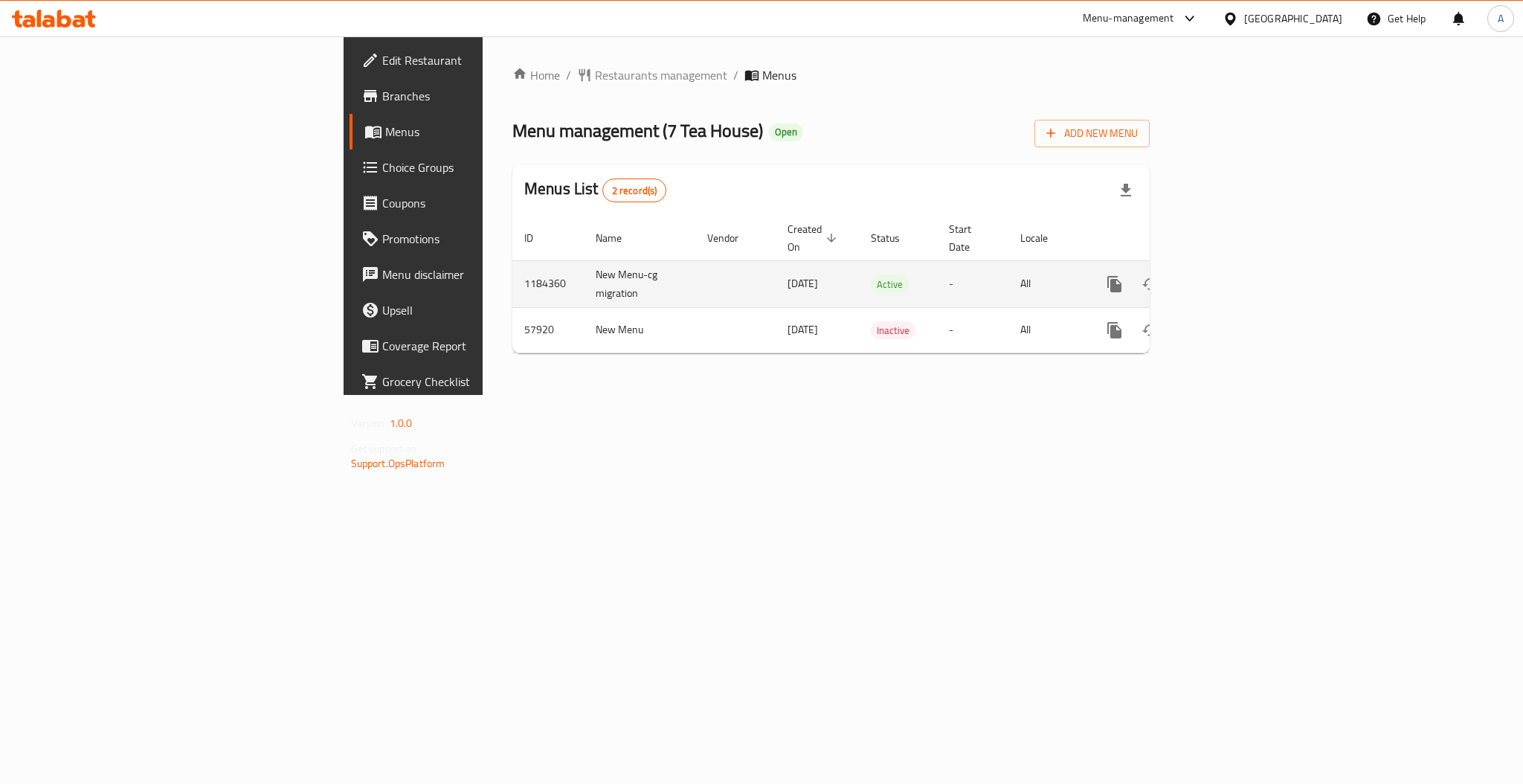
click at [1231, 275] on icon "enhanced table" at bounding box center [1222, 284] width 18 height 18
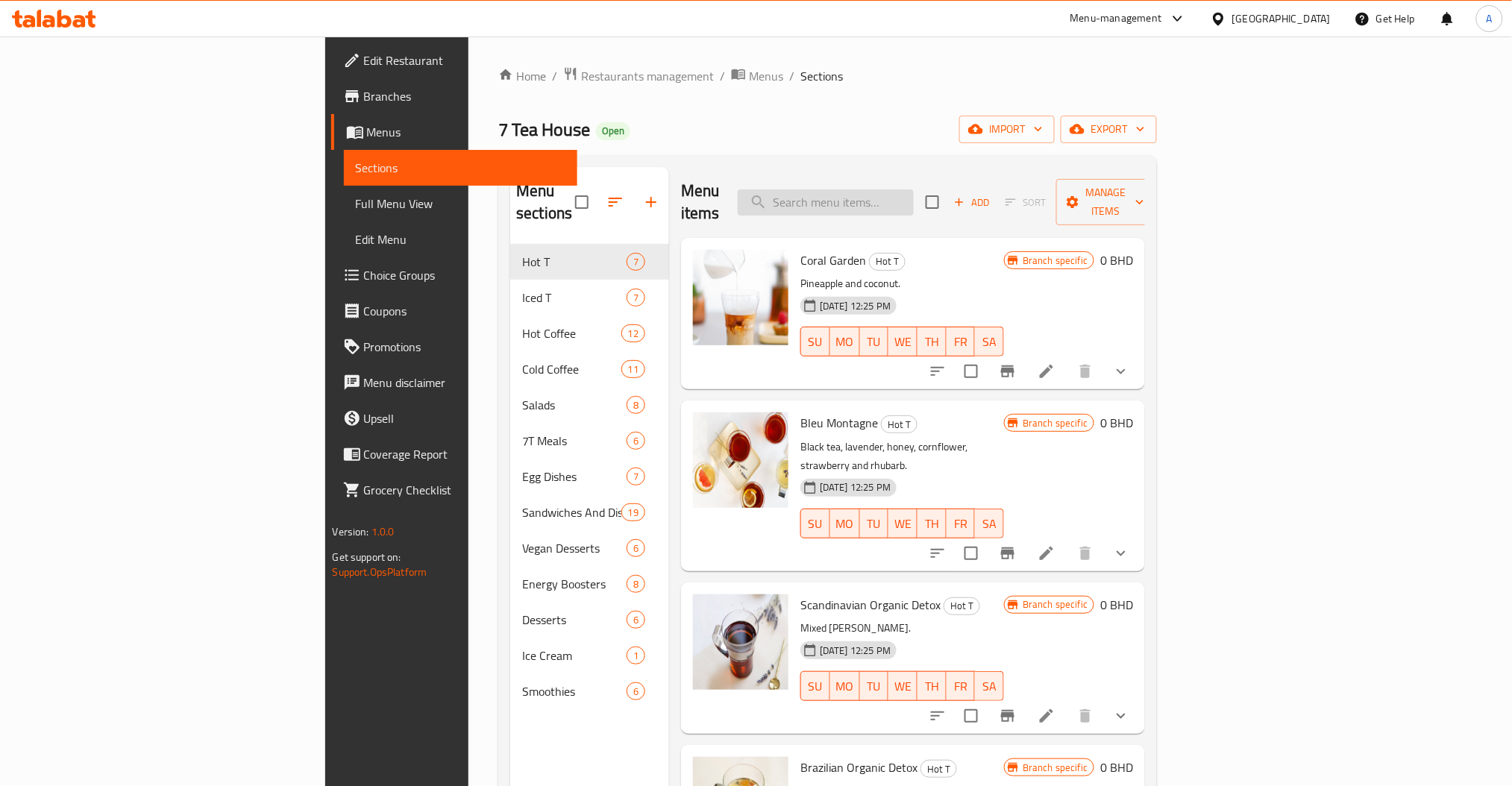
click at [914, 190] on input "search" at bounding box center [826, 203] width 176 height 26
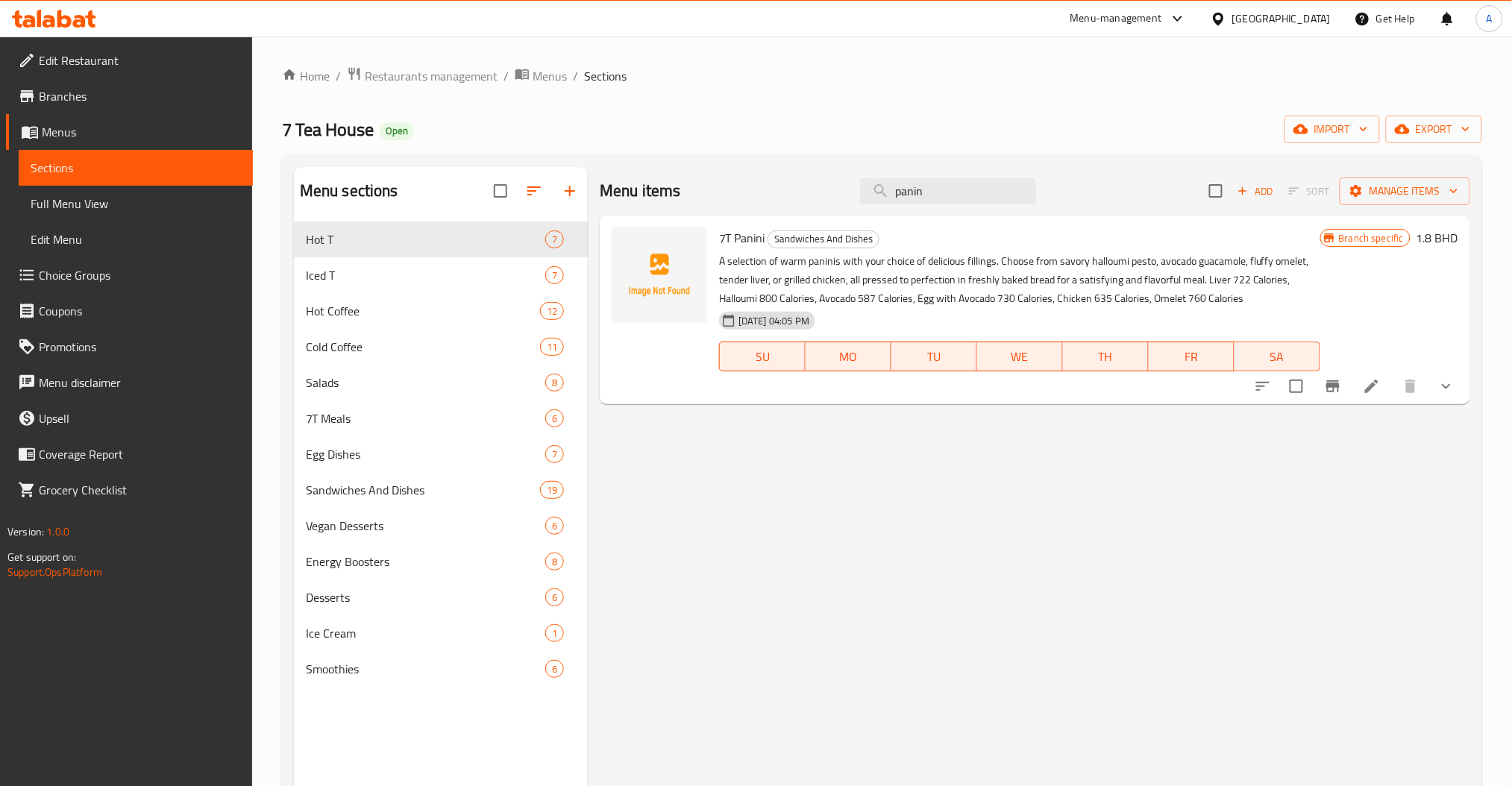
type input "panin"
click at [1434, 379] on button "show more" at bounding box center [1446, 386] width 35 height 35
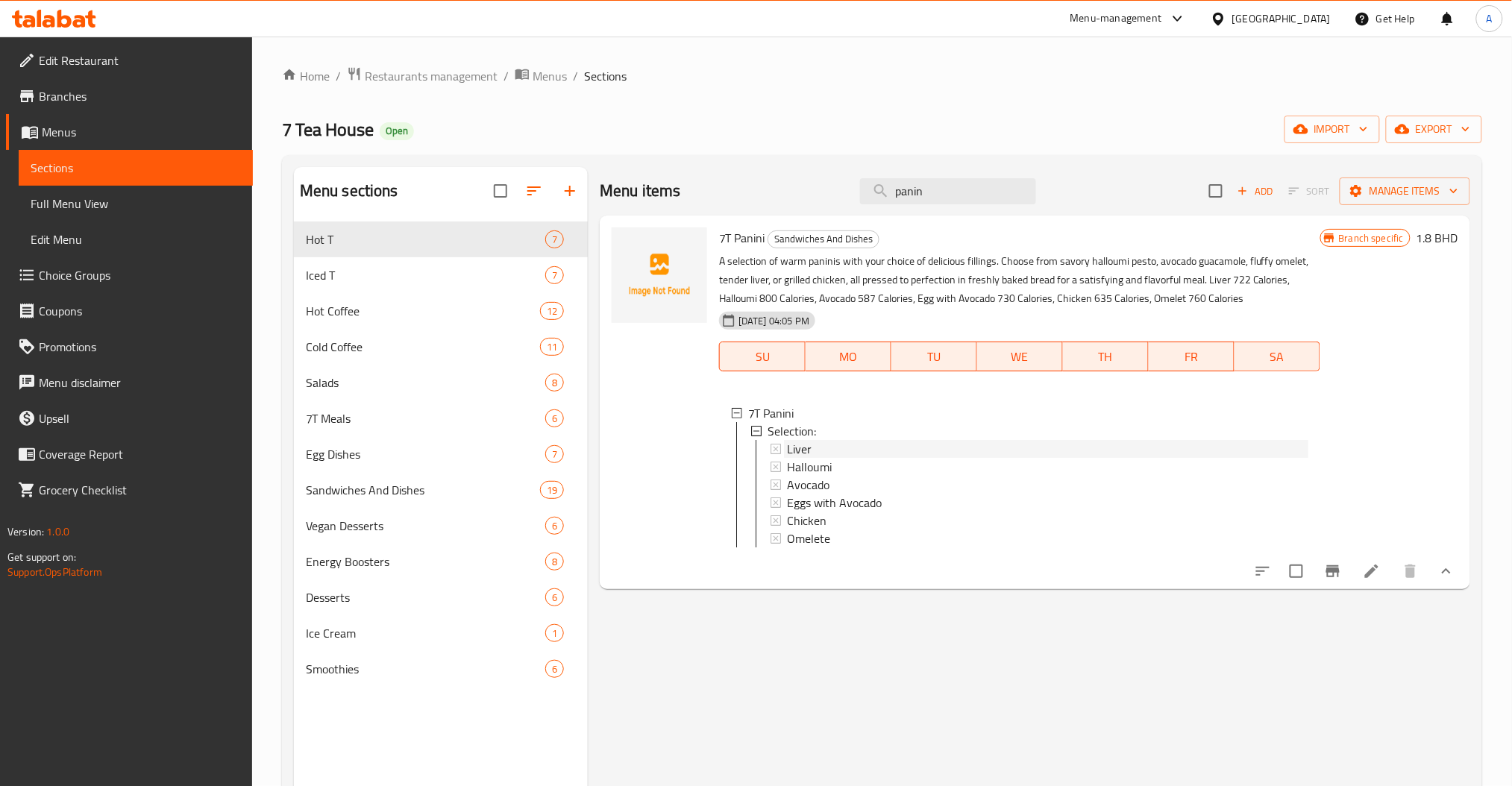
click at [875, 449] on div "Liver" at bounding box center [1048, 448] width 521 height 18
click at [1380, 584] on li at bounding box center [1372, 571] width 42 height 27
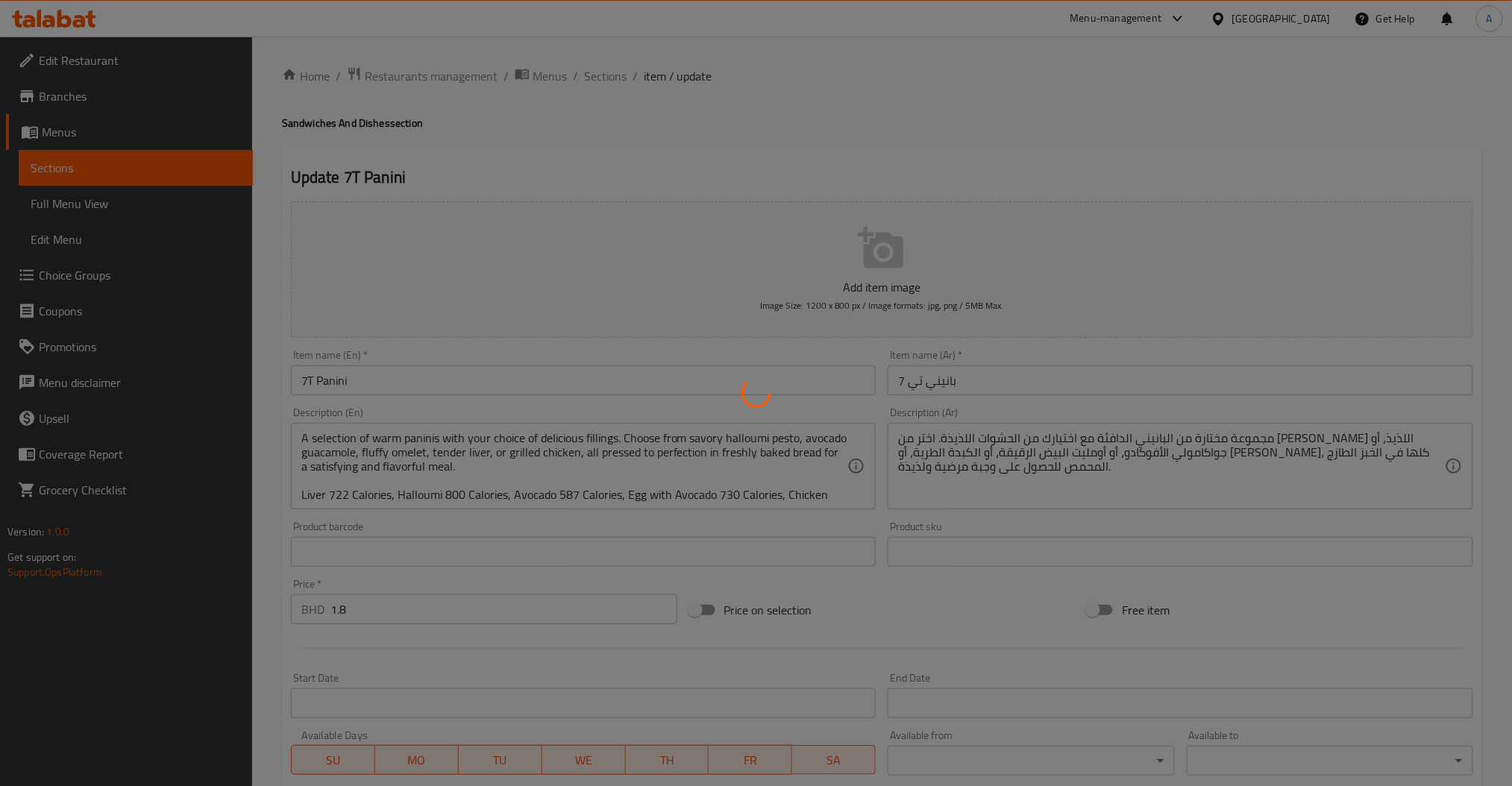
type input "اختيارك:"
type input "1"
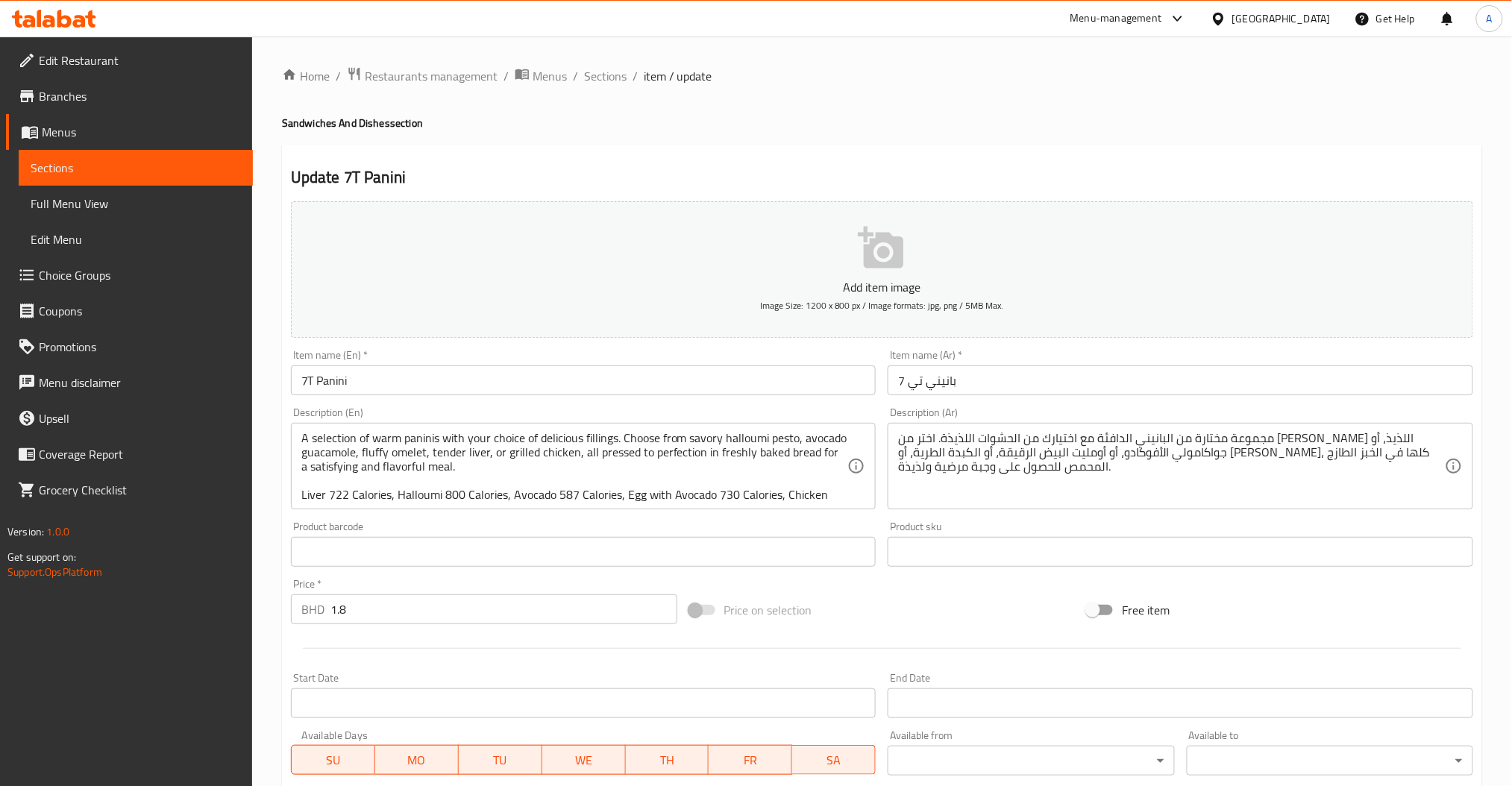
click at [609, 67] on span "Sections" at bounding box center [604, 76] width 42 height 18
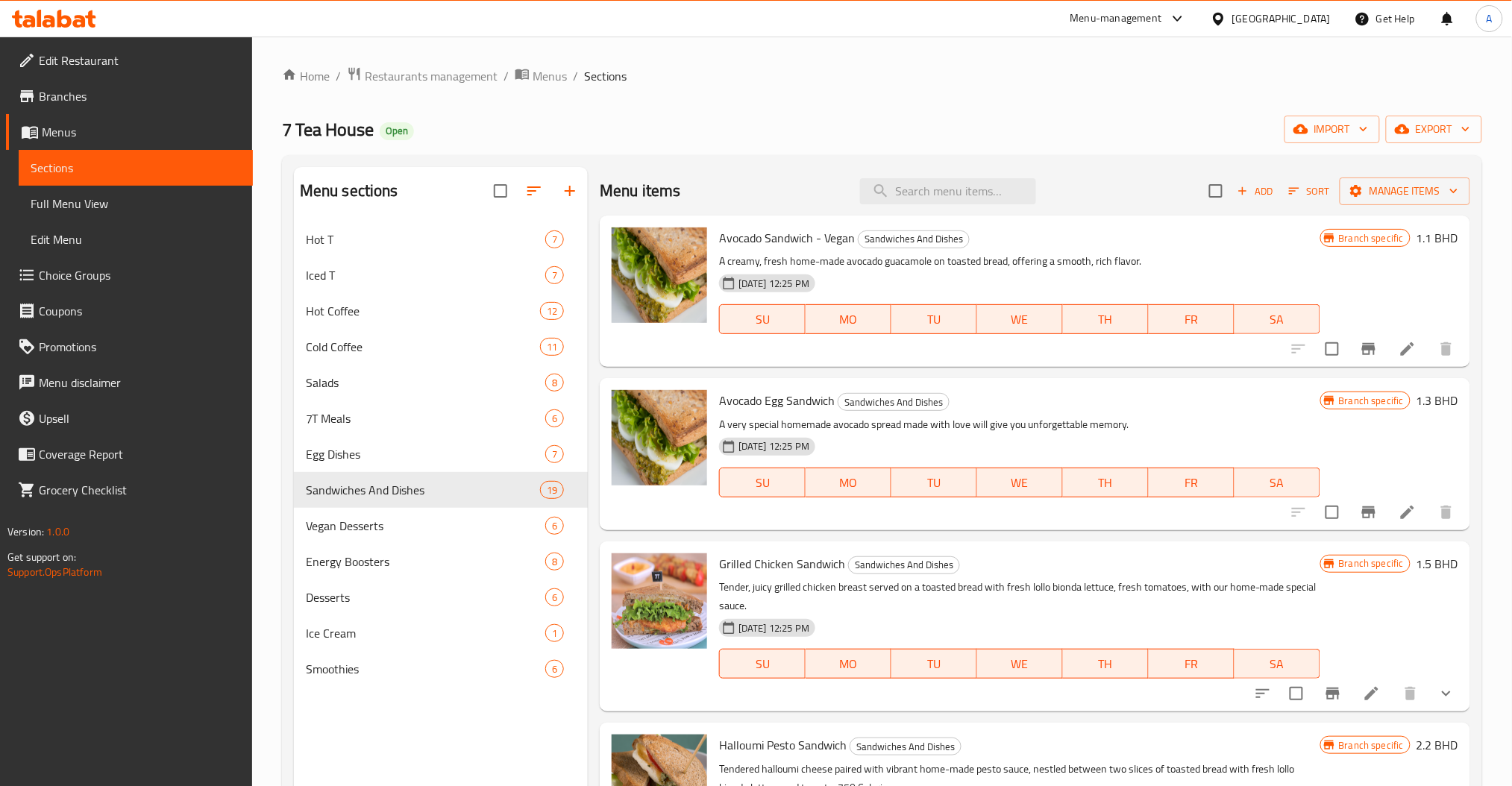
click at [958, 175] on div "Menu items Add Sort Manage items" at bounding box center [1035, 191] width 870 height 49
click at [969, 190] on input "search" at bounding box center [948, 191] width 176 height 26
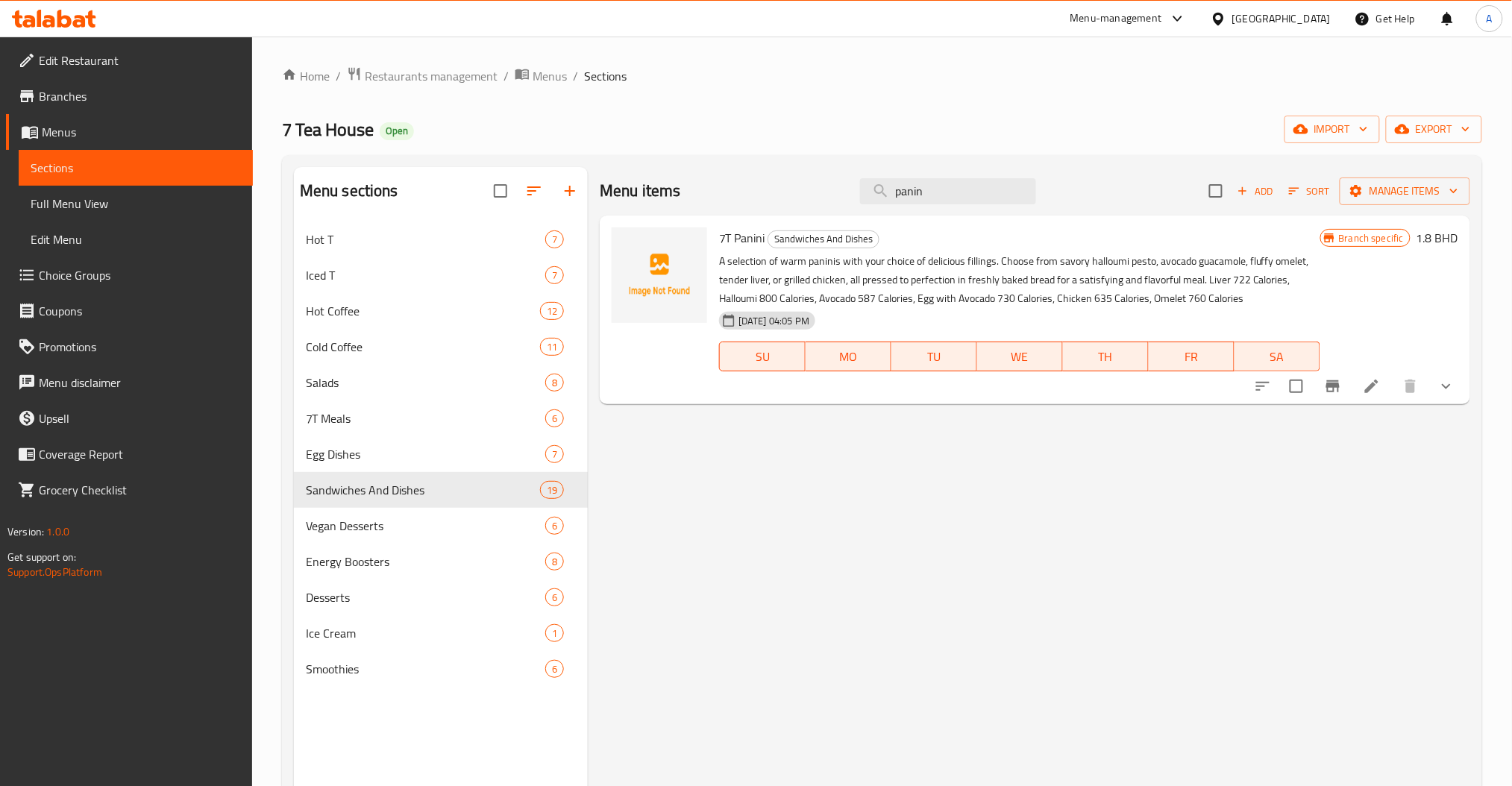
type input "panin"
click at [1326, 388] on icon "Branch-specific-item" at bounding box center [1332, 385] width 18 height 18
click at [1443, 386] on icon "show more" at bounding box center [1446, 386] width 9 height 5
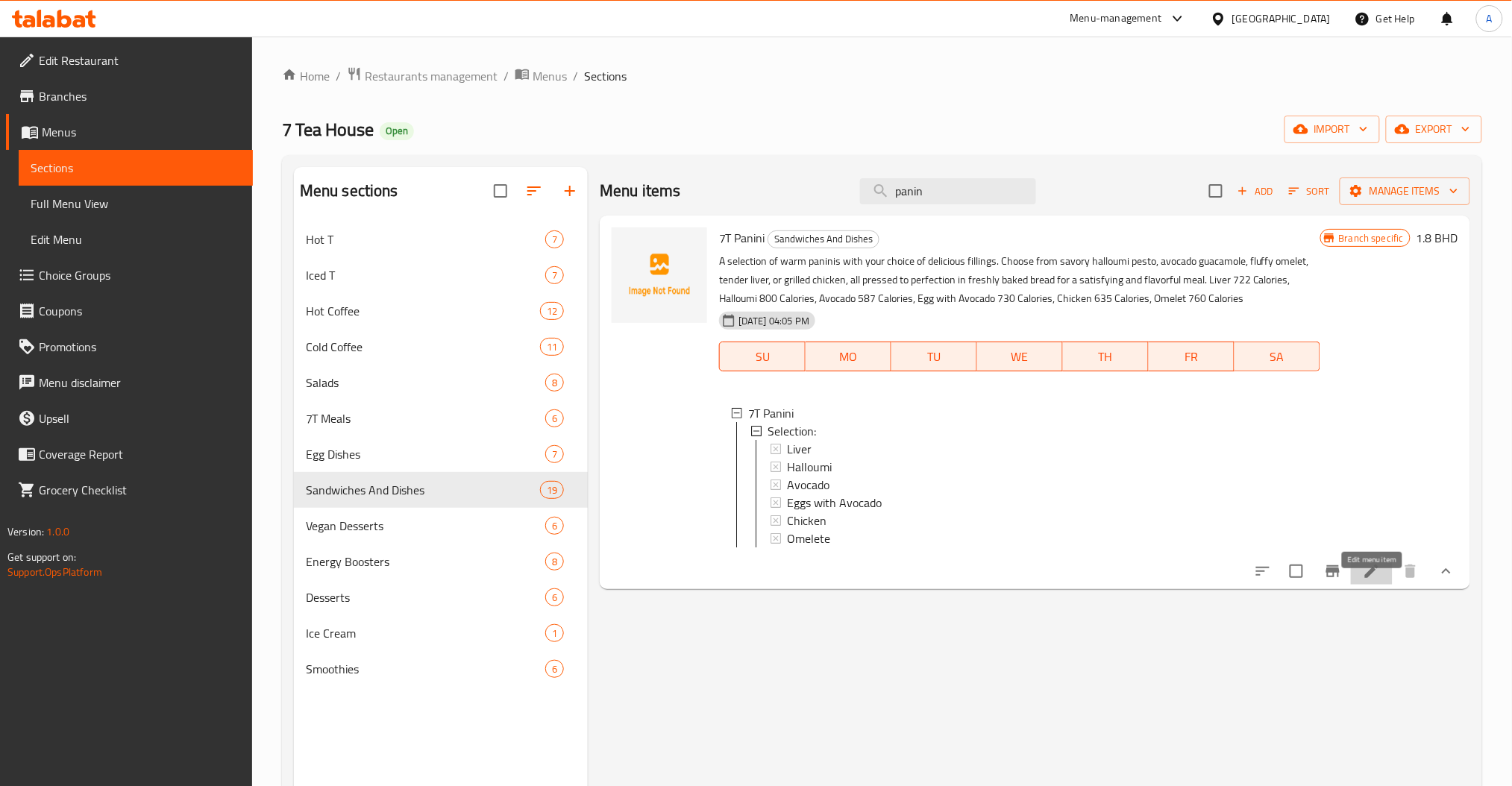
click at [1368, 578] on icon at bounding box center [1371, 570] width 13 height 13
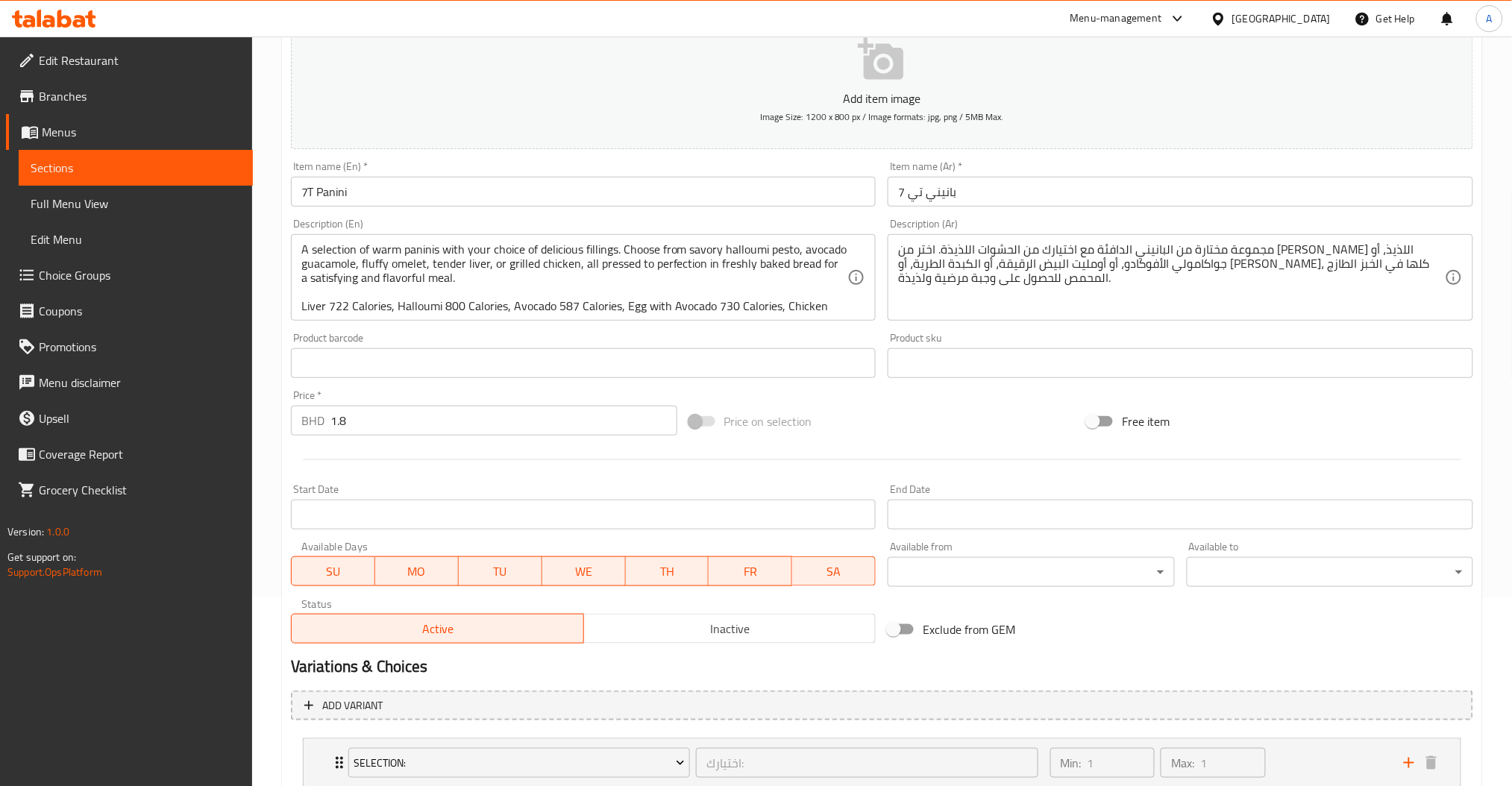
scroll to position [291, 0]
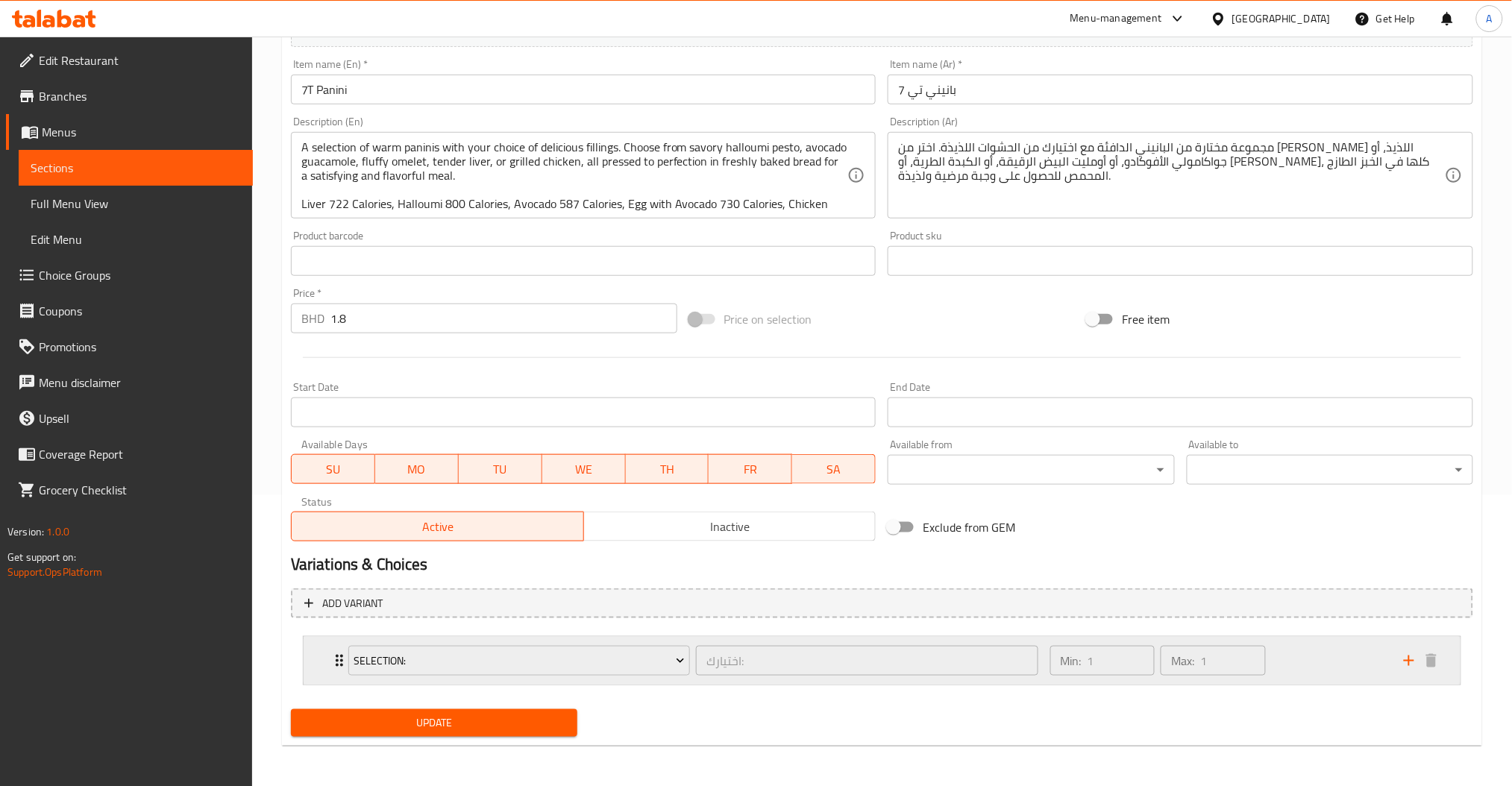
click at [1293, 653] on div "Min: 1 ​ Max: 1 ​" at bounding box center [1217, 660] width 354 height 48
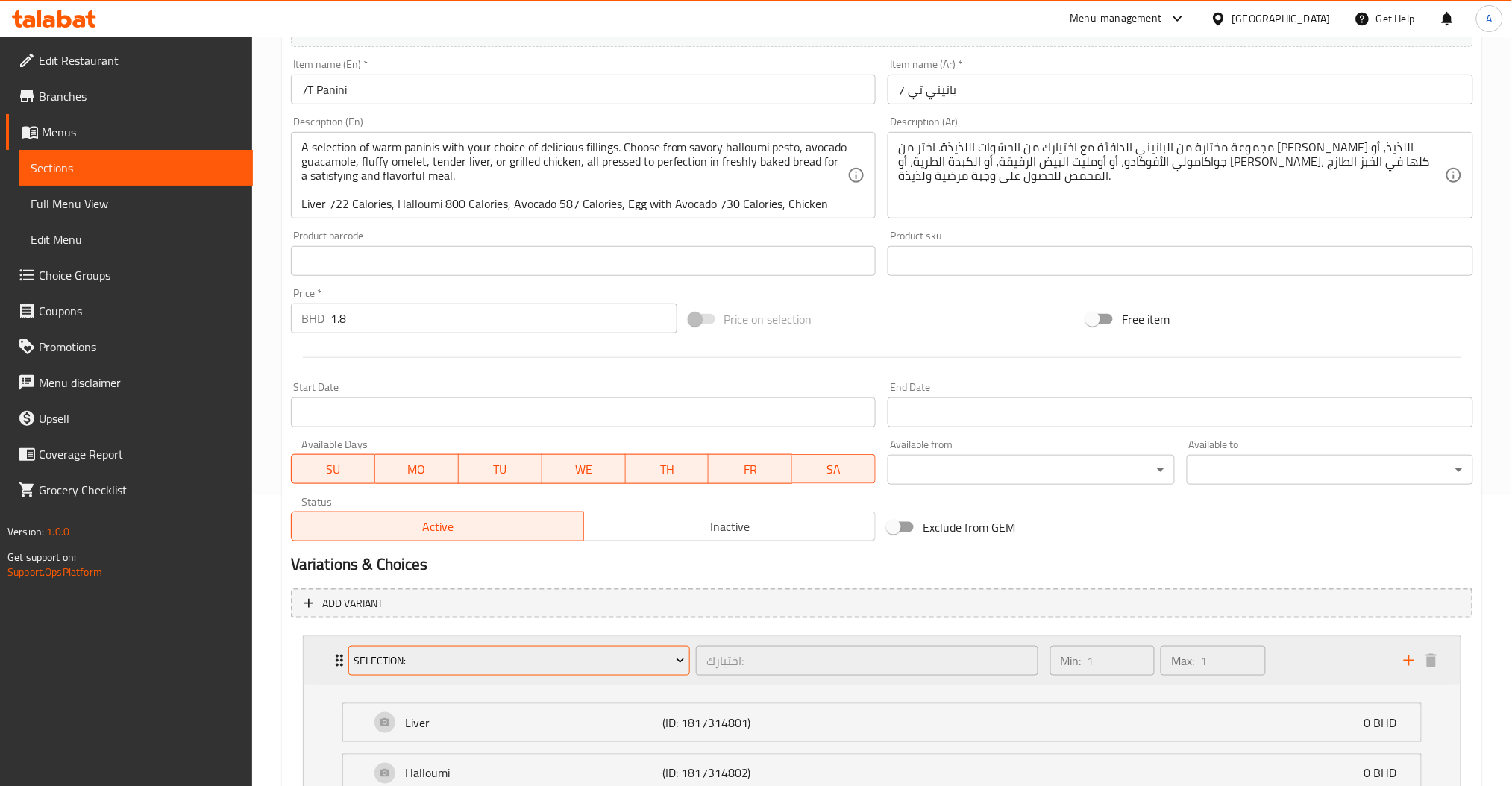
scroll to position [623, 0]
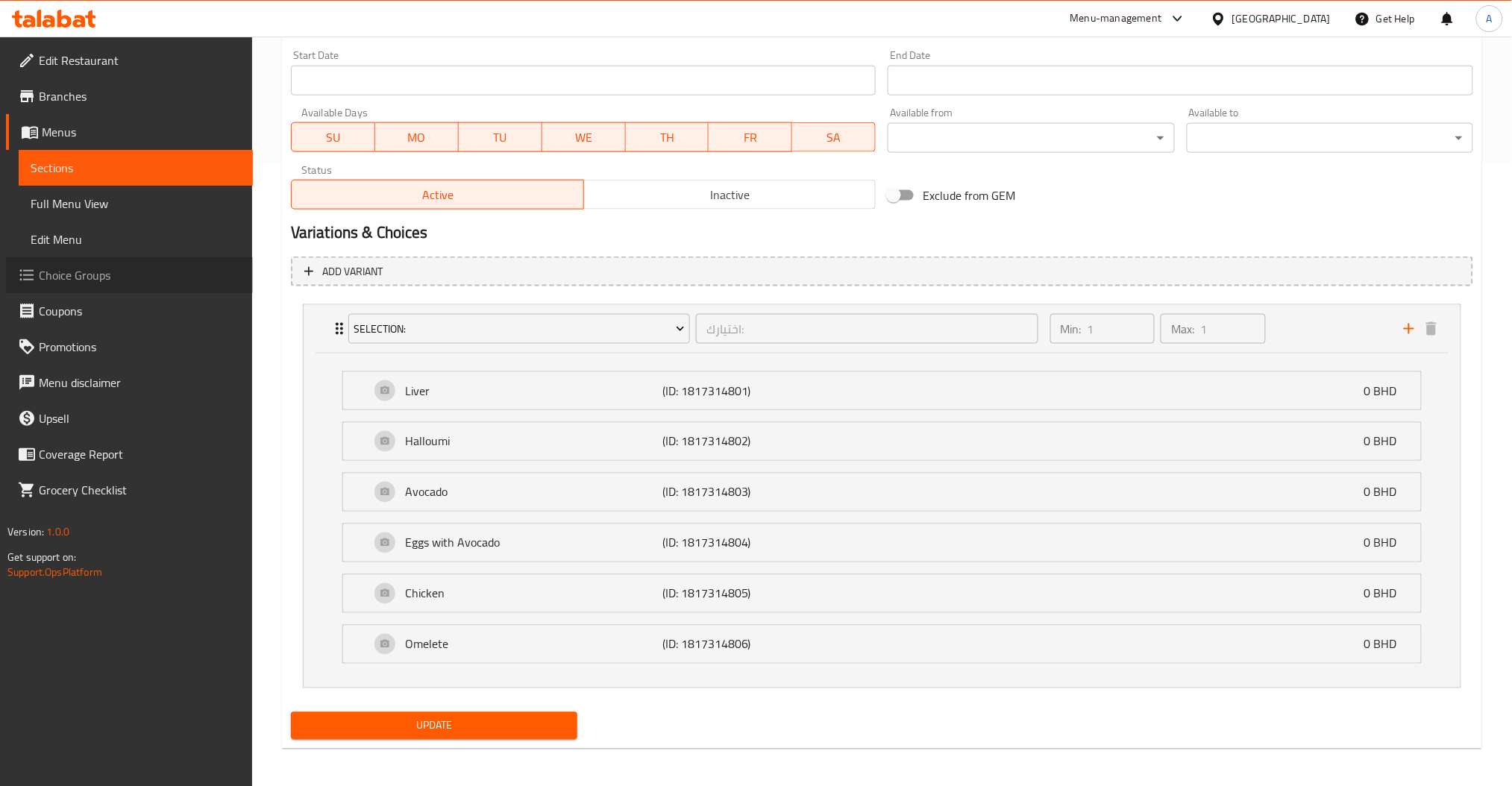
click at [100, 267] on span "Choice Groups" at bounding box center [140, 274] width 202 height 18
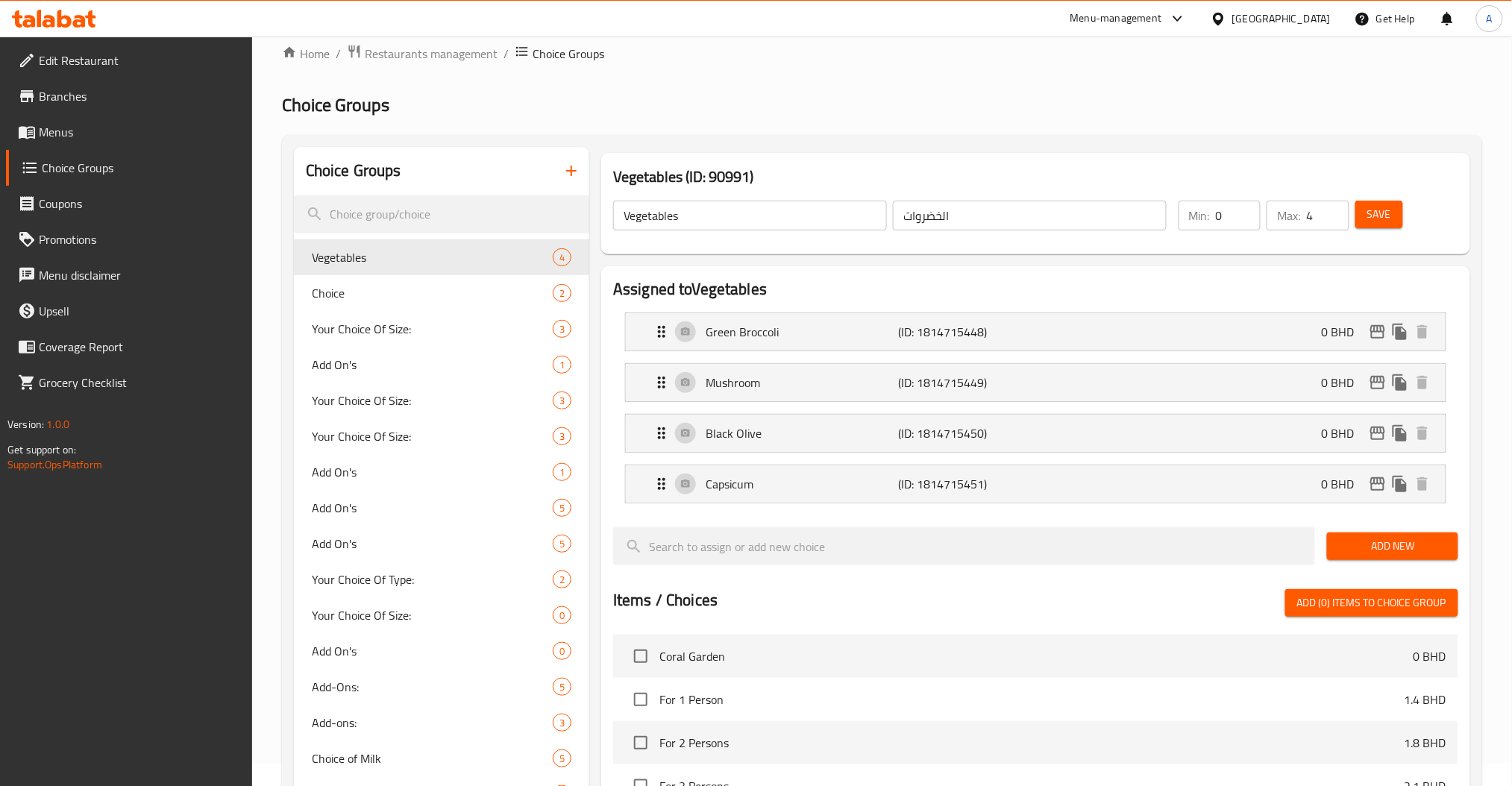
scroll to position [12, 0]
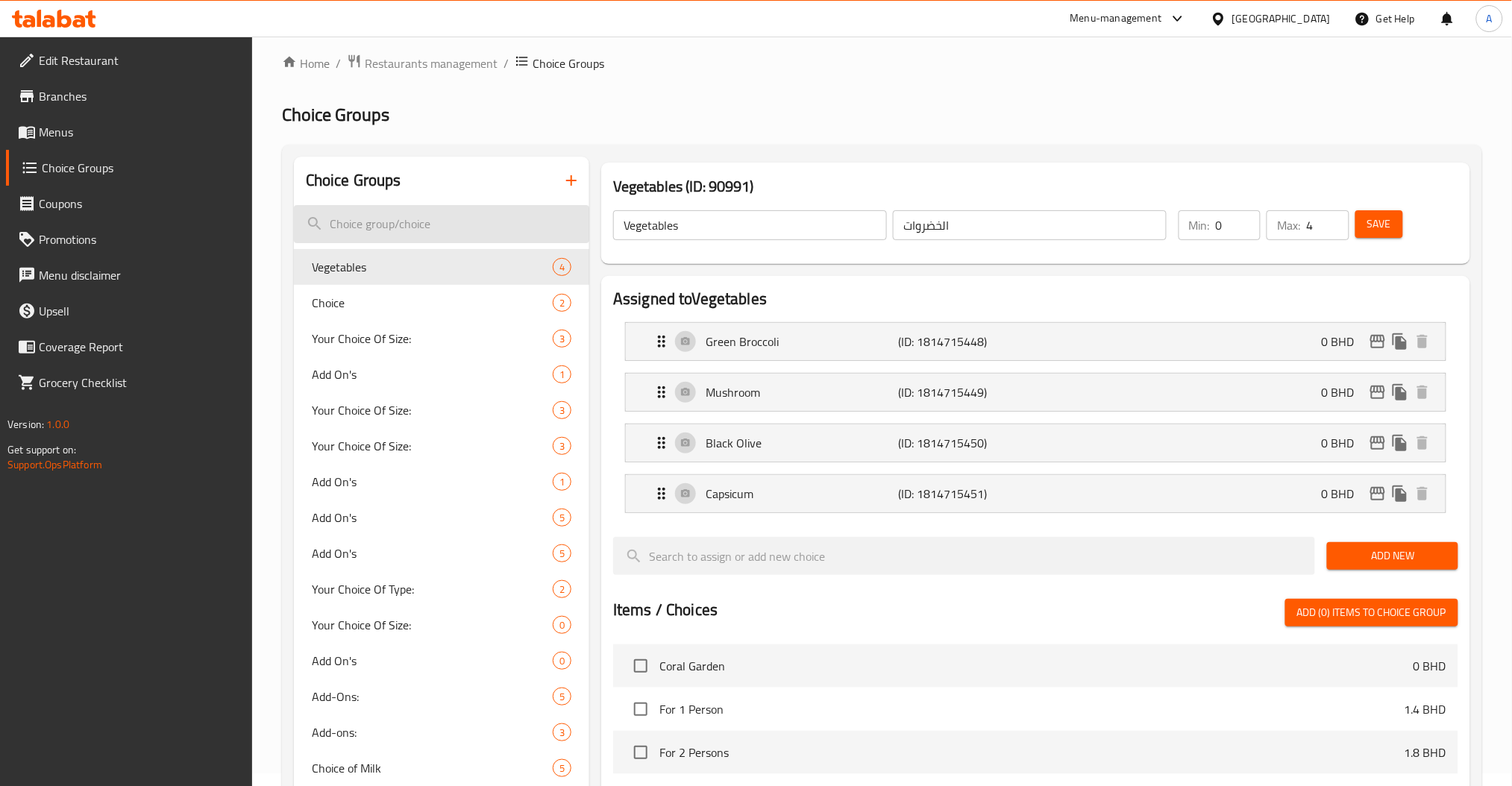
click at [389, 217] on input "search" at bounding box center [441, 223] width 295 height 38
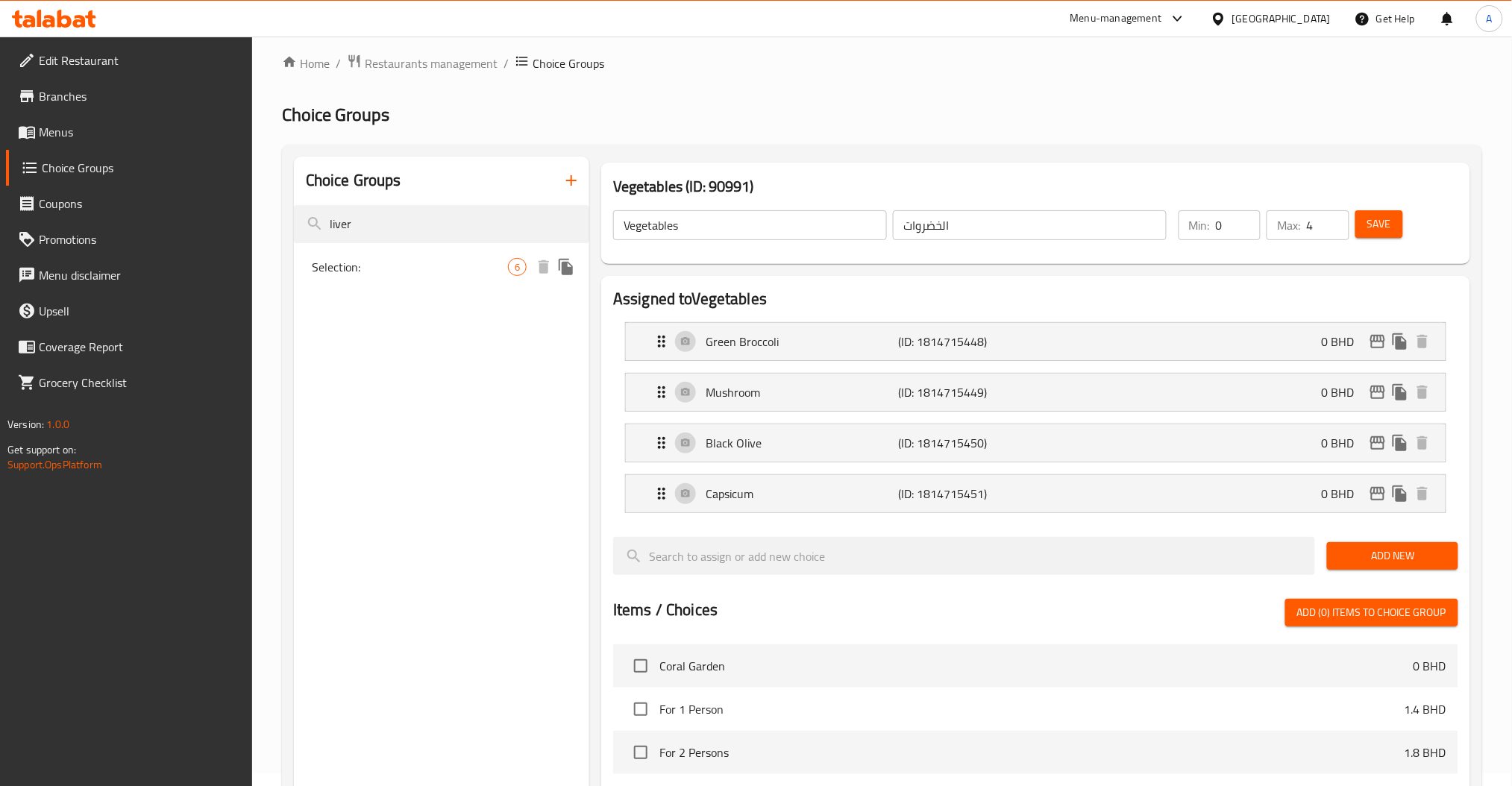
type input "liver"
click at [391, 268] on span "Selection:" at bounding box center [409, 267] width 196 height 18
type input "Selection:"
type input "اختيارك:"
type input "1"
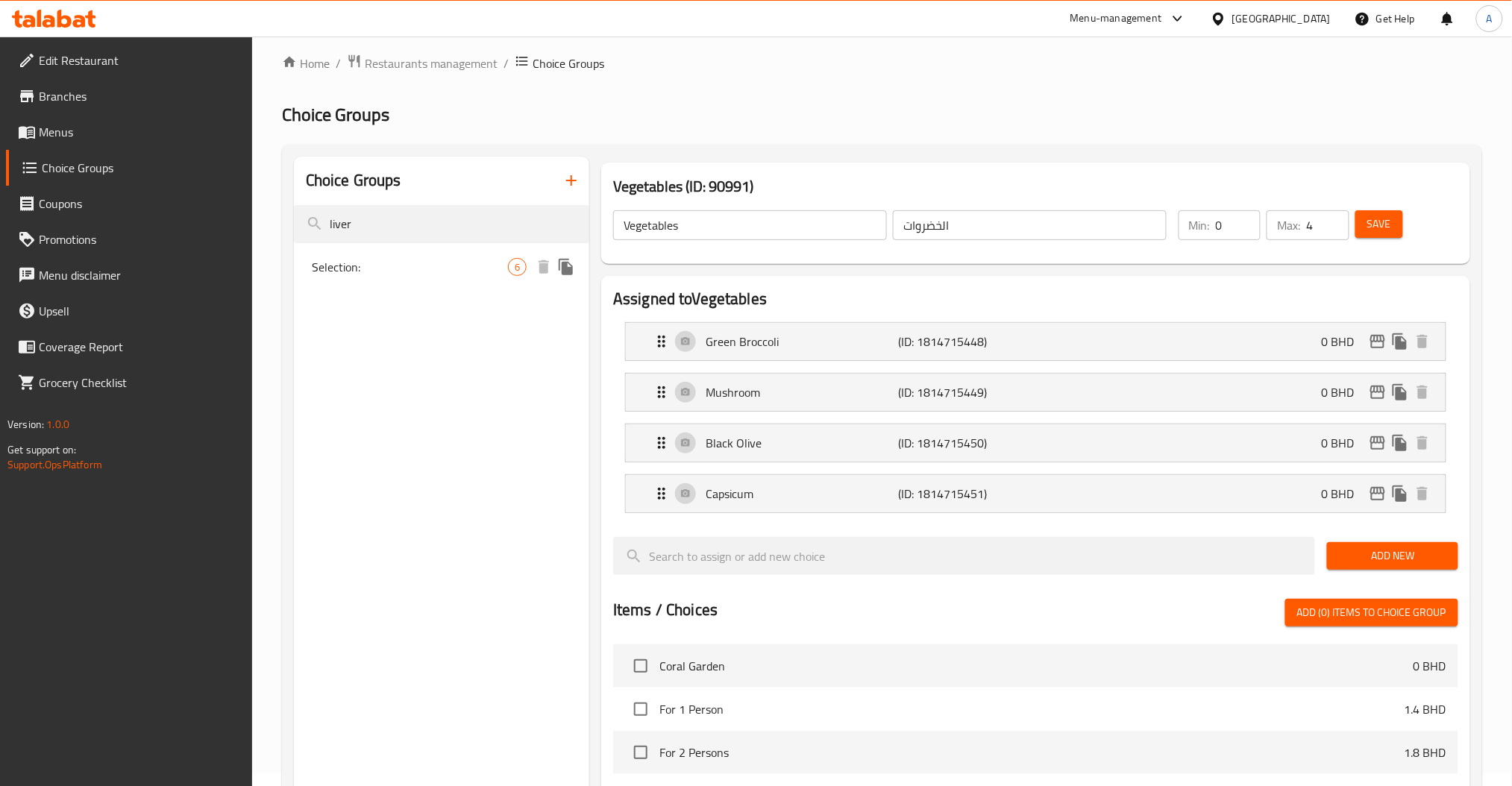
type input "1"
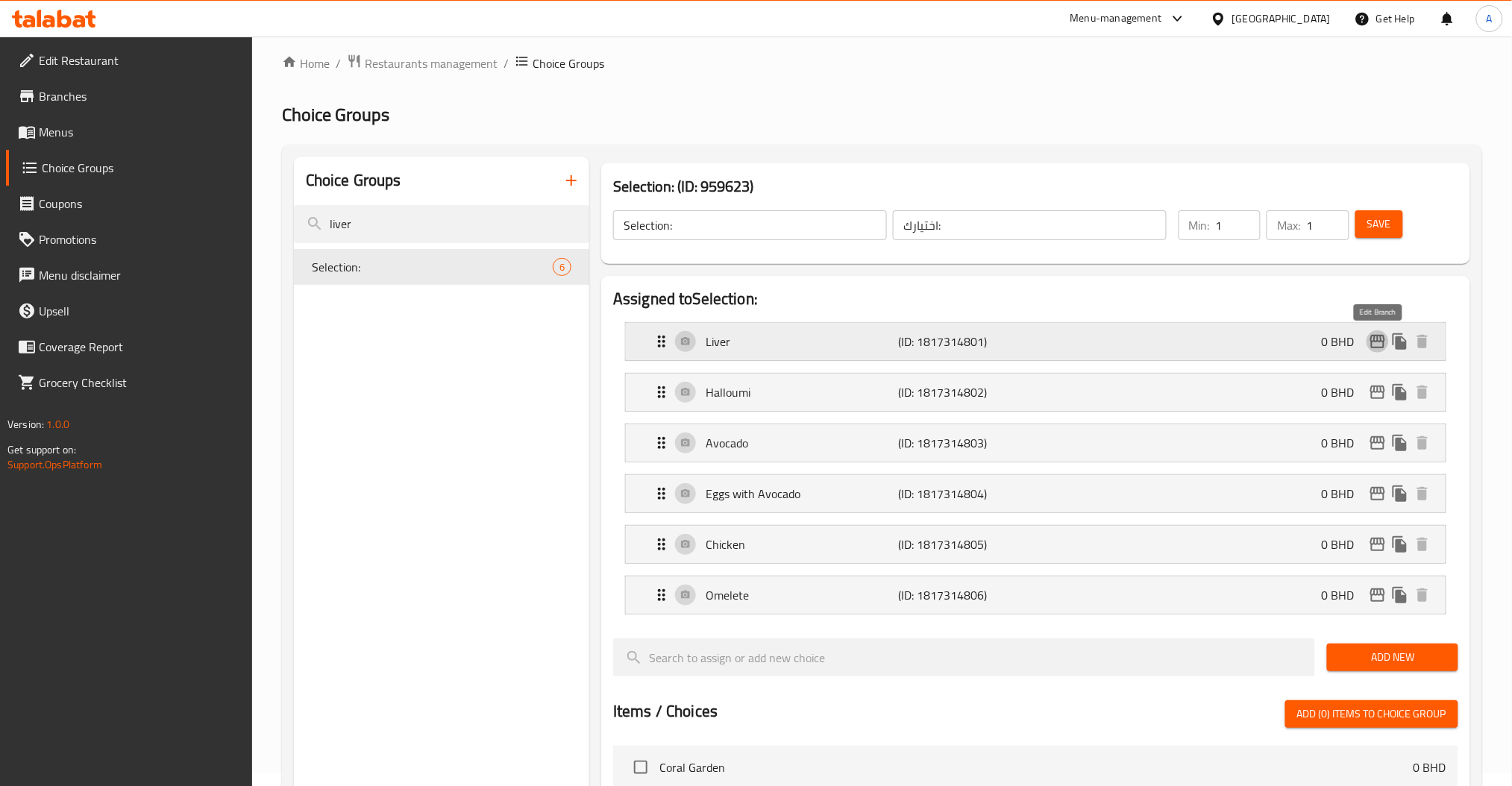
click at [1377, 349] on icon "edit" at bounding box center [1377, 341] width 18 height 18
click at [1375, 596] on icon "edit" at bounding box center [1377, 594] width 18 height 18
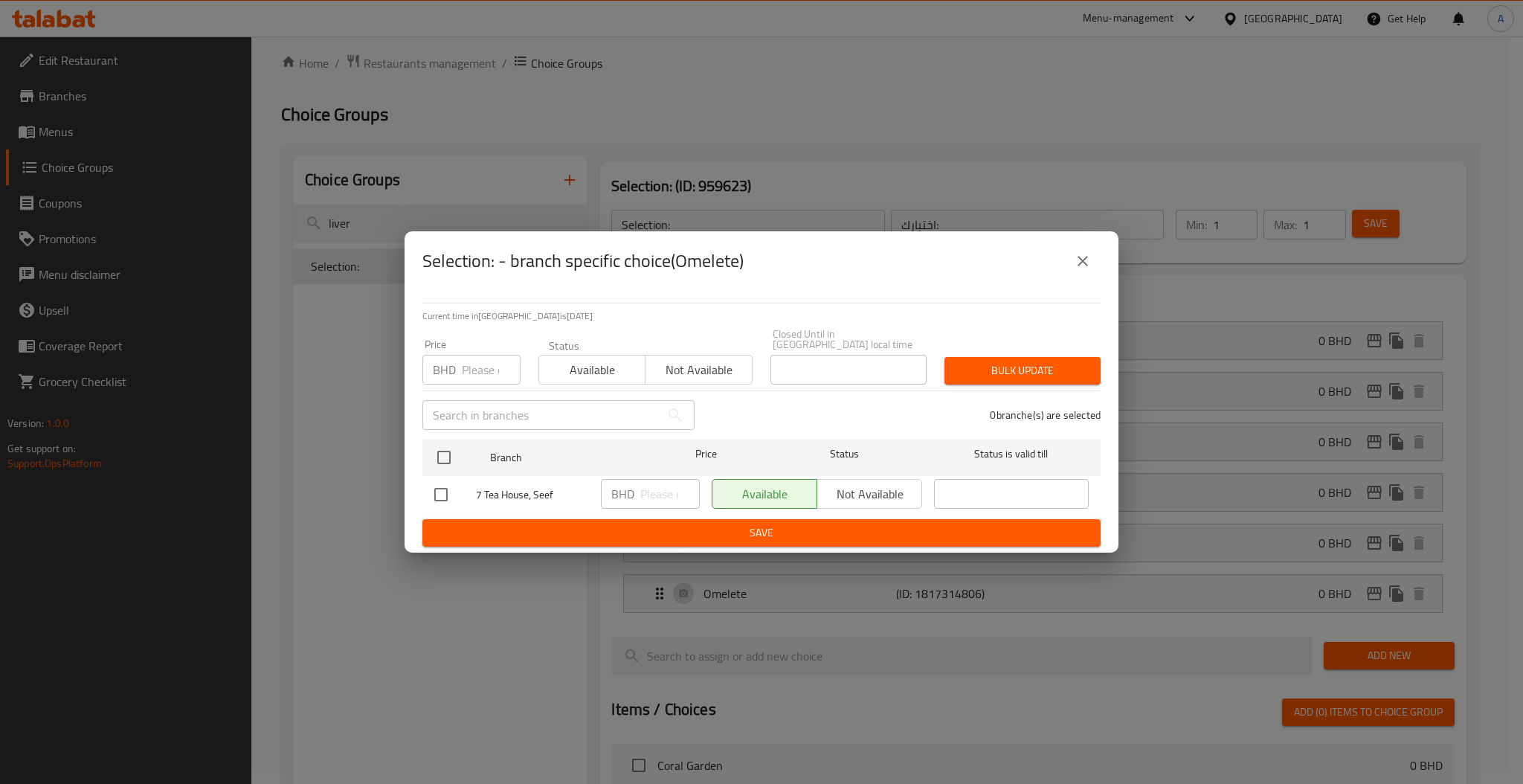
click at [445, 360] on p "BHD" at bounding box center [444, 369] width 23 height 18
click at [480, 367] on input "number" at bounding box center [491, 369] width 58 height 30
type input "0.4"
click at [448, 448] on input "checkbox" at bounding box center [444, 457] width 32 height 32
checkbox input "true"
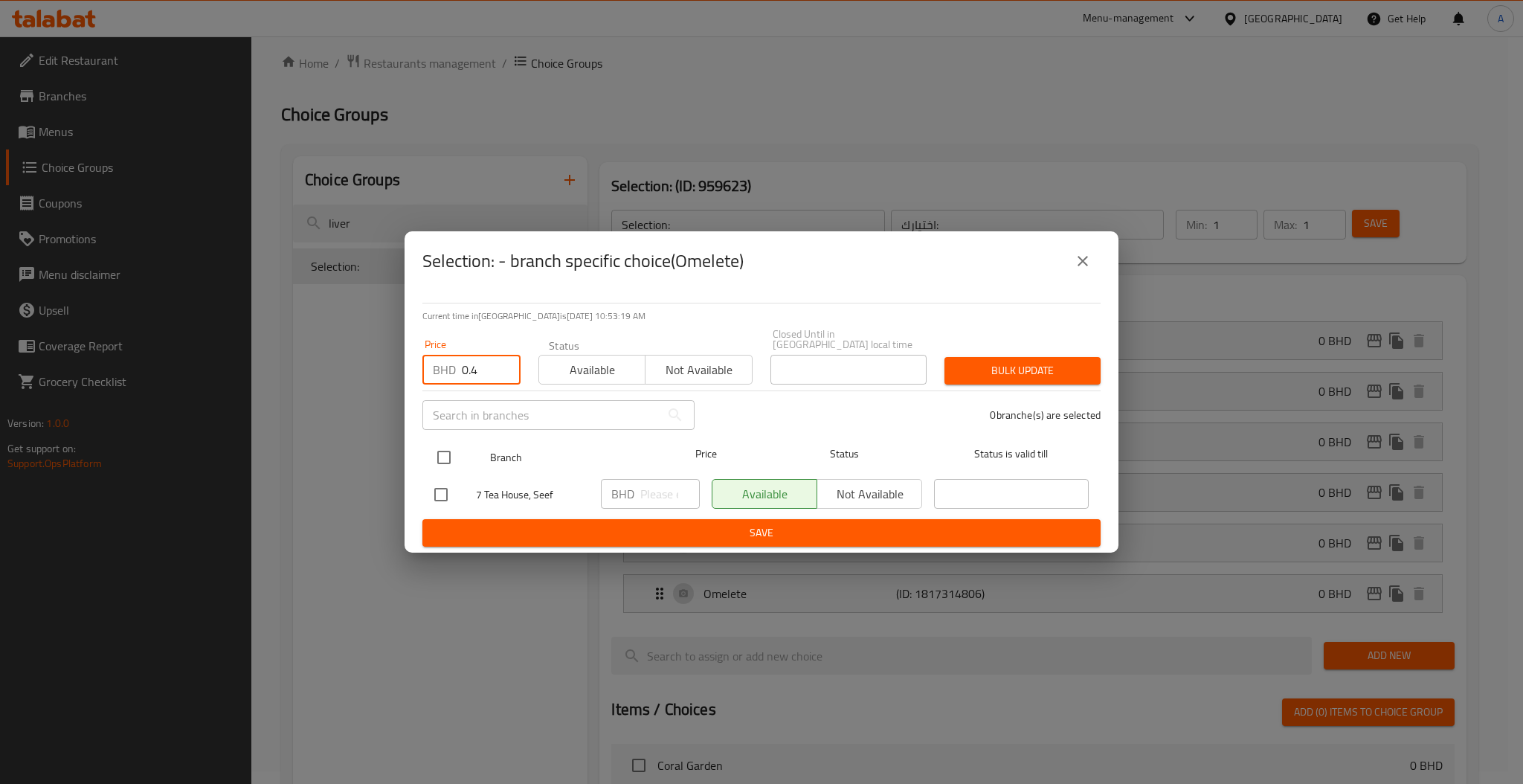
checkbox input "true"
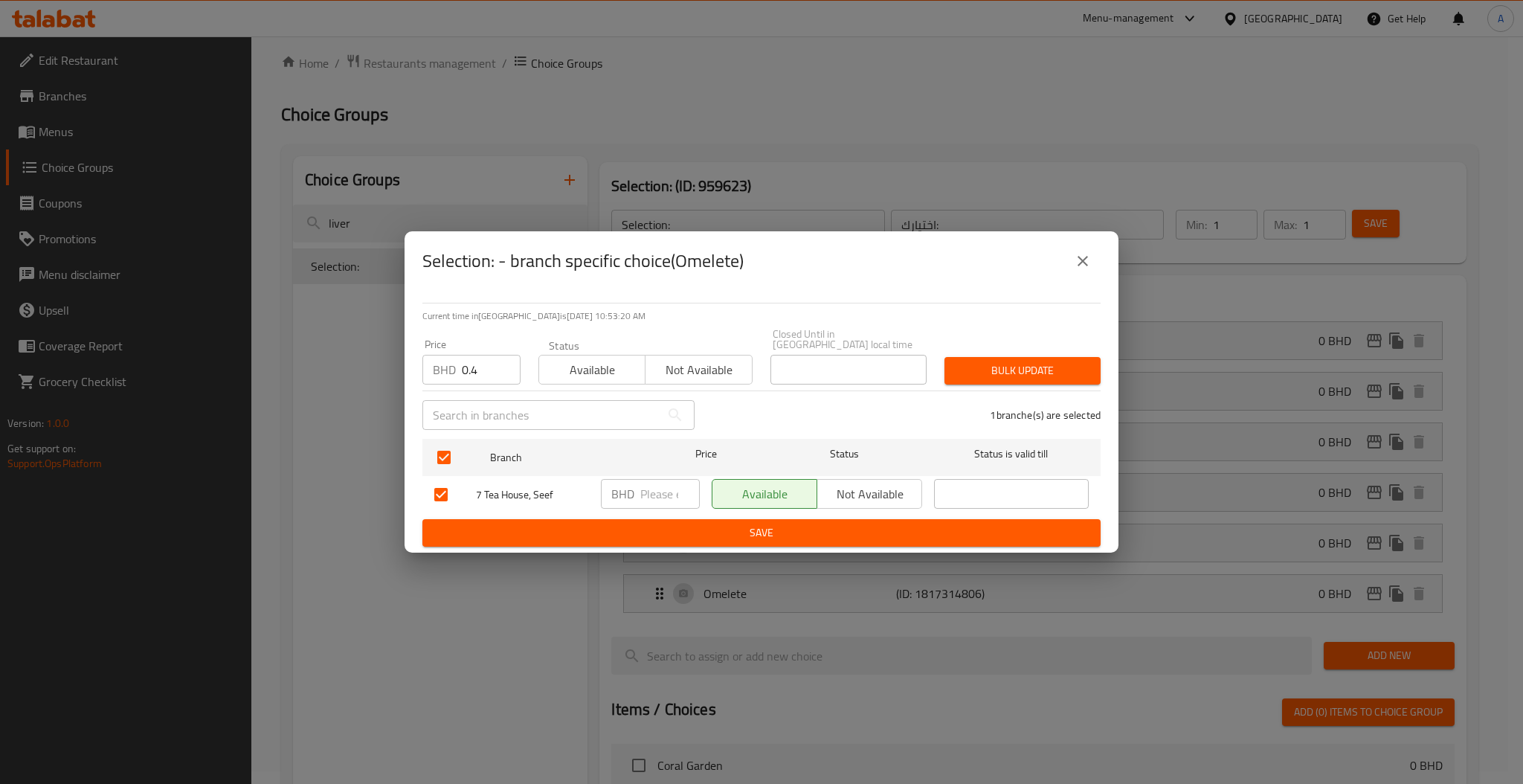
click at [1123, 366] on div "Selection: - branch specific choice(Omelete) Current time in [GEOGRAPHIC_DATA] …" at bounding box center [761, 392] width 1523 height 784
click at [1028, 366] on span "Bulk update" at bounding box center [1023, 370] width 132 height 18
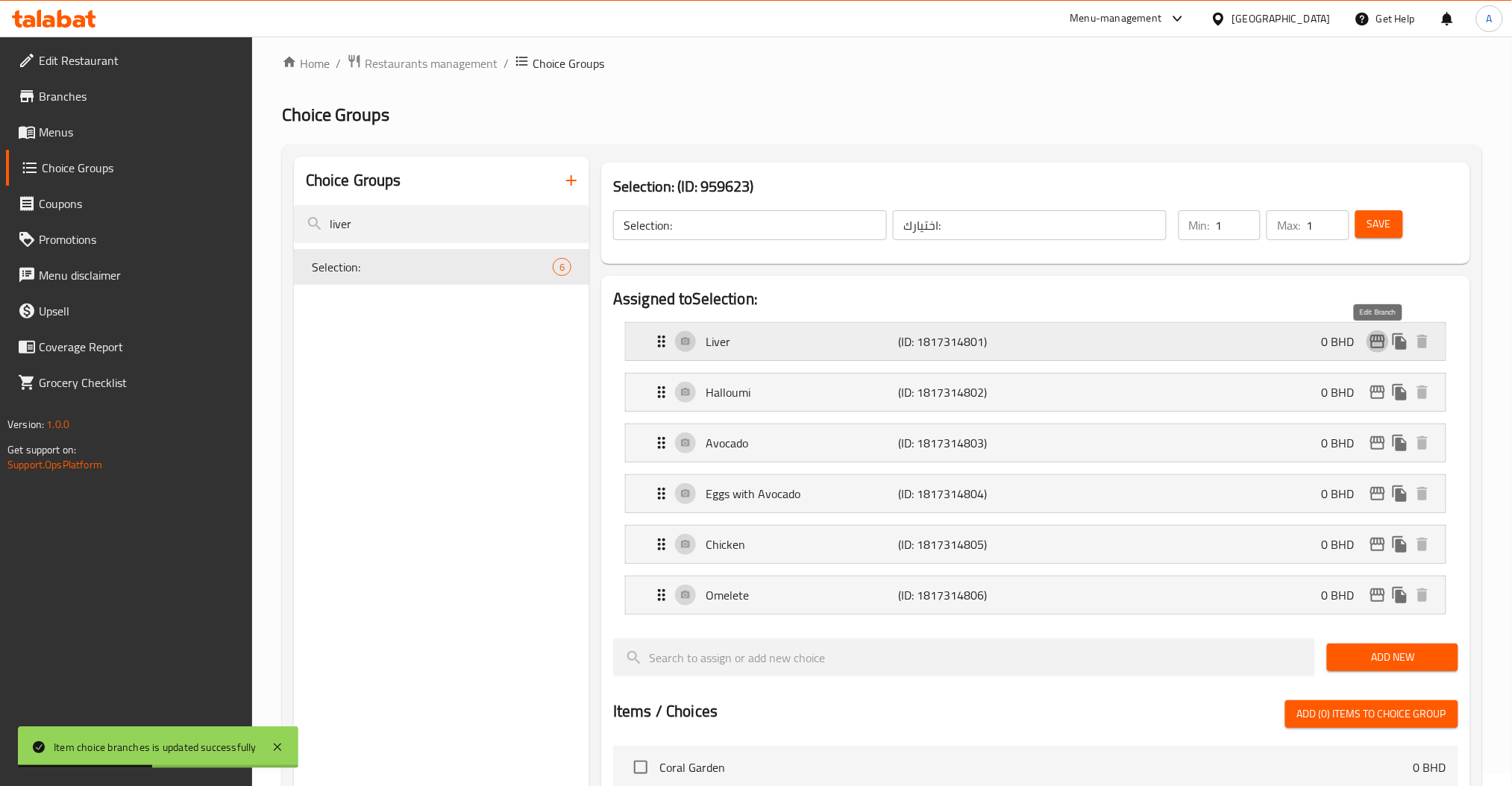
click at [1369, 335] on icon "edit" at bounding box center [1377, 341] width 18 height 18
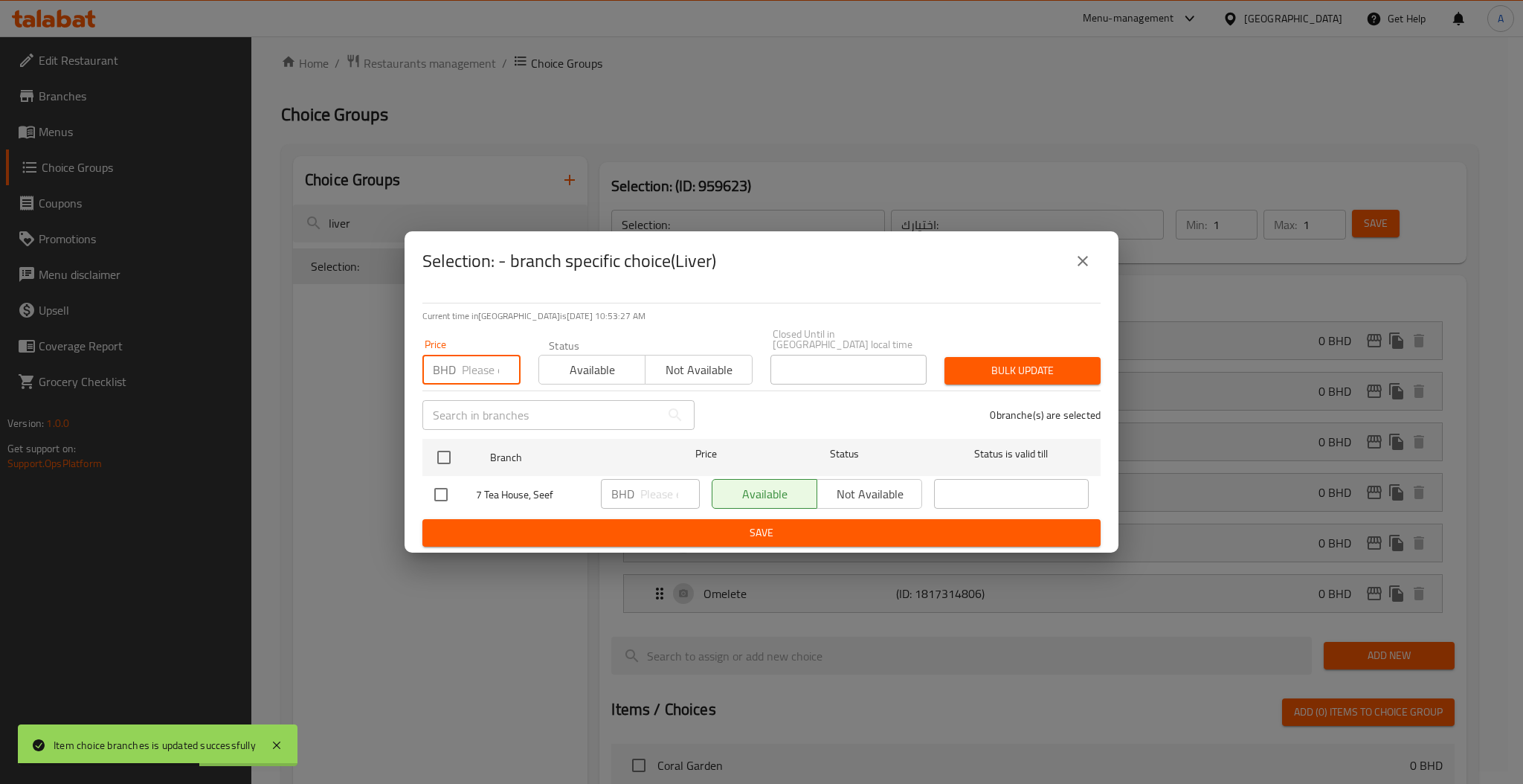
click at [489, 364] on input "number" at bounding box center [491, 369] width 58 height 30
type input "0.9"
click at [447, 457] on input "checkbox" at bounding box center [444, 457] width 32 height 32
checkbox input "true"
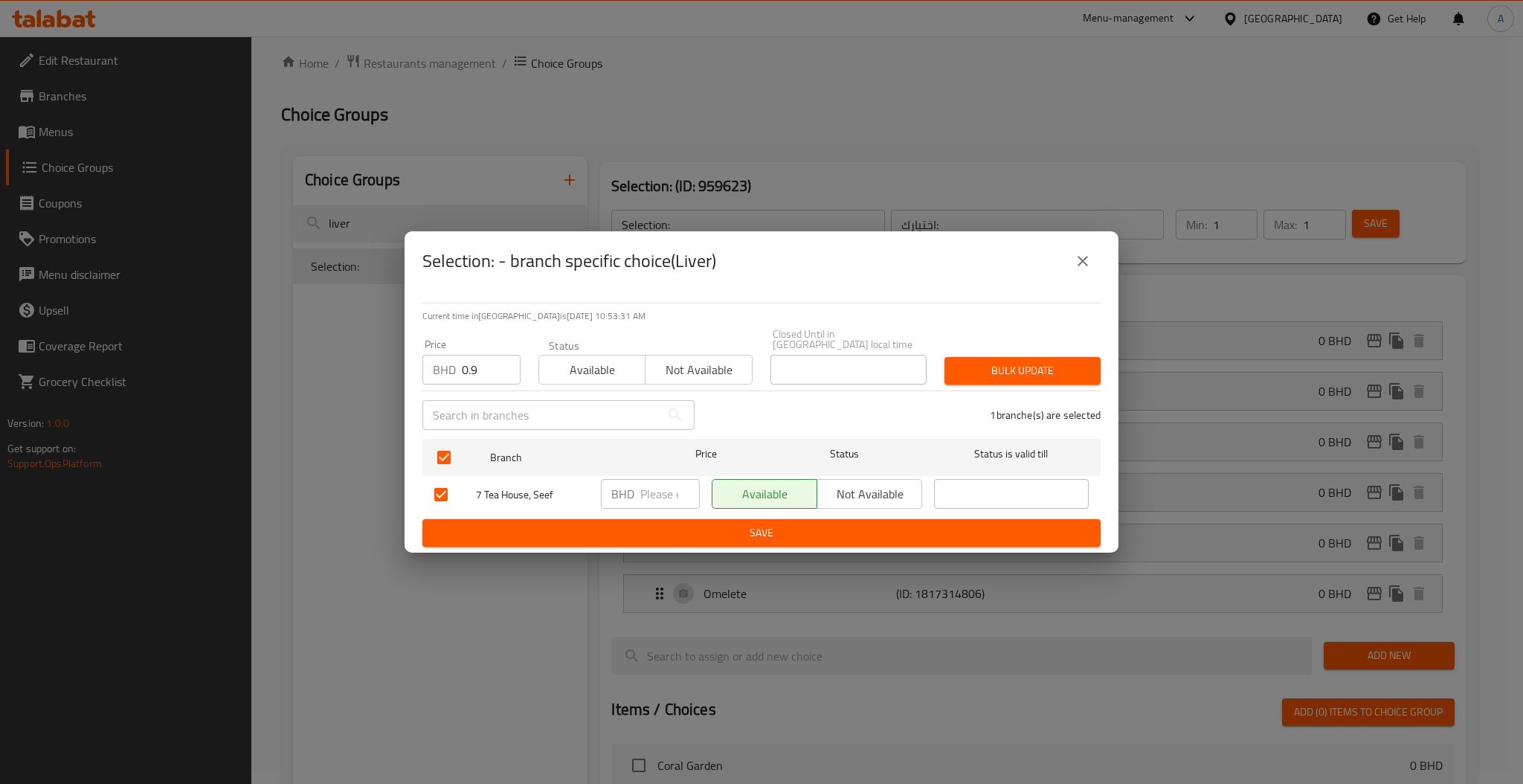
click at [1002, 357] on button "Bulk update" at bounding box center [1022, 370] width 156 height 28
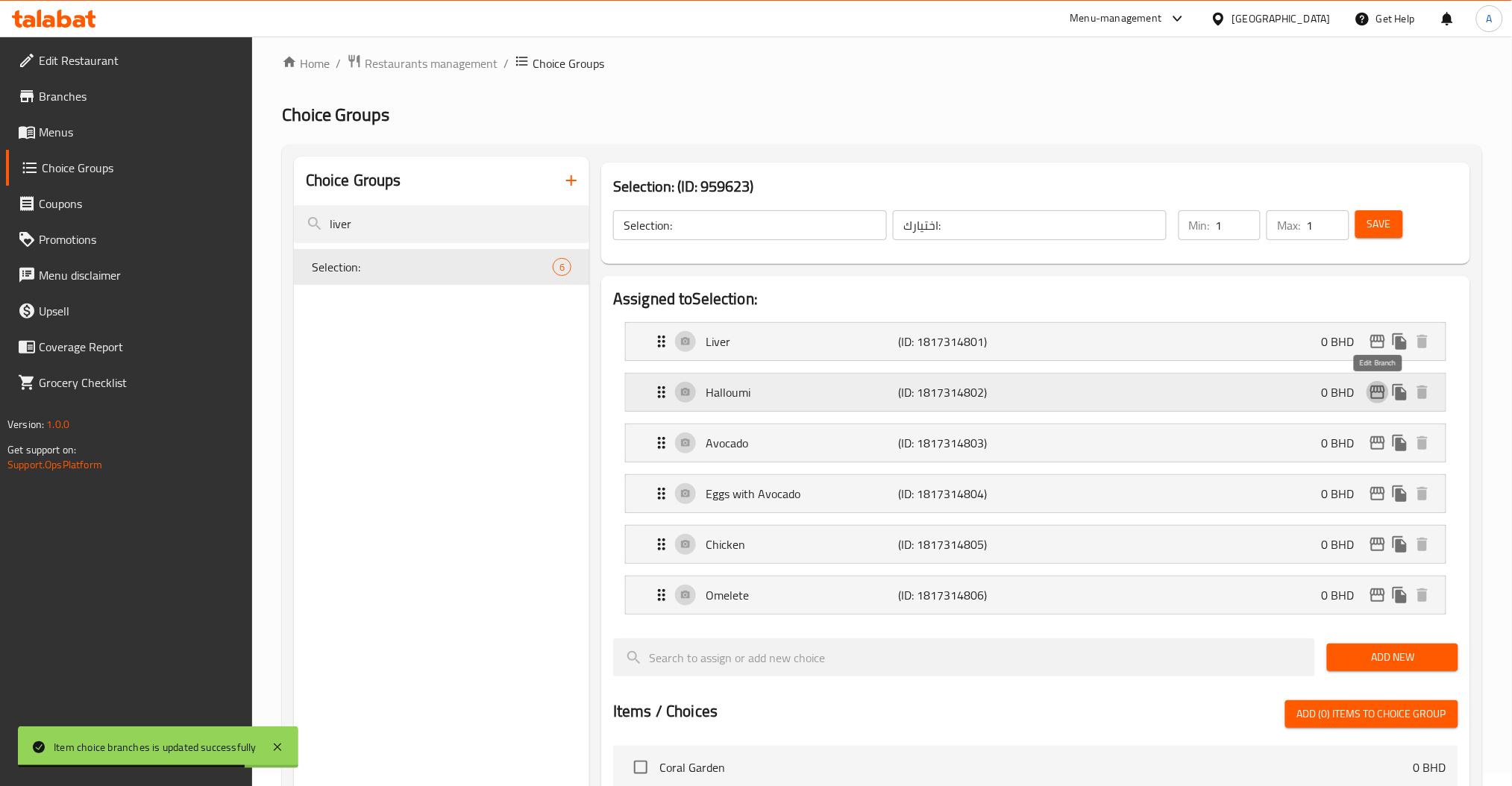
click at [1373, 385] on icon "edit" at bounding box center [1377, 391] width 18 height 18
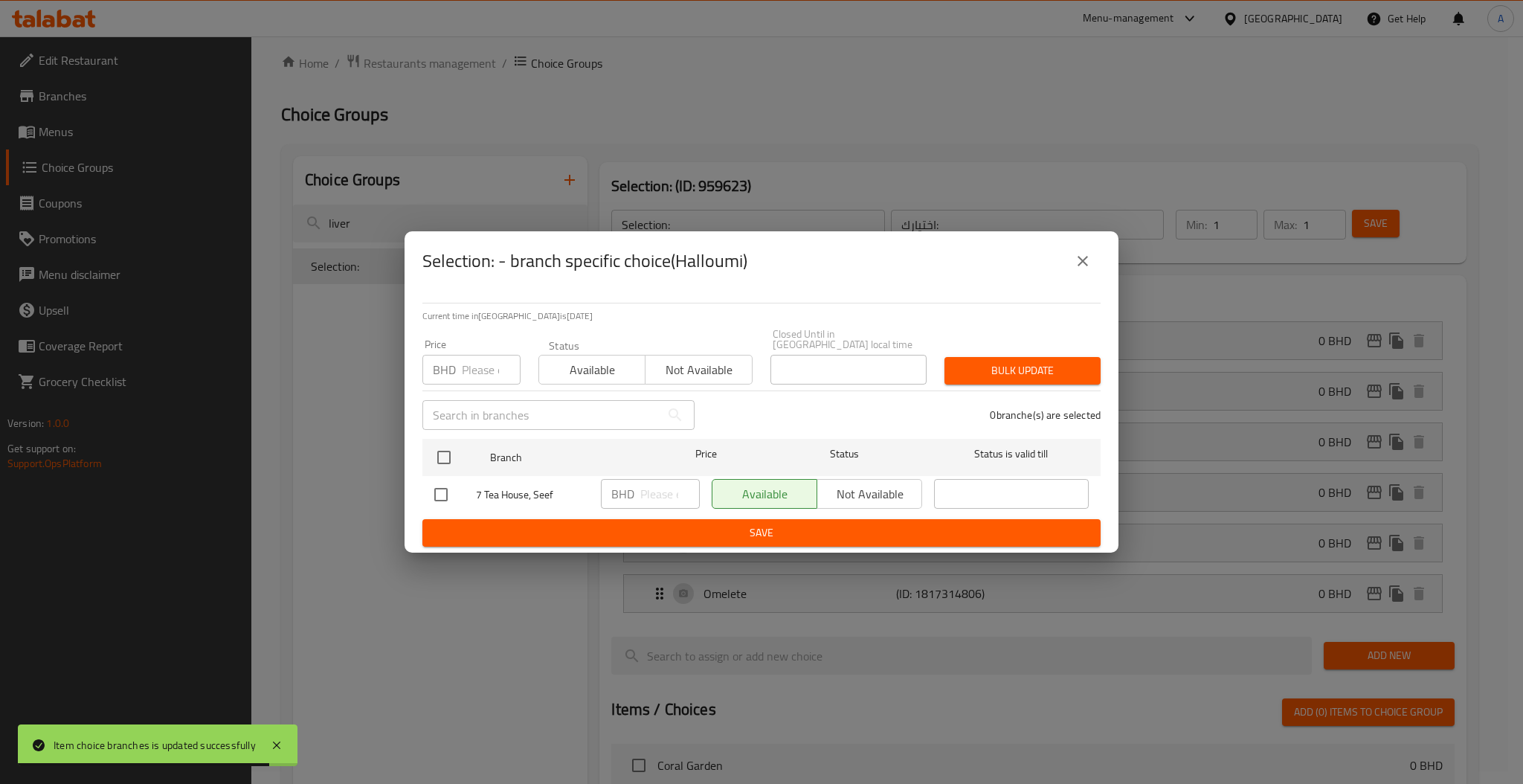
click at [478, 357] on input "number" at bounding box center [491, 369] width 58 height 30
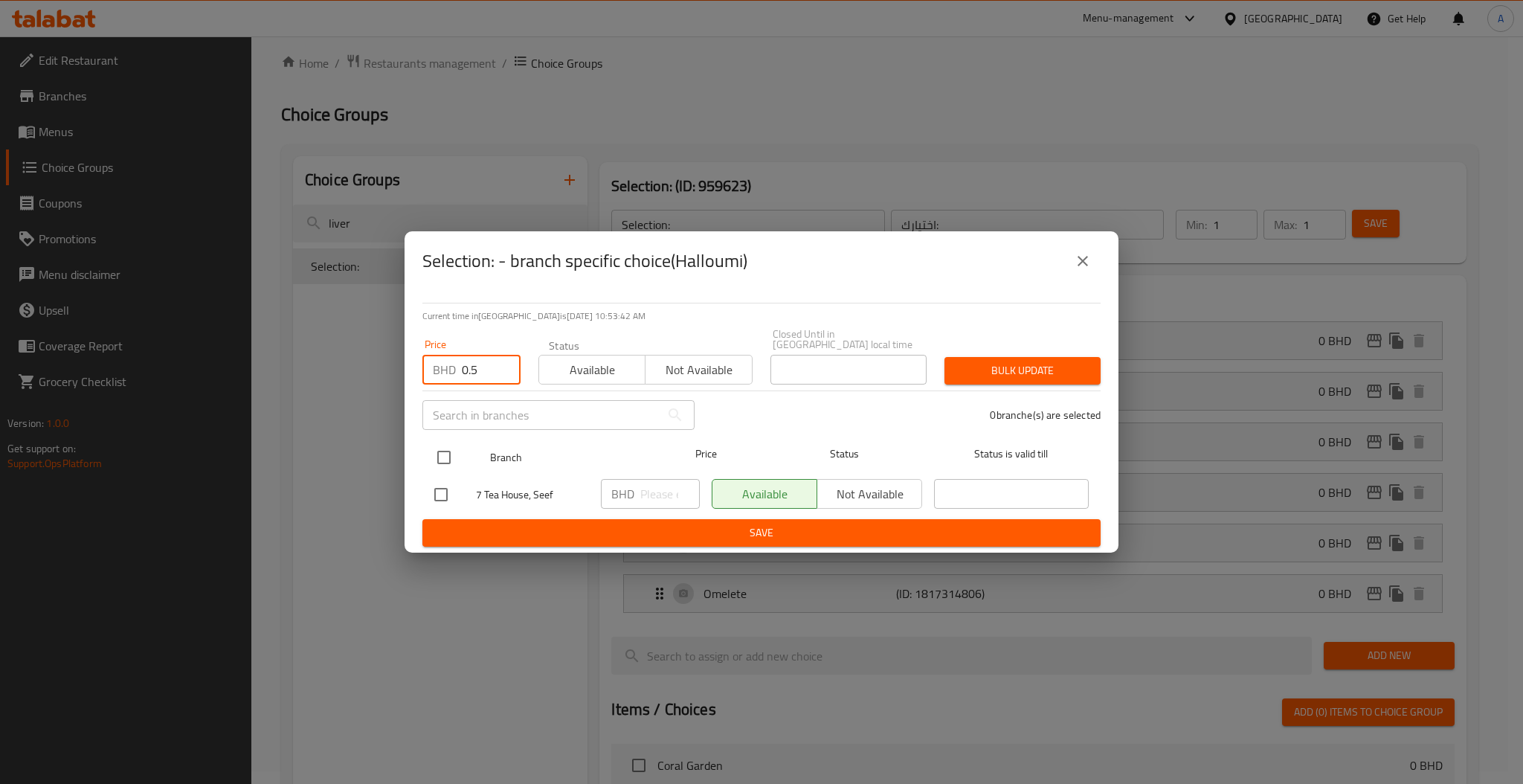
type input "0.5"
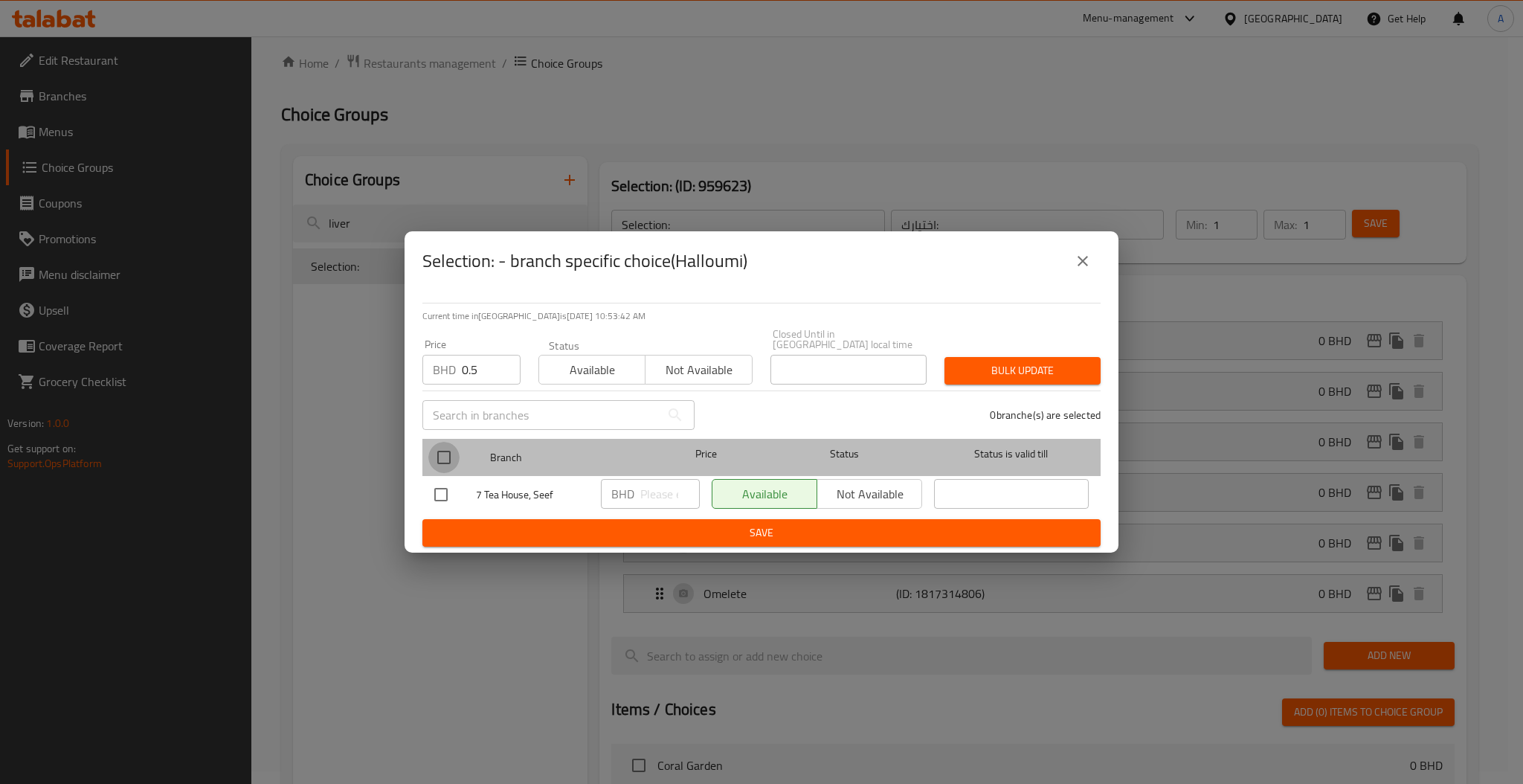
click at [438, 458] on input "checkbox" at bounding box center [444, 457] width 32 height 32
checkbox input "true"
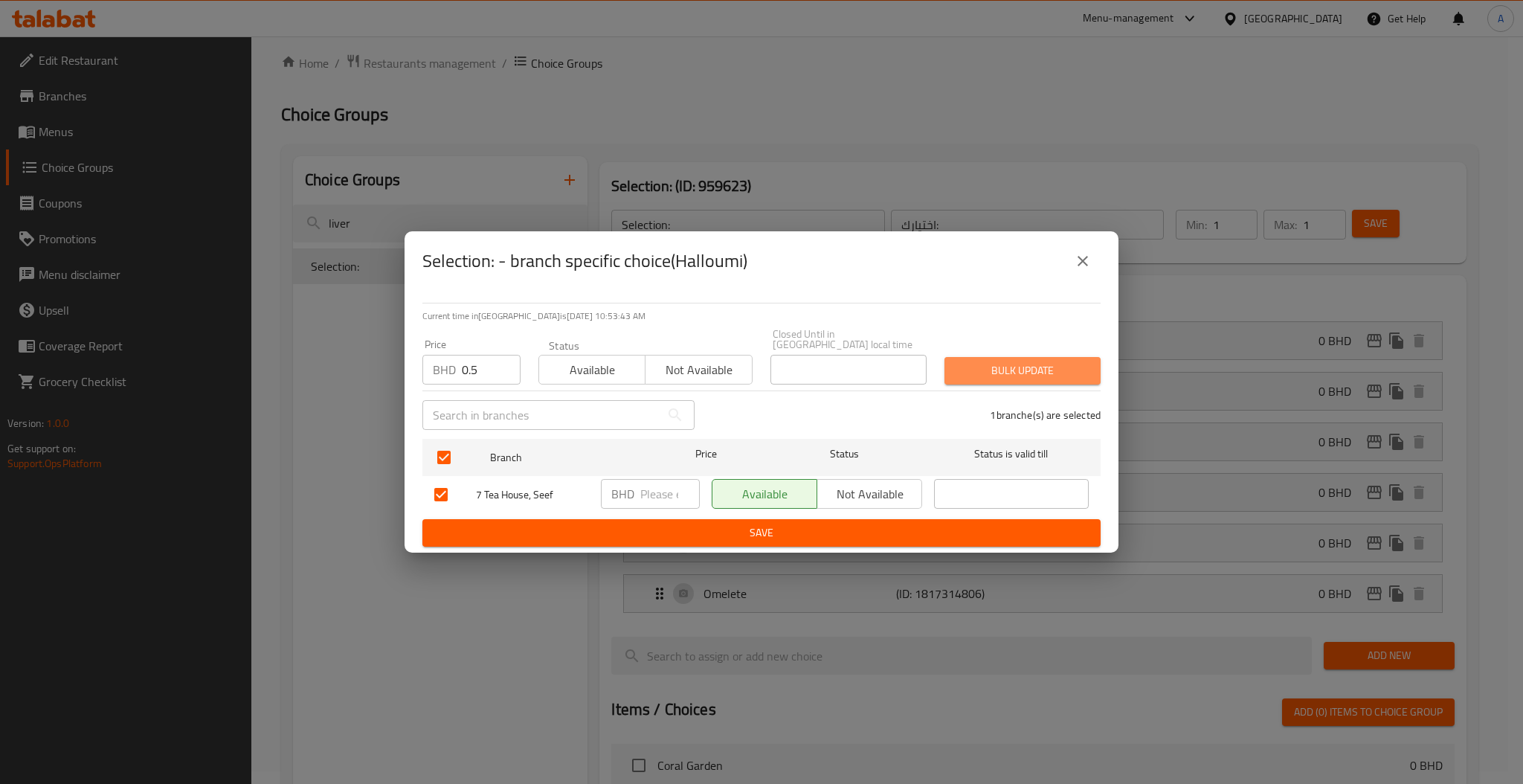
click at [1023, 366] on span "Bulk update" at bounding box center [1023, 370] width 132 height 18
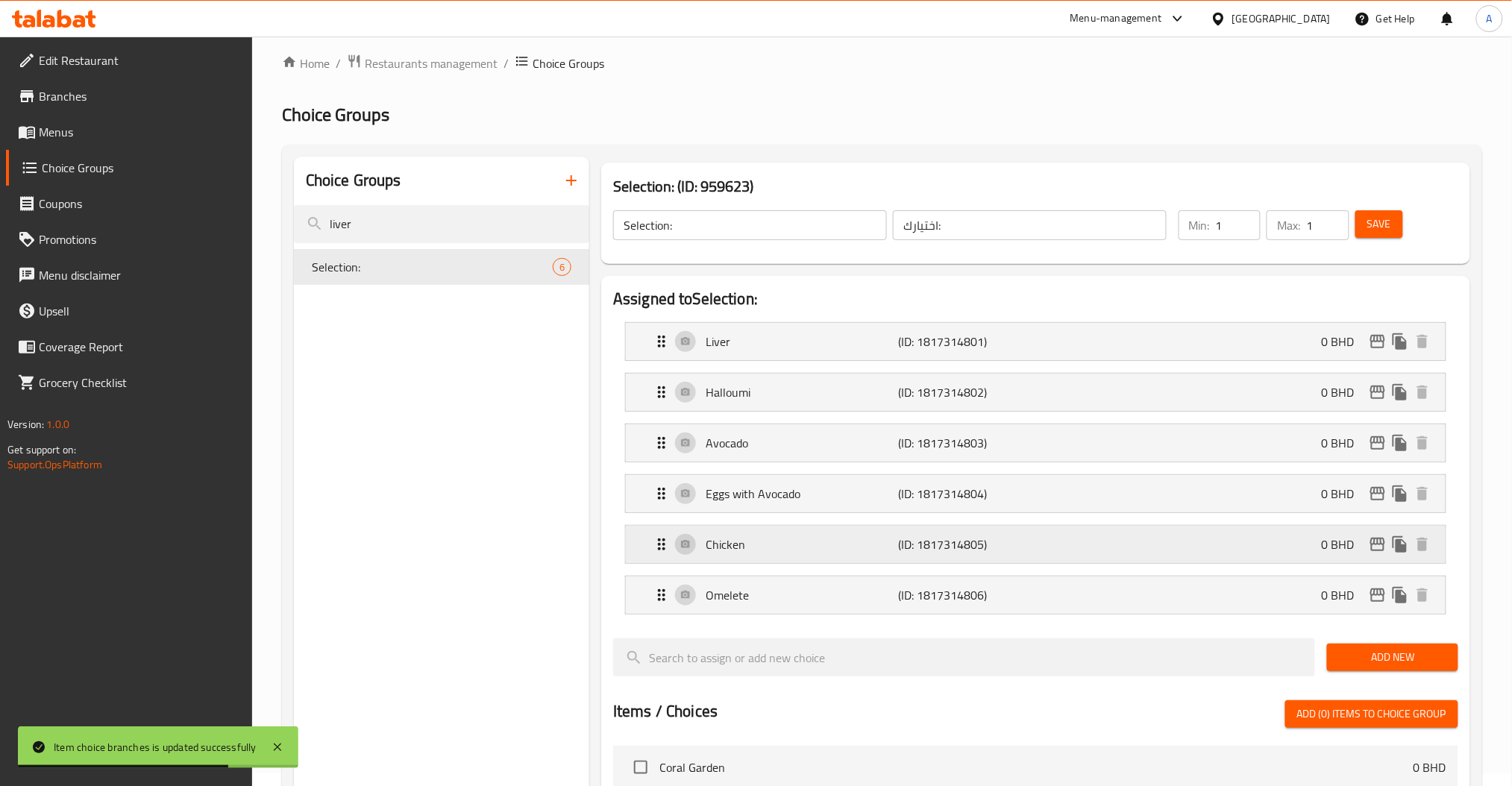
click at [1373, 546] on icon "edit" at bounding box center [1377, 544] width 18 height 18
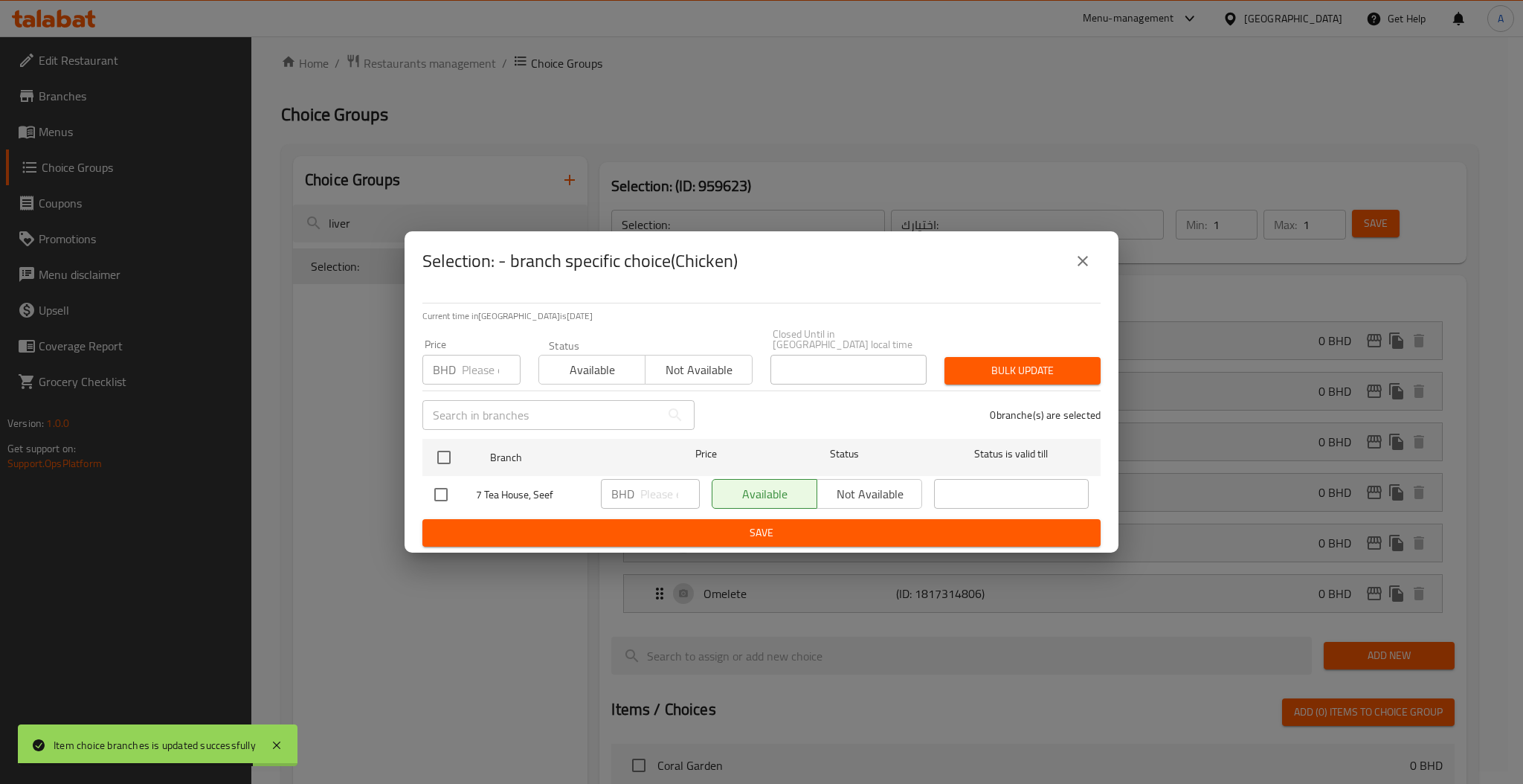
click at [482, 367] on input "number" at bounding box center [491, 369] width 58 height 30
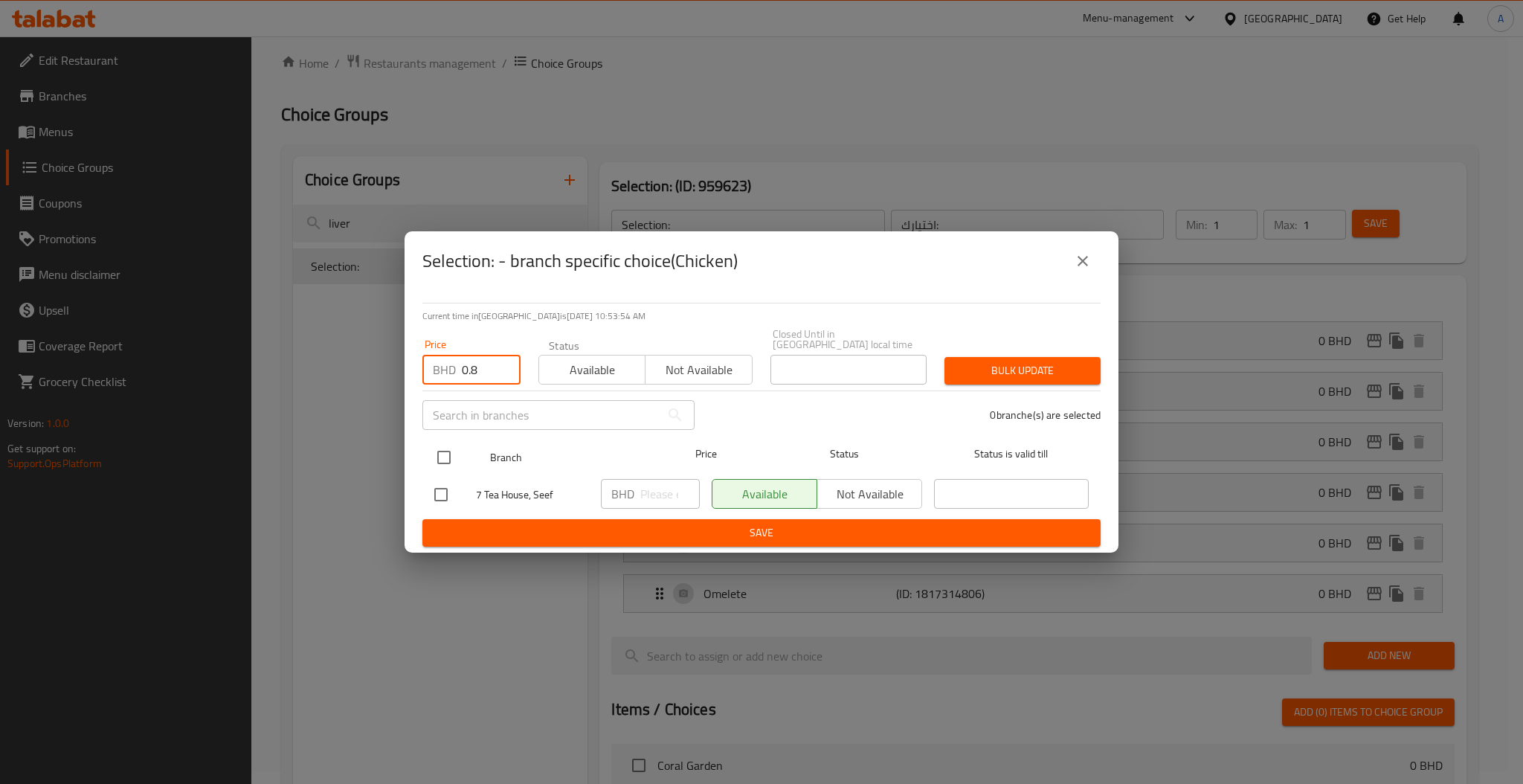
type input "0.8"
click at [441, 449] on input "checkbox" at bounding box center [444, 457] width 32 height 32
checkbox input "true"
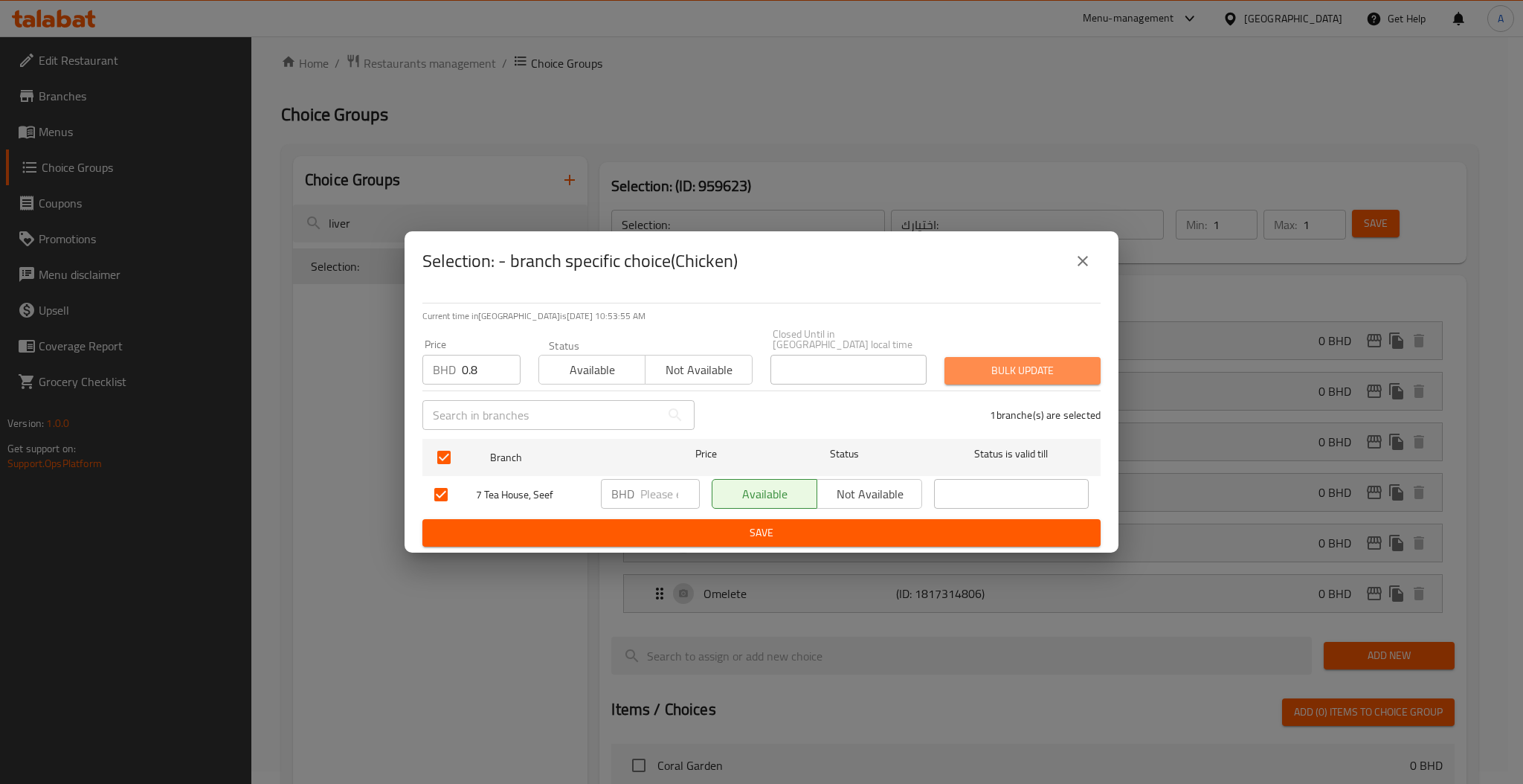
click at [1024, 370] on span "Bulk update" at bounding box center [1023, 370] width 132 height 18
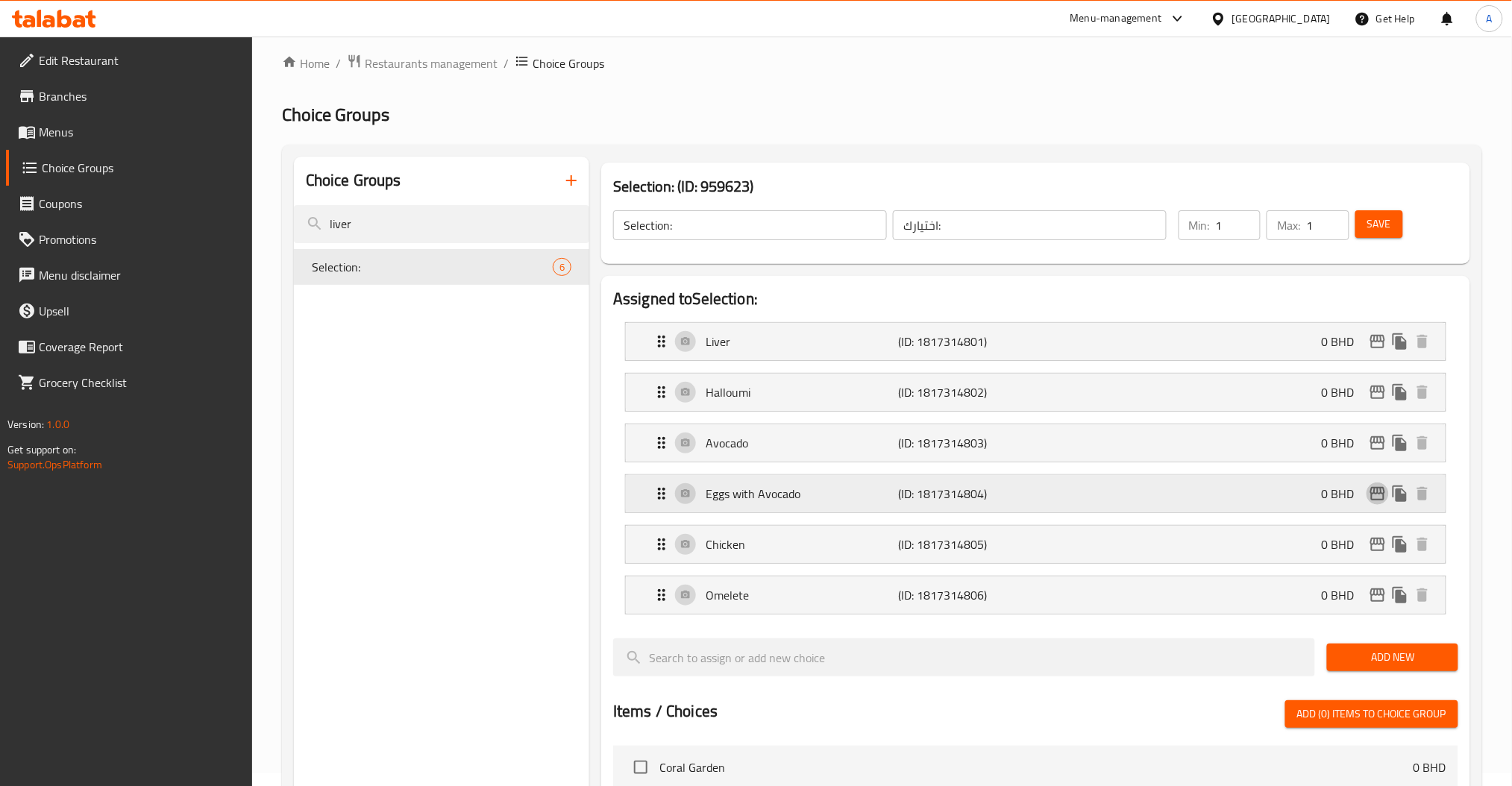
click at [1376, 493] on icon "edit" at bounding box center [1377, 493] width 18 height 18
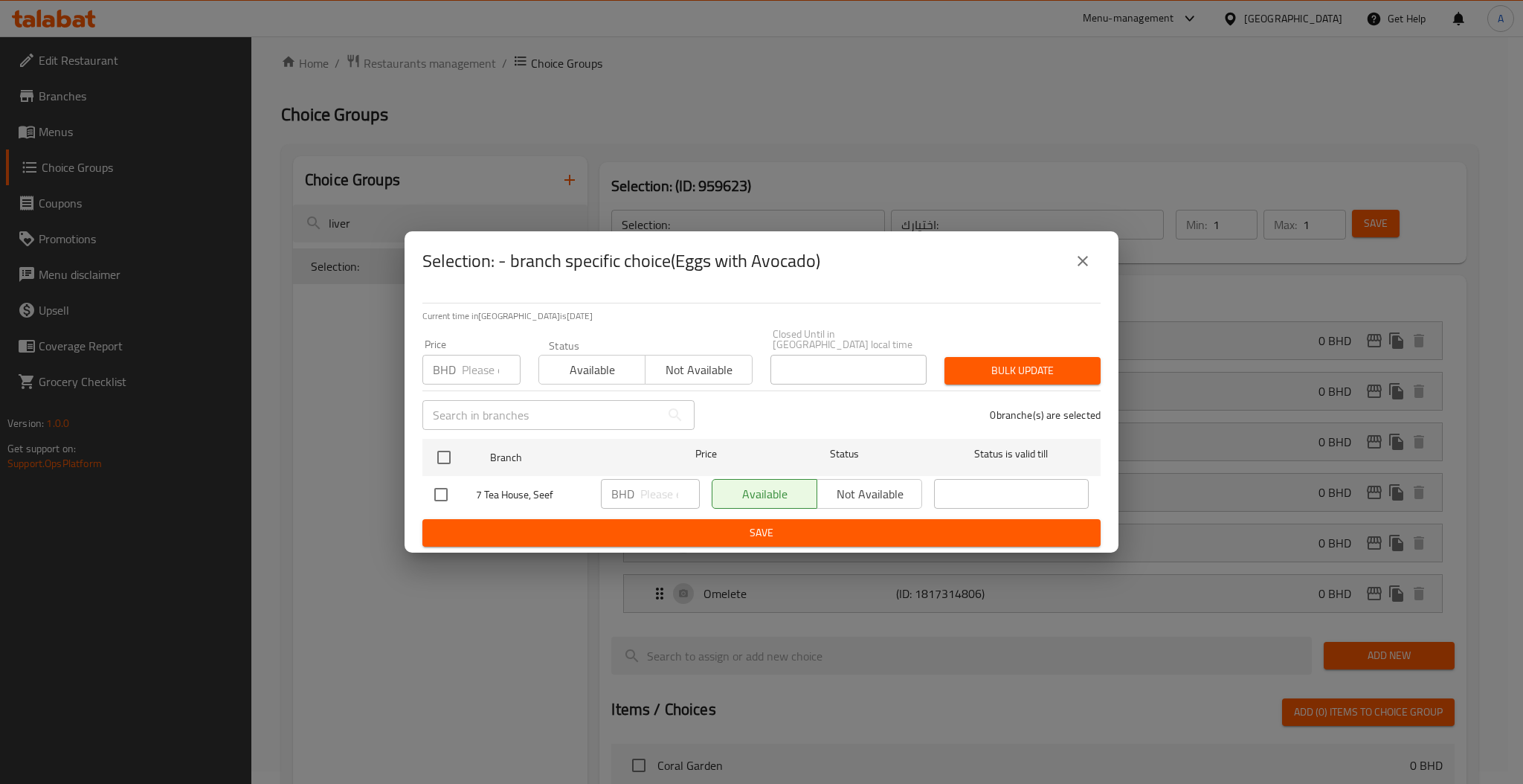
click at [462, 360] on input "number" at bounding box center [491, 369] width 58 height 30
type input "0.8"
click at [449, 444] on input "checkbox" at bounding box center [444, 457] width 32 height 32
checkbox input "true"
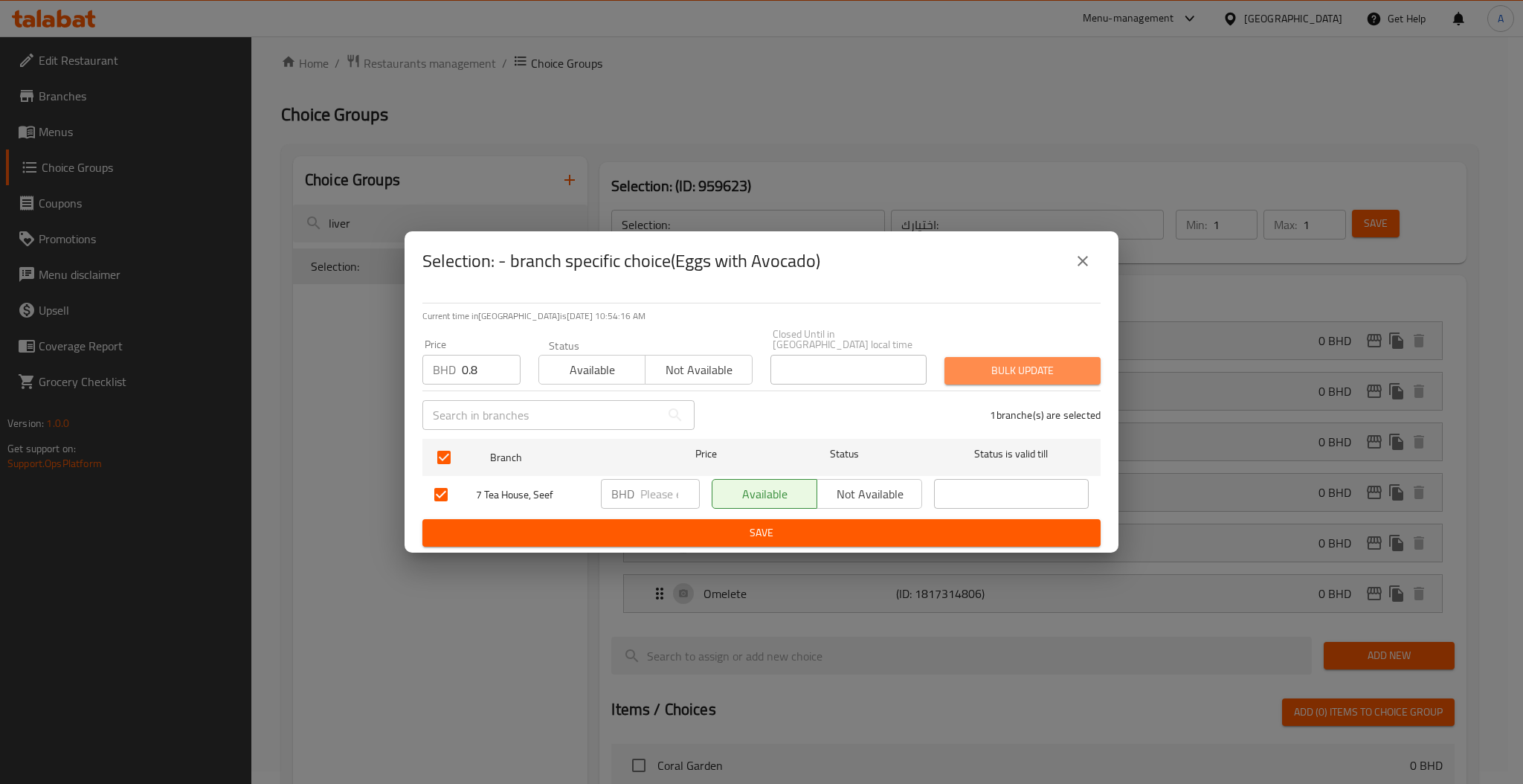
click at [1006, 362] on span "Bulk update" at bounding box center [1023, 370] width 132 height 18
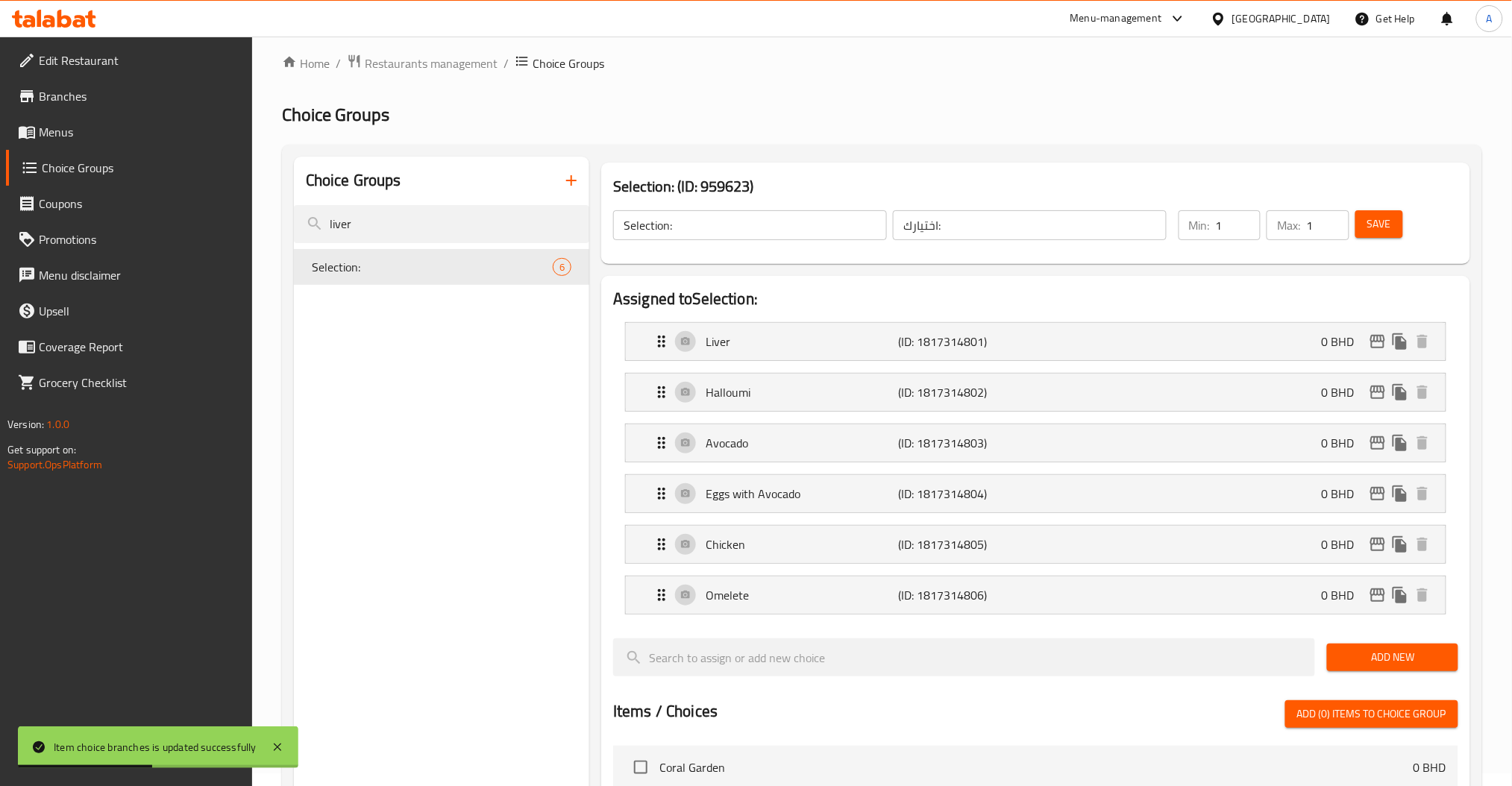
click at [1403, 211] on div "Save" at bounding box center [1398, 225] width 91 height 35
click at [1394, 217] on button "Save" at bounding box center [1379, 224] width 48 height 28
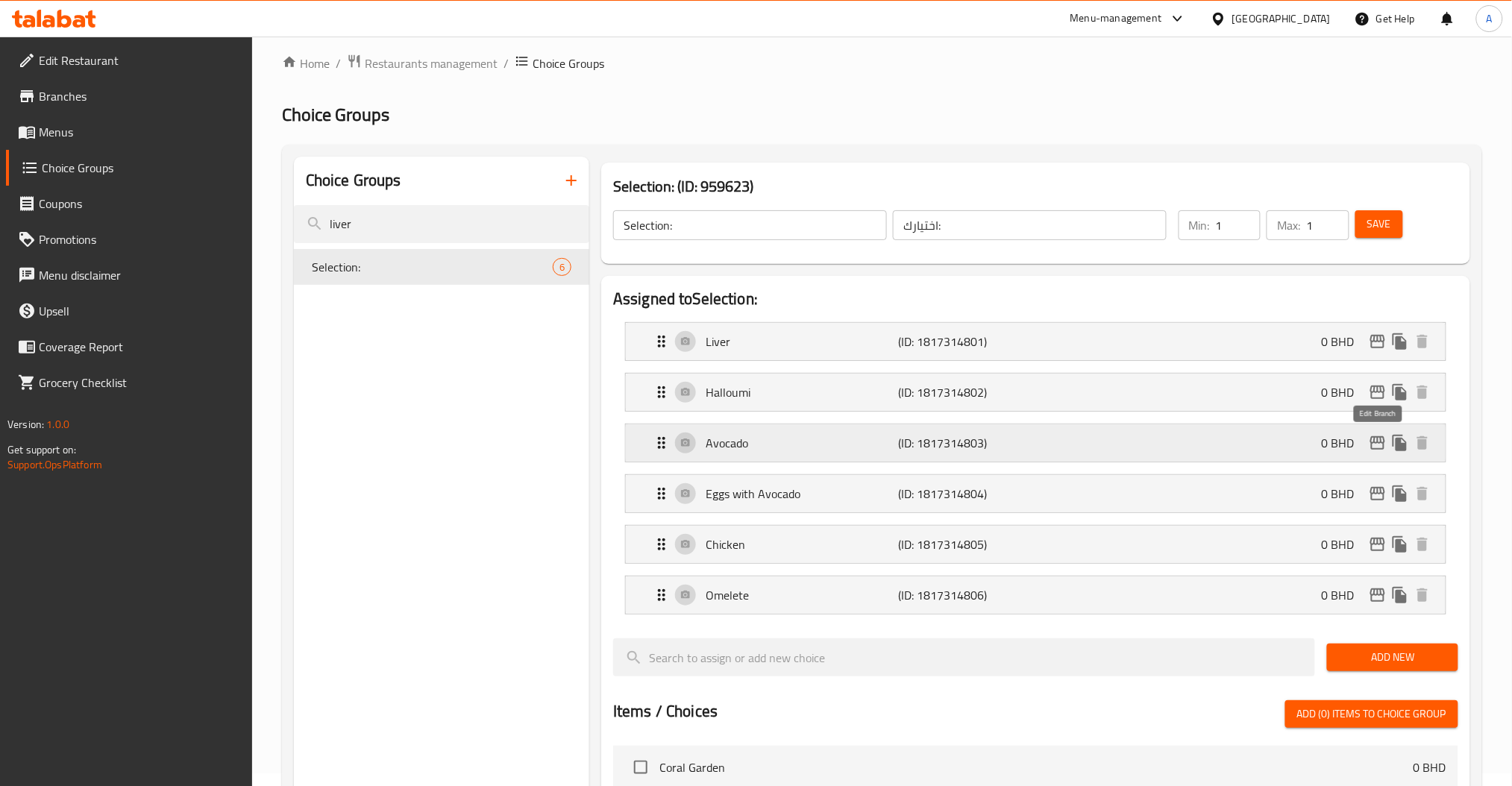
click at [1373, 445] on icon "edit" at bounding box center [1377, 442] width 18 height 18
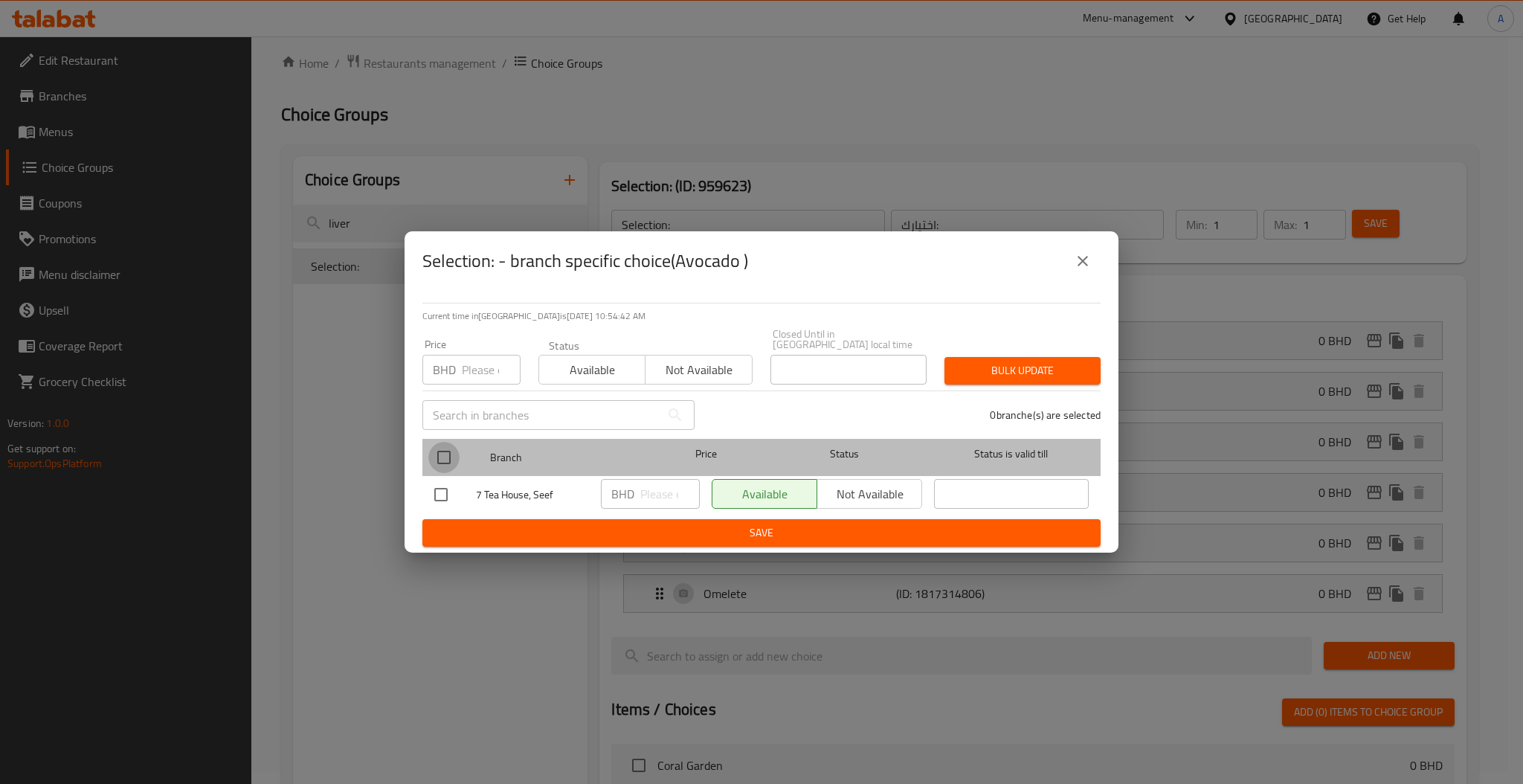
click at [454, 456] on input "checkbox" at bounding box center [444, 457] width 32 height 32
checkbox input "true"
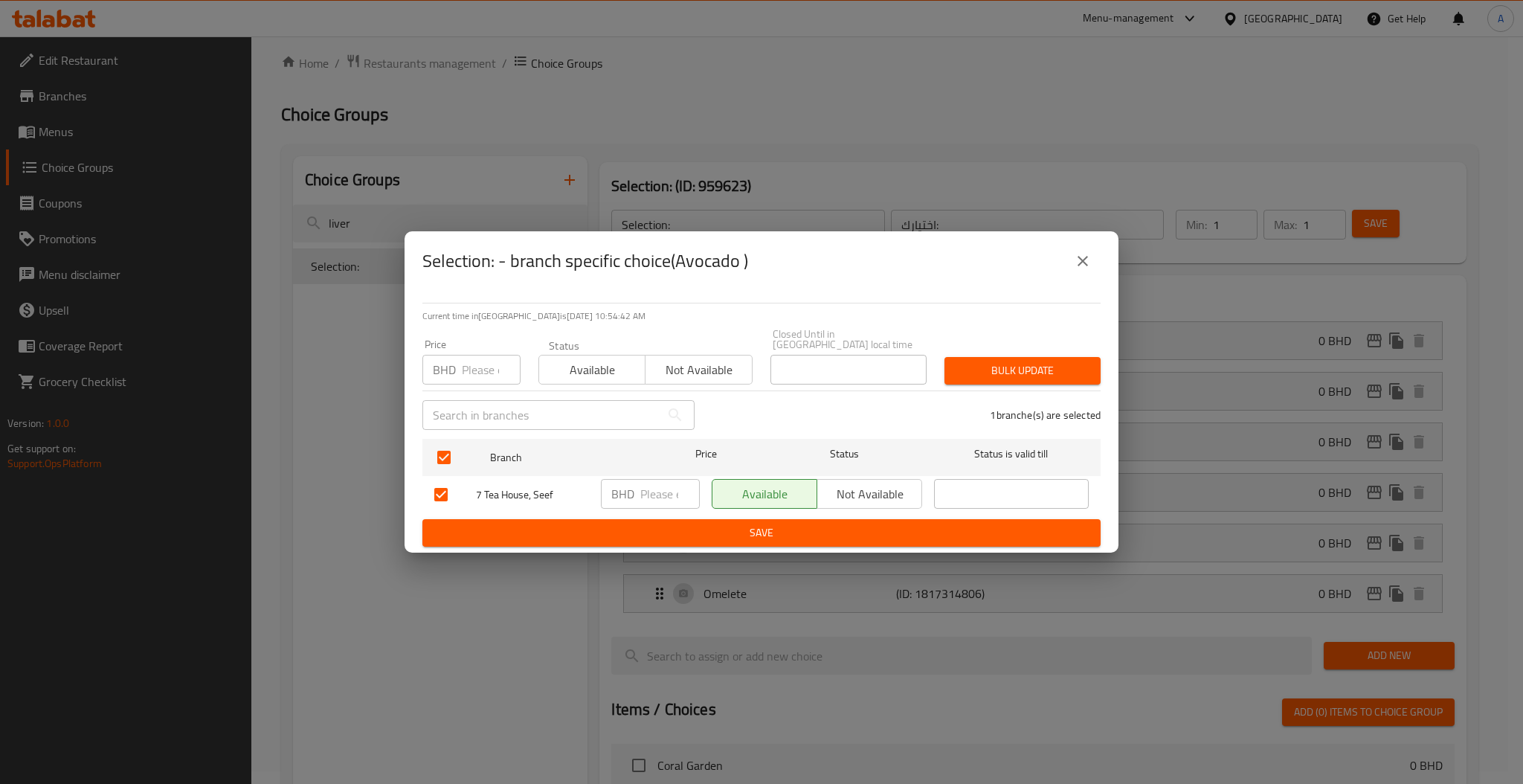
click at [744, 359] on span "Not available" at bounding box center [698, 370] width 95 height 22
click at [978, 361] on span "Bulk update" at bounding box center [1023, 370] width 132 height 18
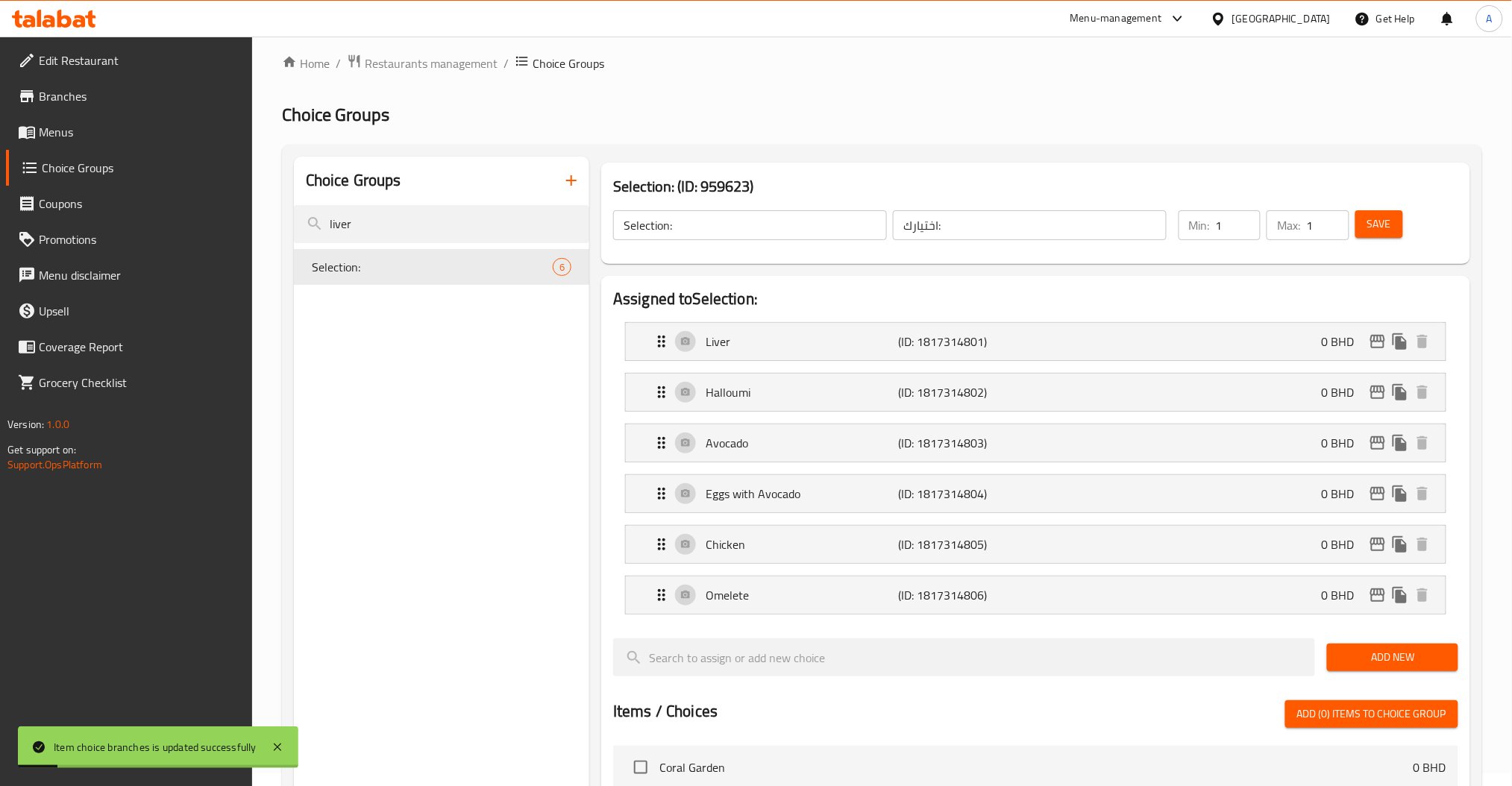
click at [1390, 206] on div "Min: 1 ​ Max: 1 ​ Save" at bounding box center [1312, 225] width 285 height 48
click at [1384, 225] on span "Save" at bounding box center [1379, 224] width 24 height 18
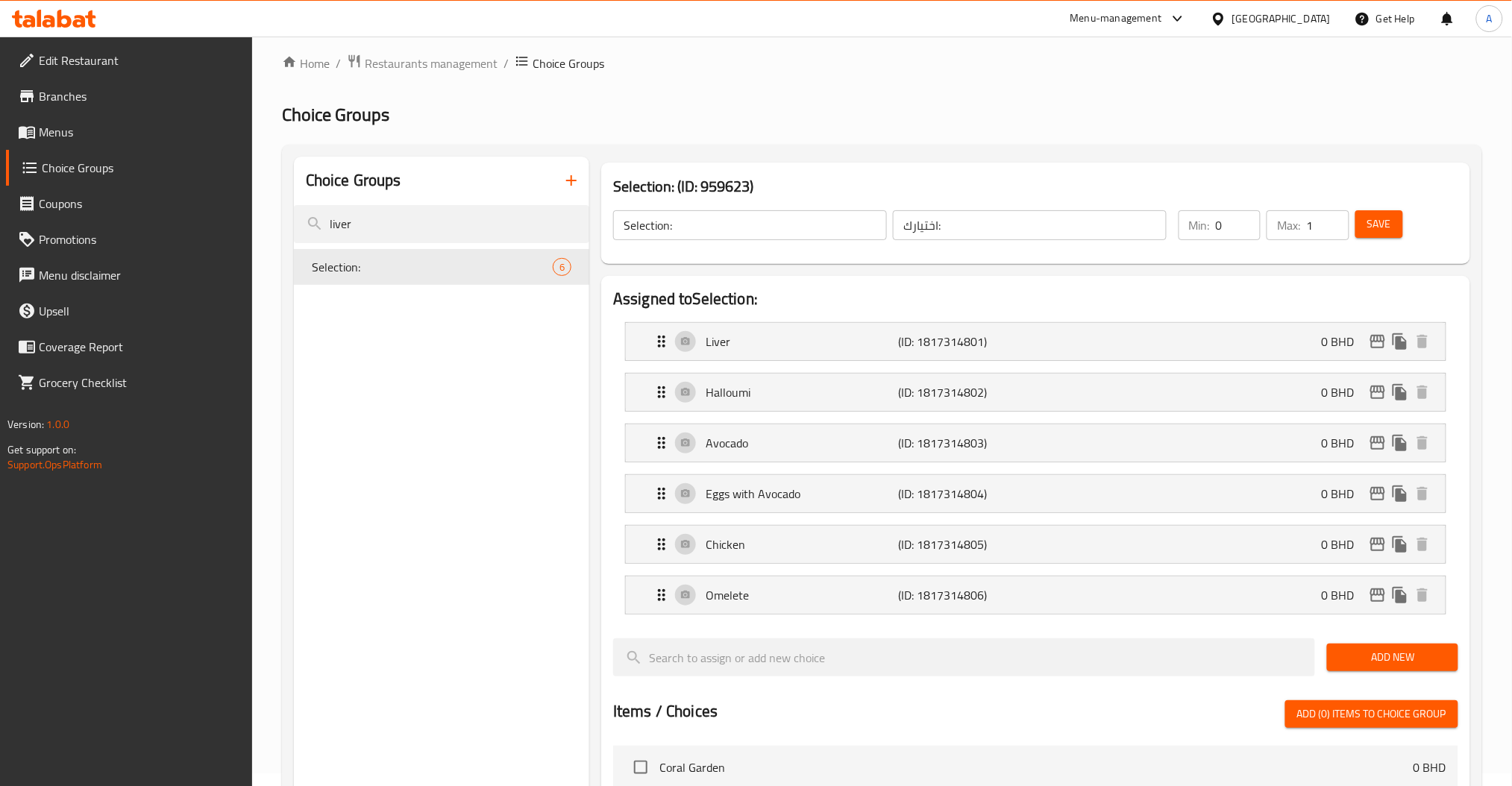
click at [1248, 234] on input "0" at bounding box center [1238, 225] width 45 height 30
type input "1"
click at [1244, 219] on input "1" at bounding box center [1238, 225] width 45 height 30
click at [1384, 217] on span "Save" at bounding box center [1379, 224] width 24 height 18
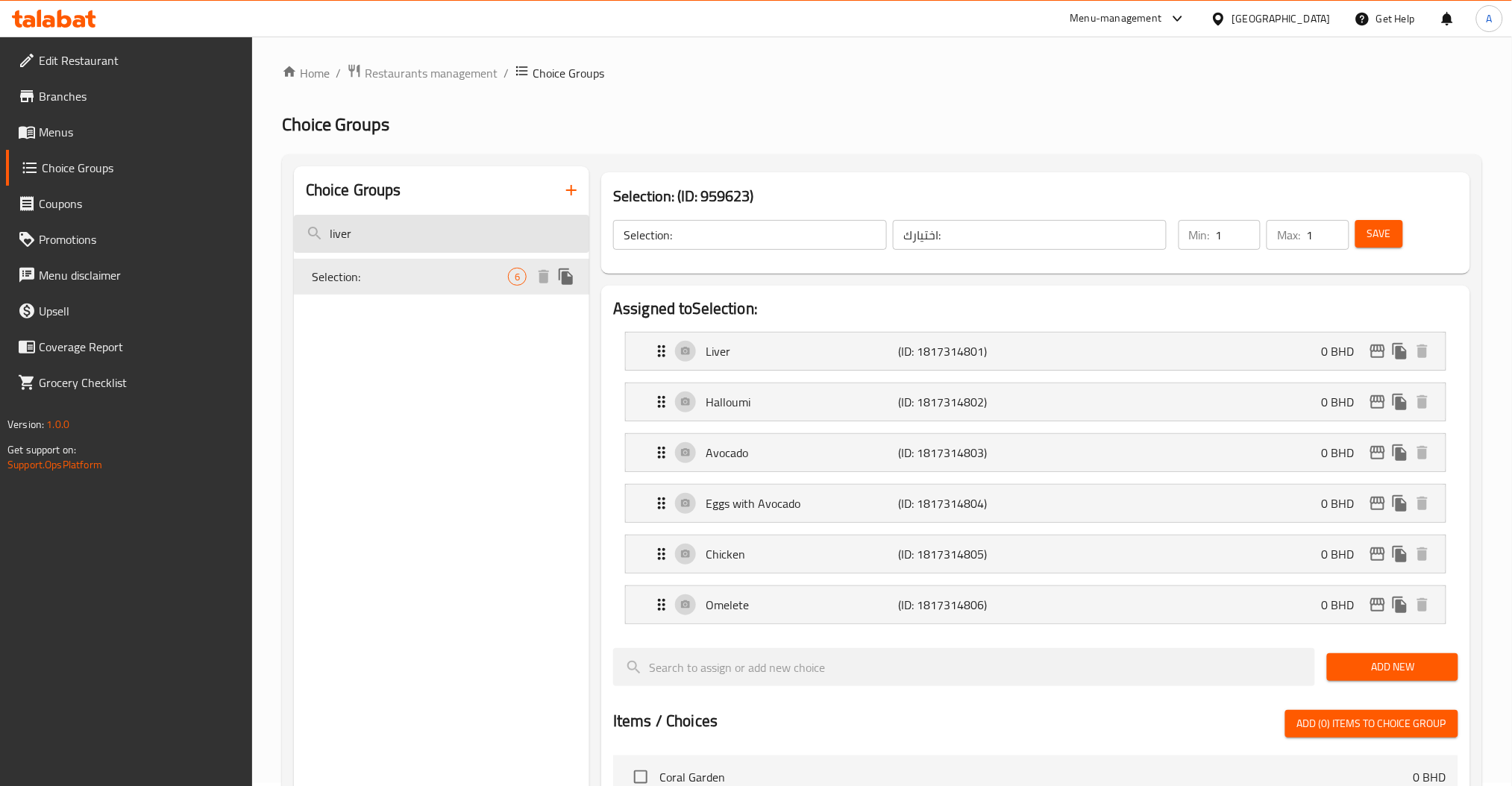
scroll to position [0, 0]
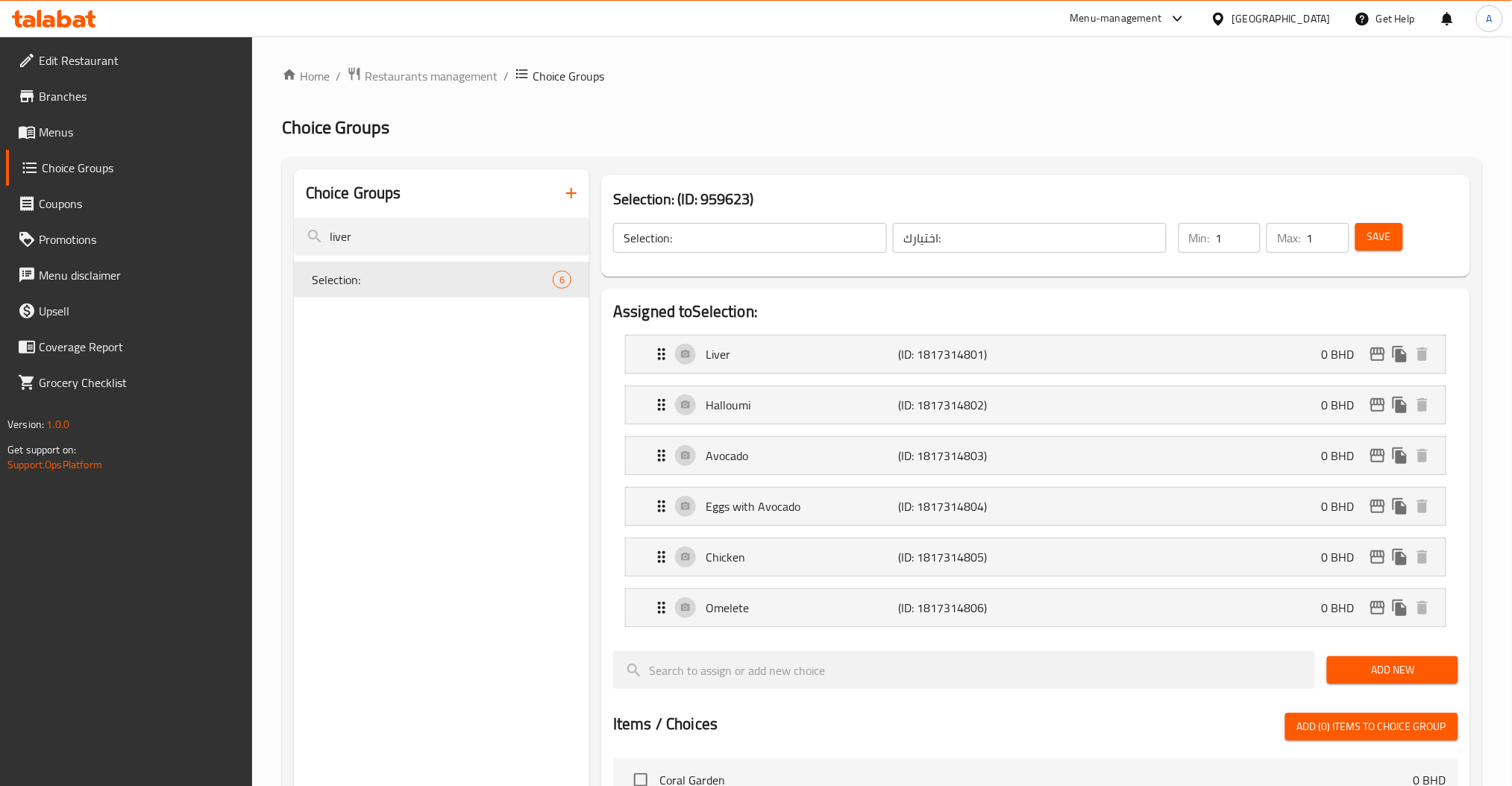
click at [80, 119] on link "Menus" at bounding box center [130, 132] width 247 height 35
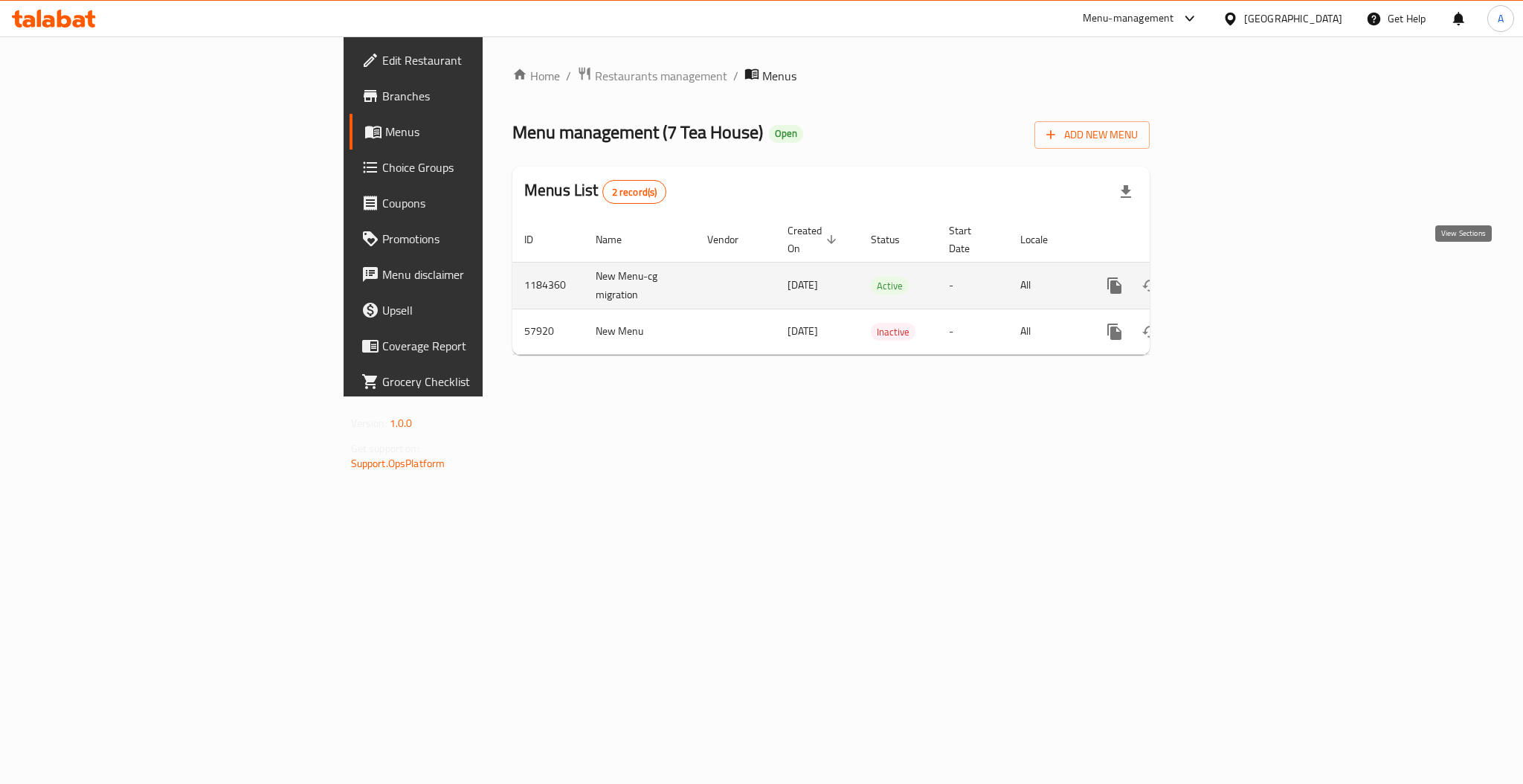
click at [1231, 277] on icon "enhanced table" at bounding box center [1222, 285] width 18 height 18
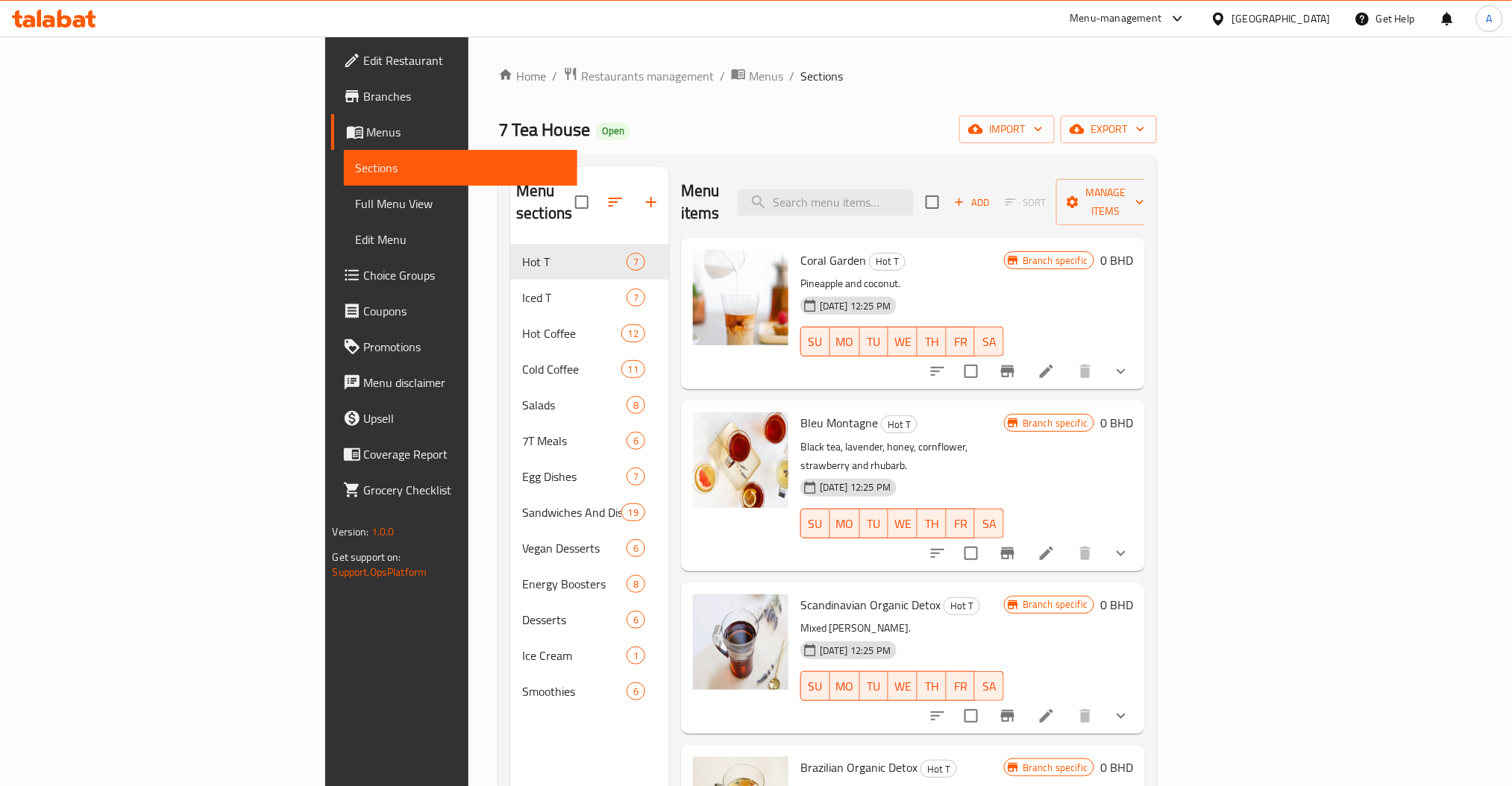
click at [999, 210] on div "Menu items Add Sort Manage items" at bounding box center [913, 203] width 464 height 71
click at [914, 198] on input "search" at bounding box center [826, 203] width 176 height 26
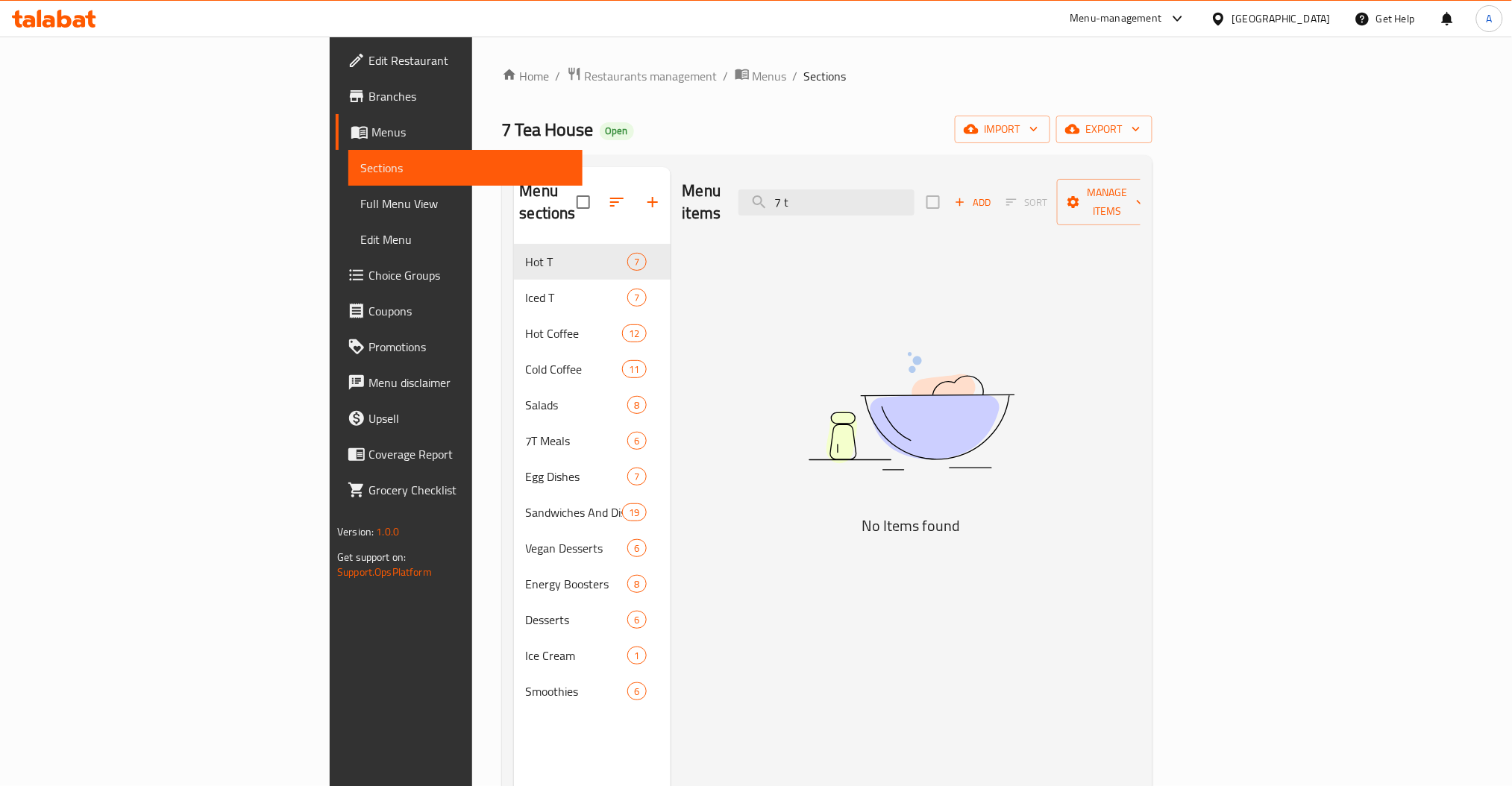
drag, startPoint x: 948, startPoint y: 186, endPoint x: 650, endPoint y: 200, distance: 298.3
click at [773, 186] on div "Menu items 7 t Add Sort Manage items" at bounding box center [911, 203] width 458 height 71
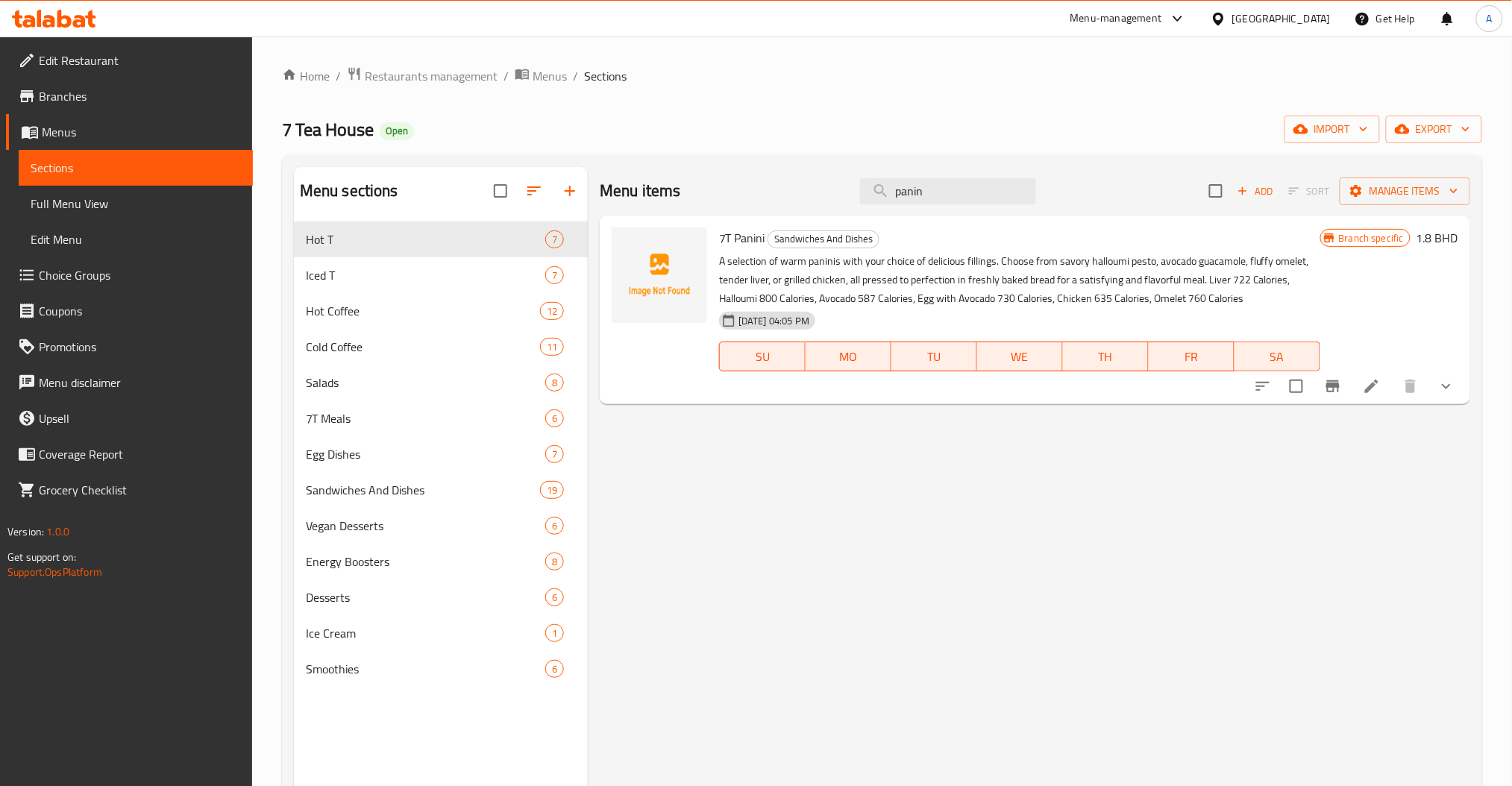
type input "panin"
click at [1333, 385] on icon "Branch-specific-item" at bounding box center [1332, 385] width 13 height 12
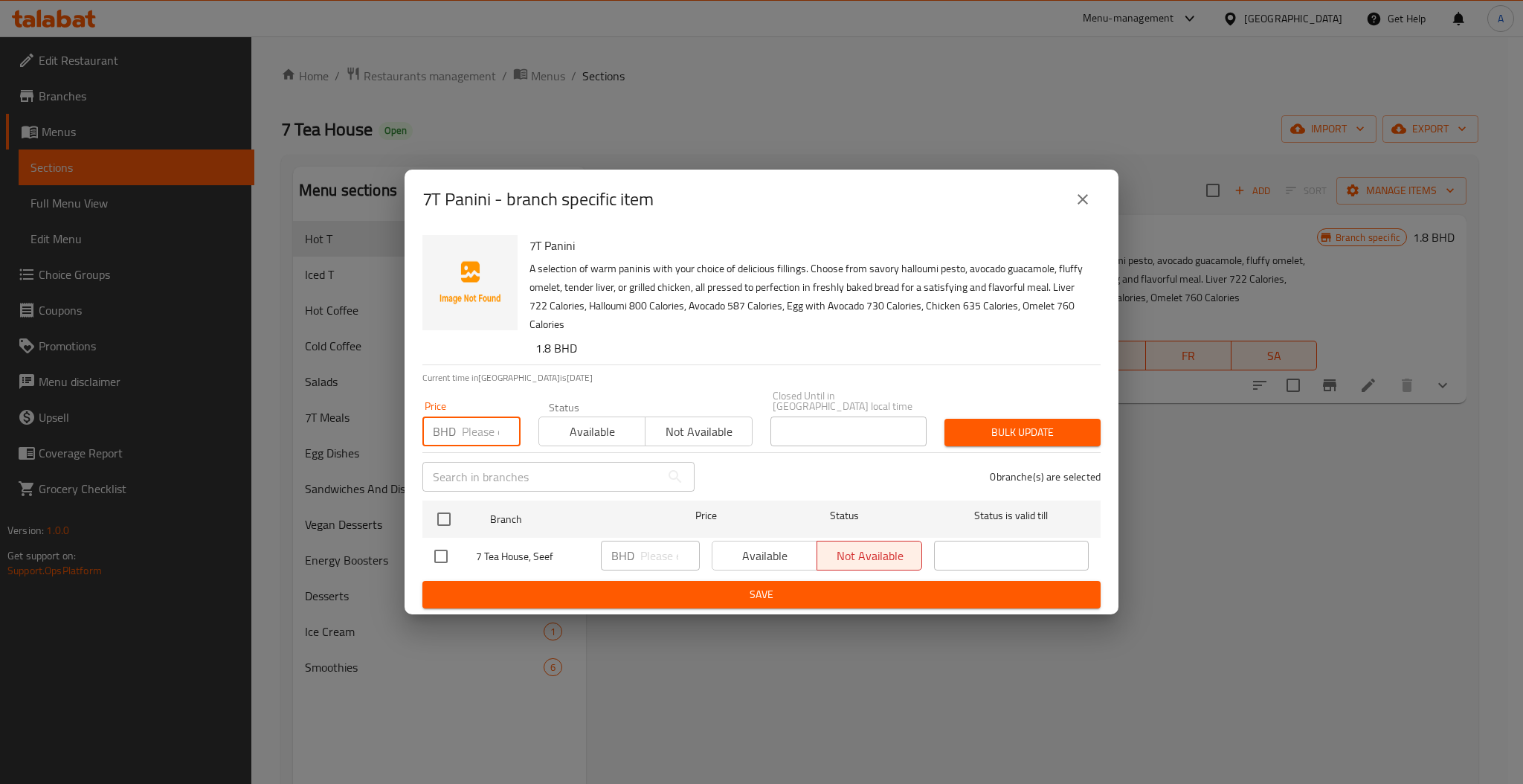
click at [470, 425] on input "number" at bounding box center [491, 431] width 58 height 30
type input "1.8"
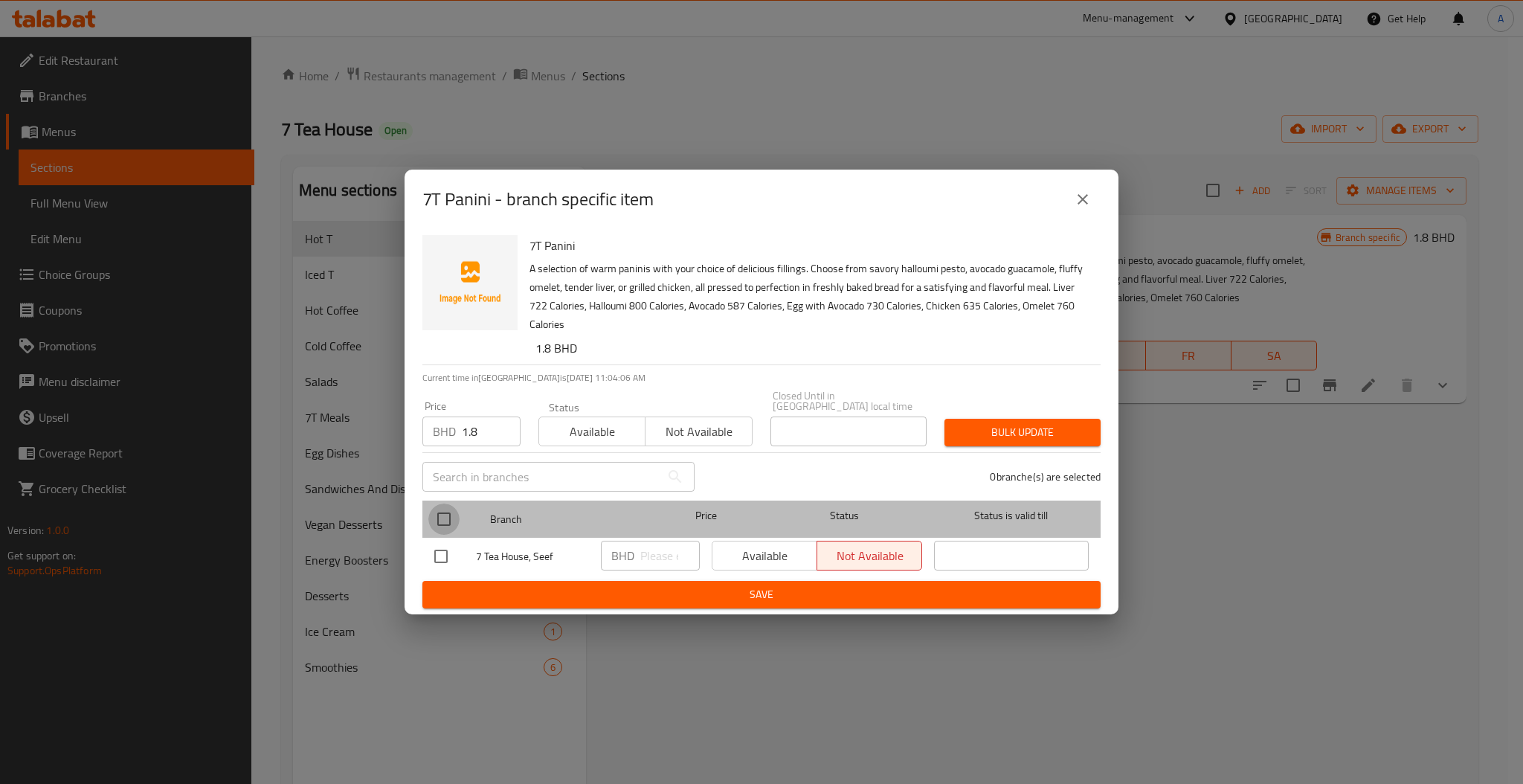
click at [447, 507] on input "checkbox" at bounding box center [444, 519] width 32 height 32
checkbox input "true"
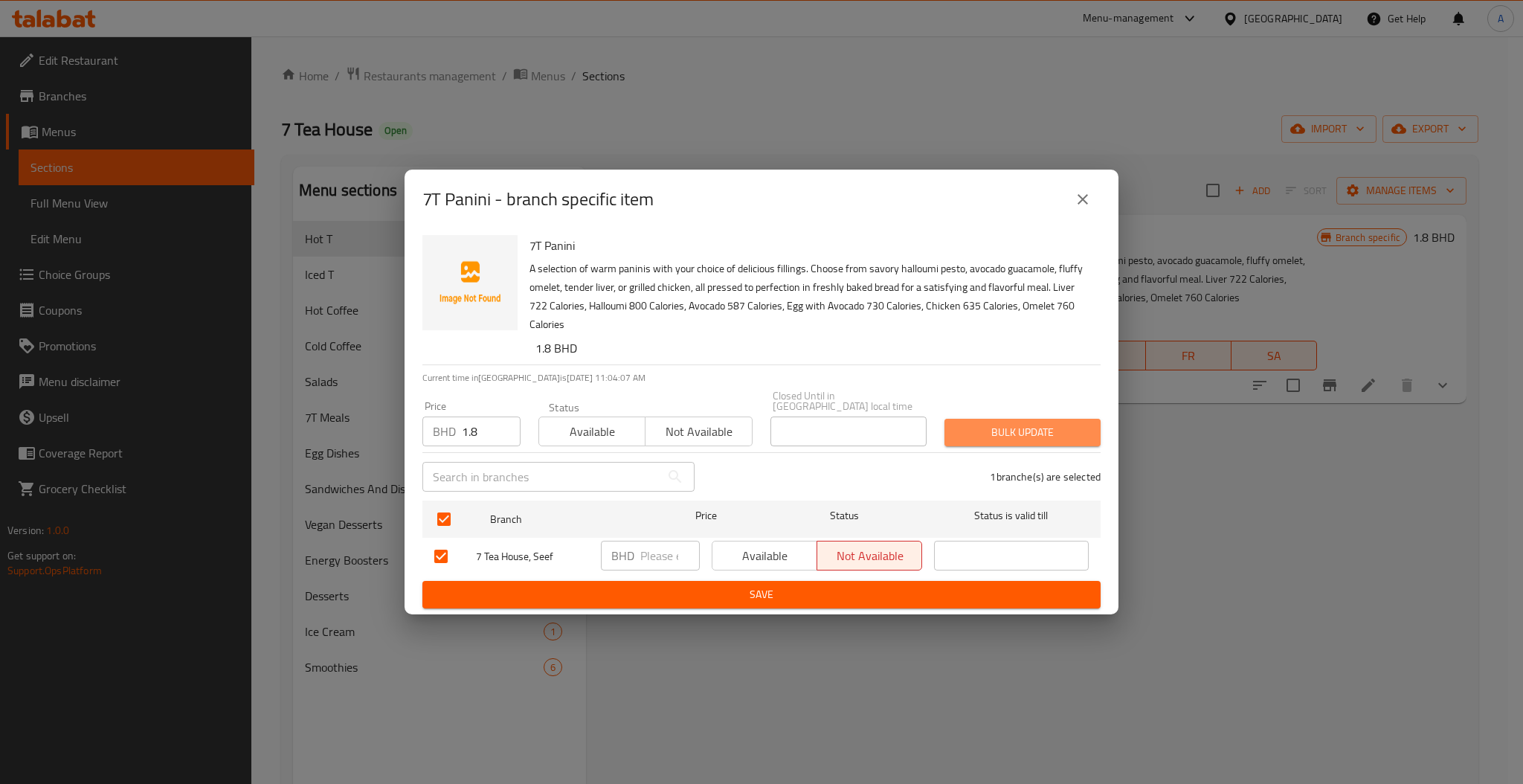
click at [988, 419] on button "Bulk update" at bounding box center [1022, 433] width 156 height 28
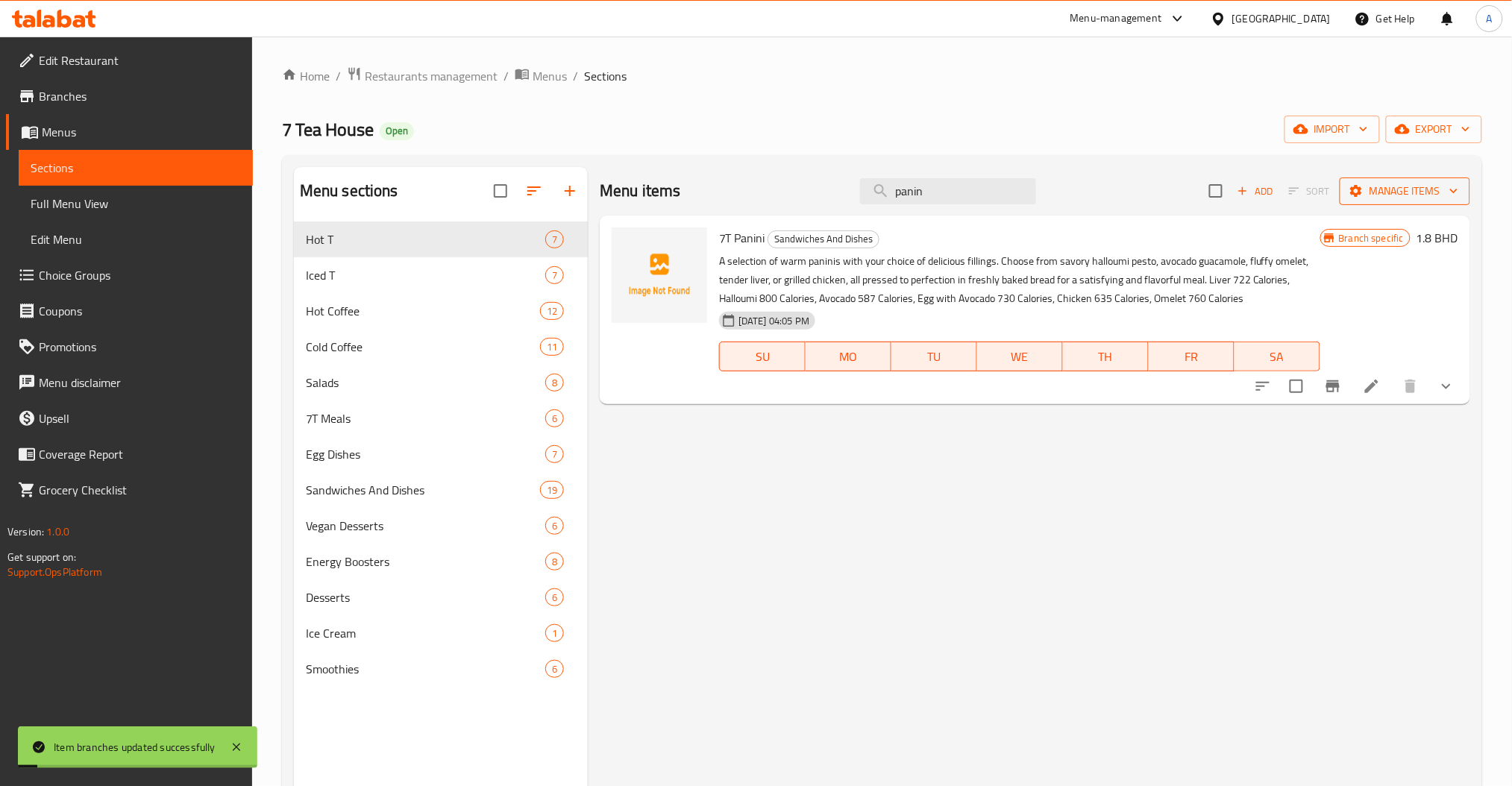
click at [1438, 199] on span "Manage items" at bounding box center [1405, 191] width 106 height 18
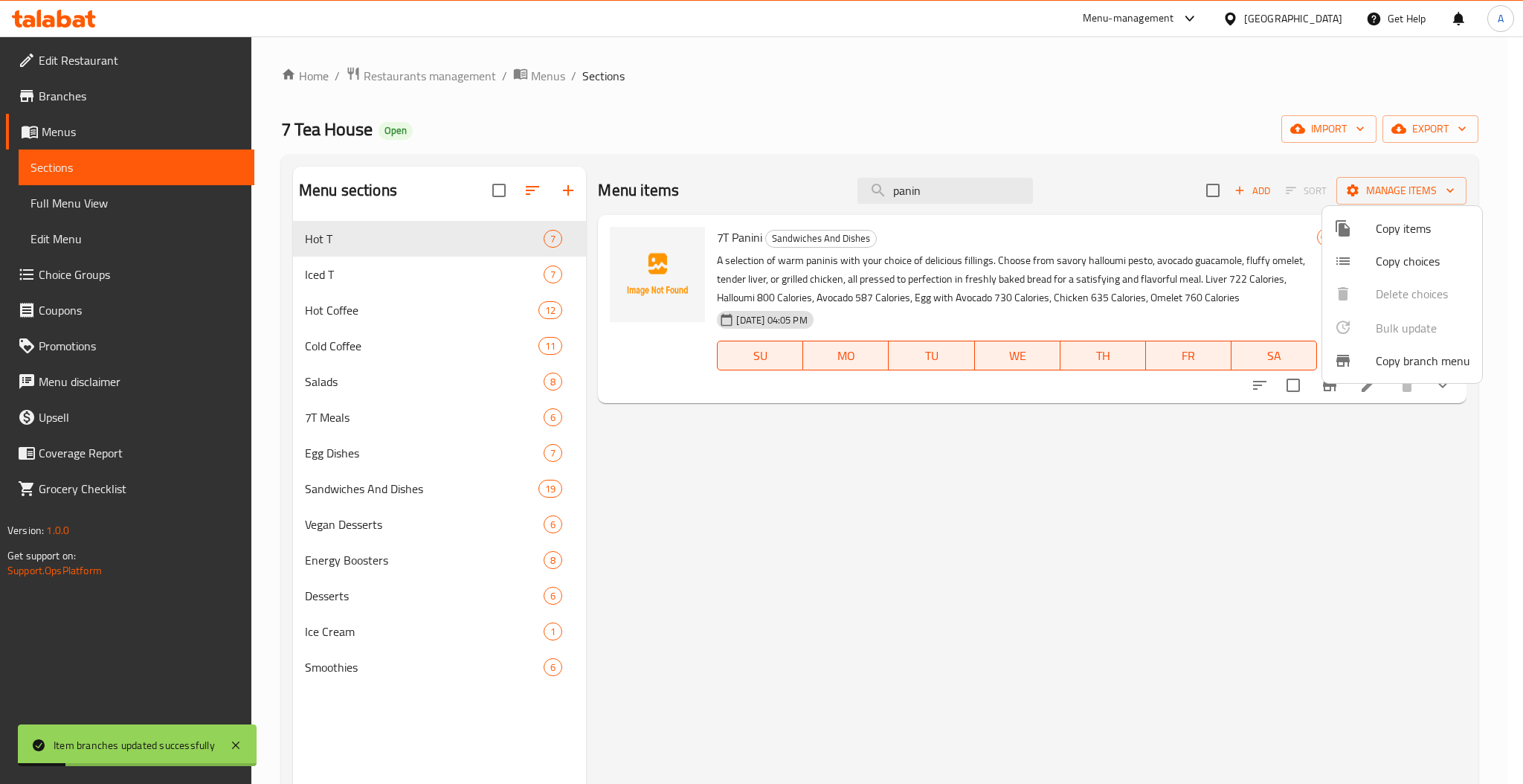
click at [1194, 473] on div at bounding box center [761, 392] width 1523 height 784
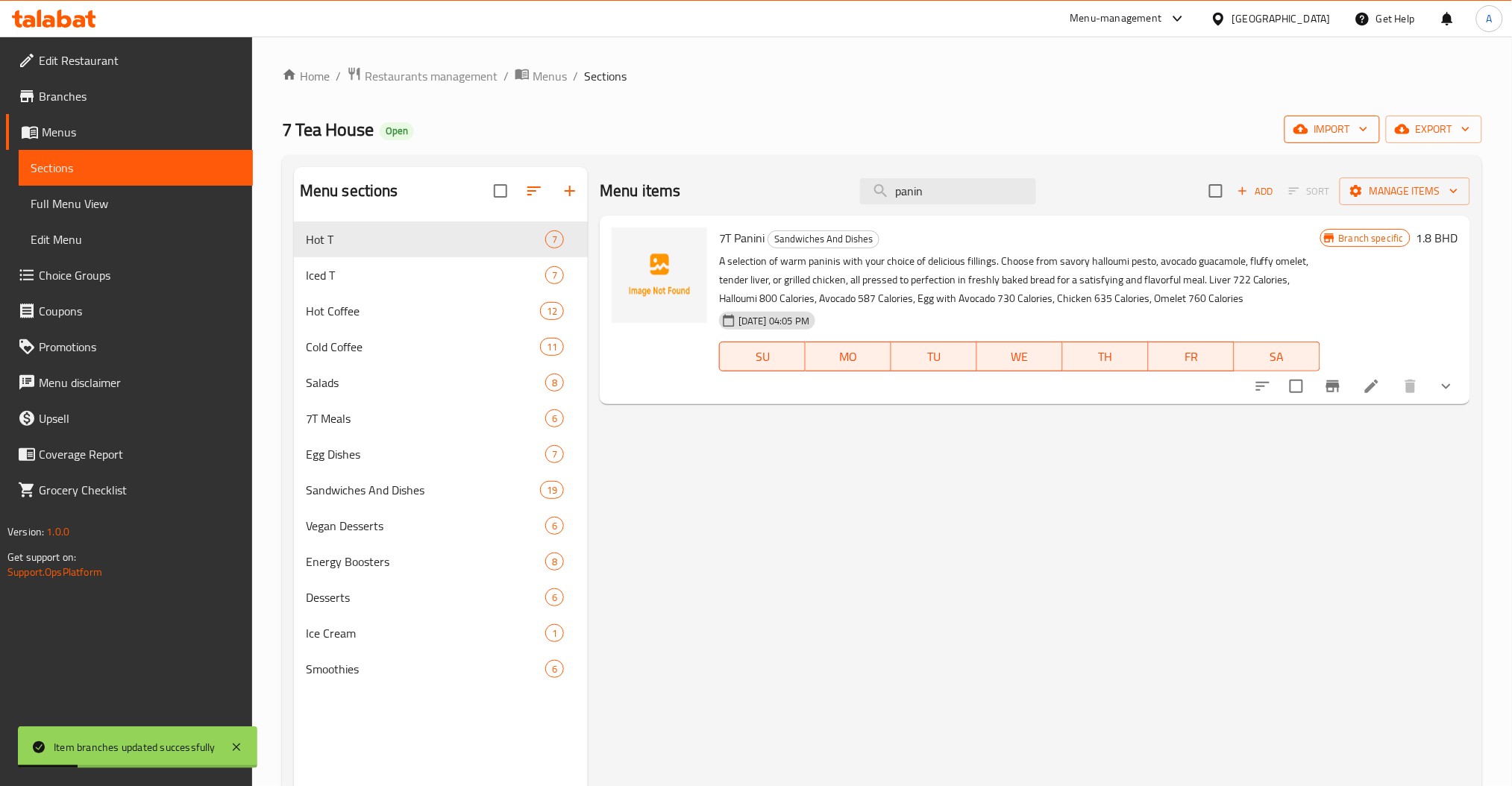
click at [1327, 127] on span "import" at bounding box center [1332, 129] width 72 height 18
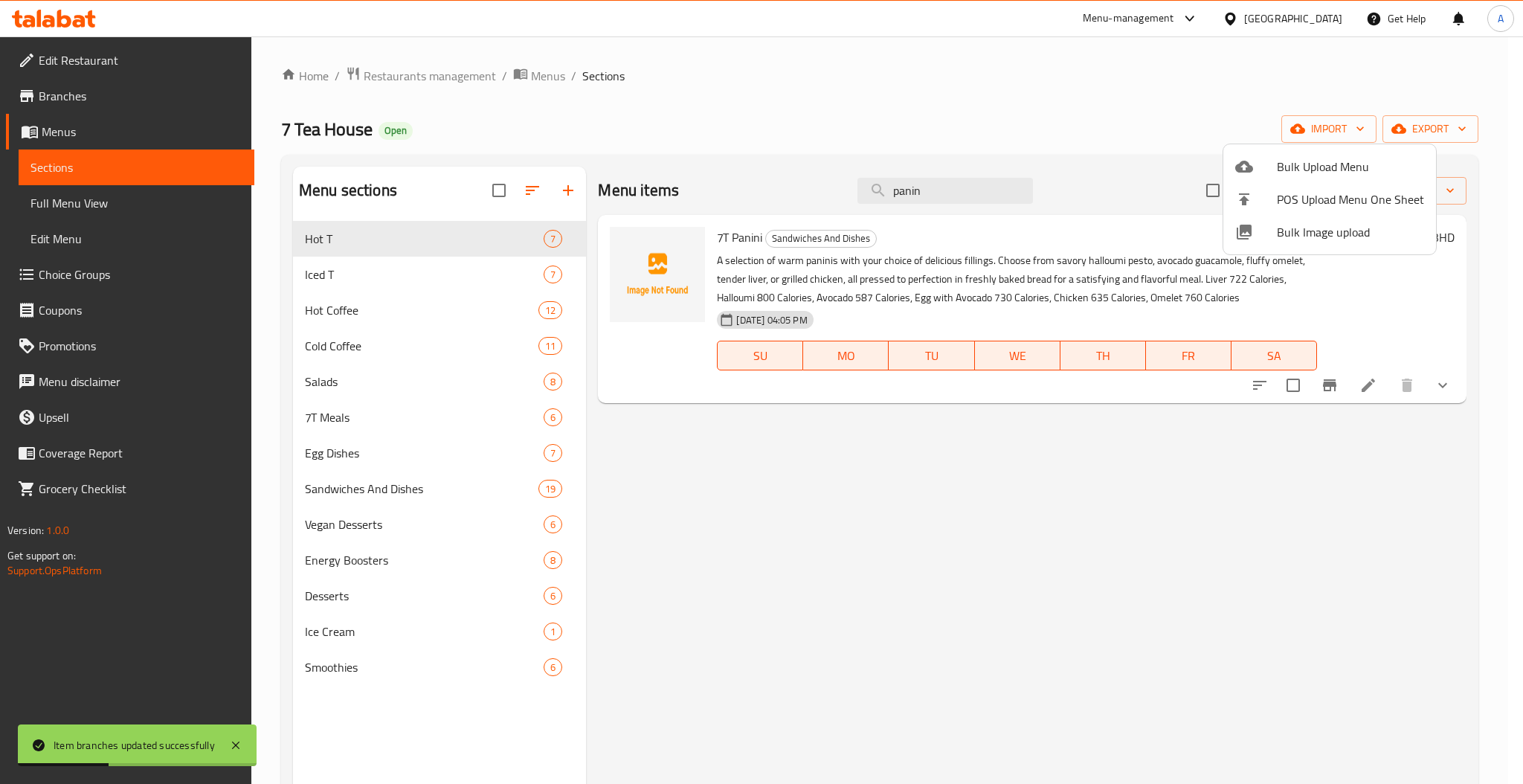
click at [1299, 427] on div at bounding box center [761, 392] width 1523 height 784
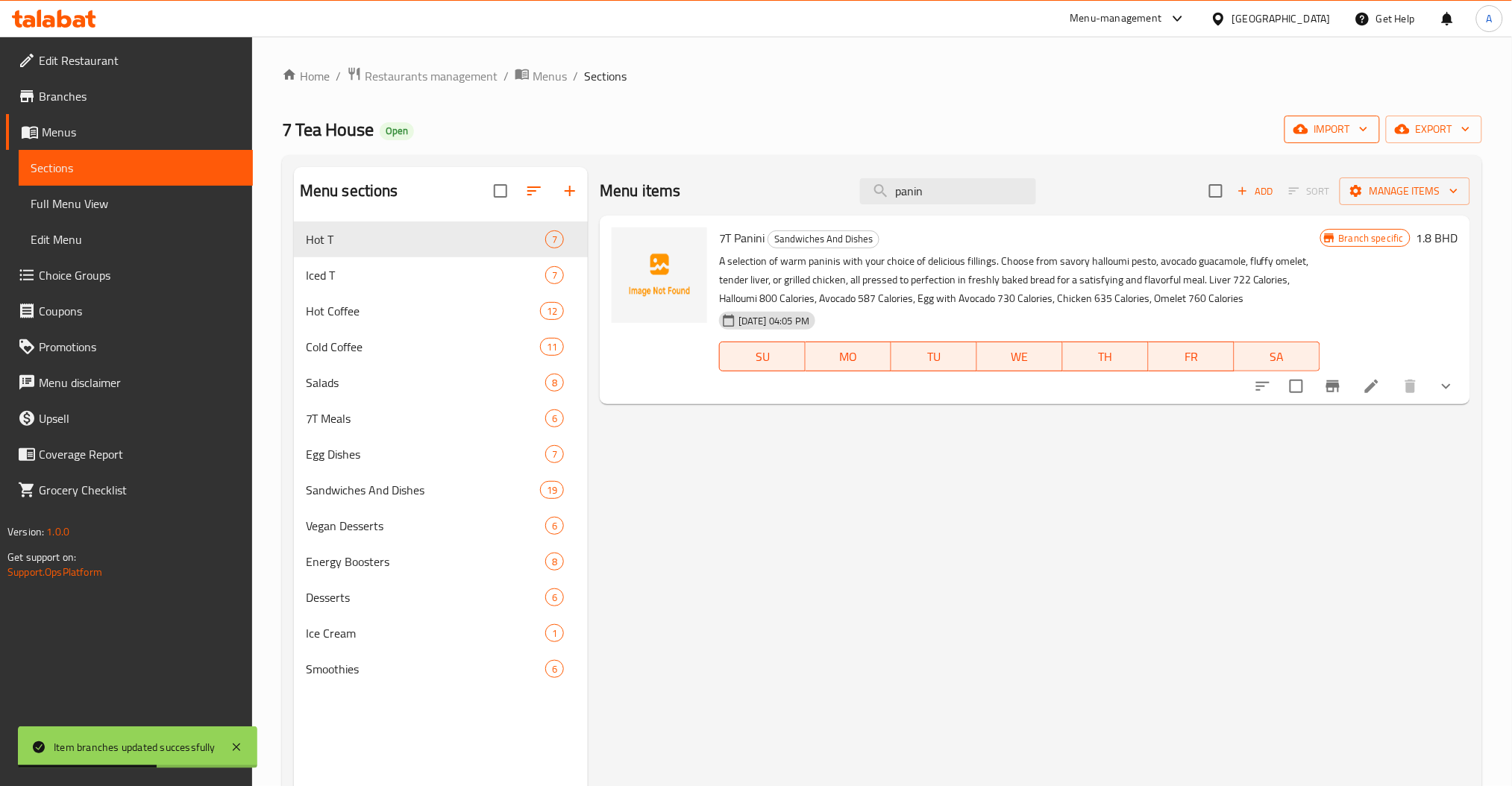
click at [1357, 126] on icon "button" at bounding box center [1363, 129] width 15 height 15
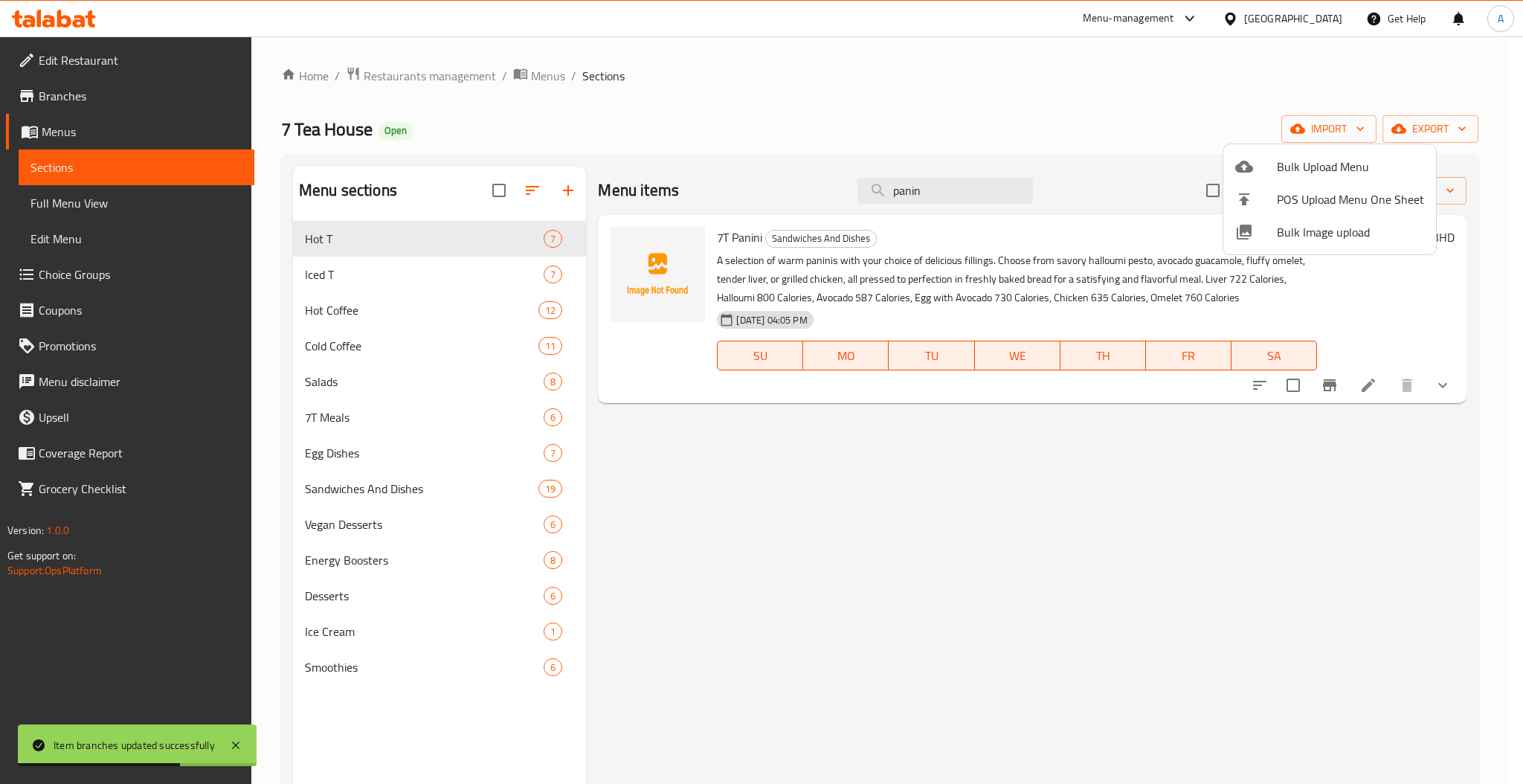
click at [1513, 162] on div at bounding box center [761, 392] width 1523 height 784
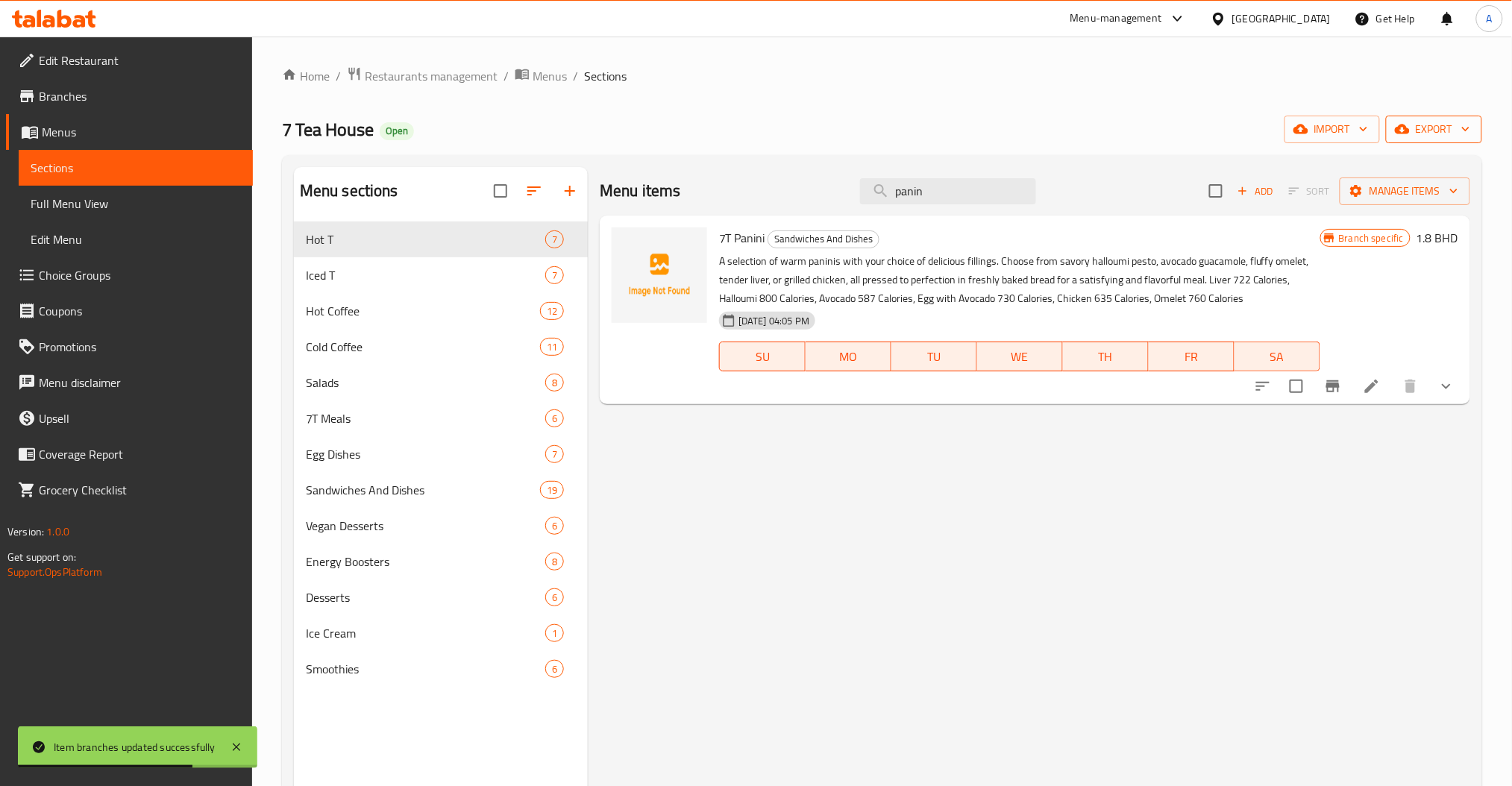
click at [1444, 123] on span "export" at bounding box center [1434, 129] width 72 height 18
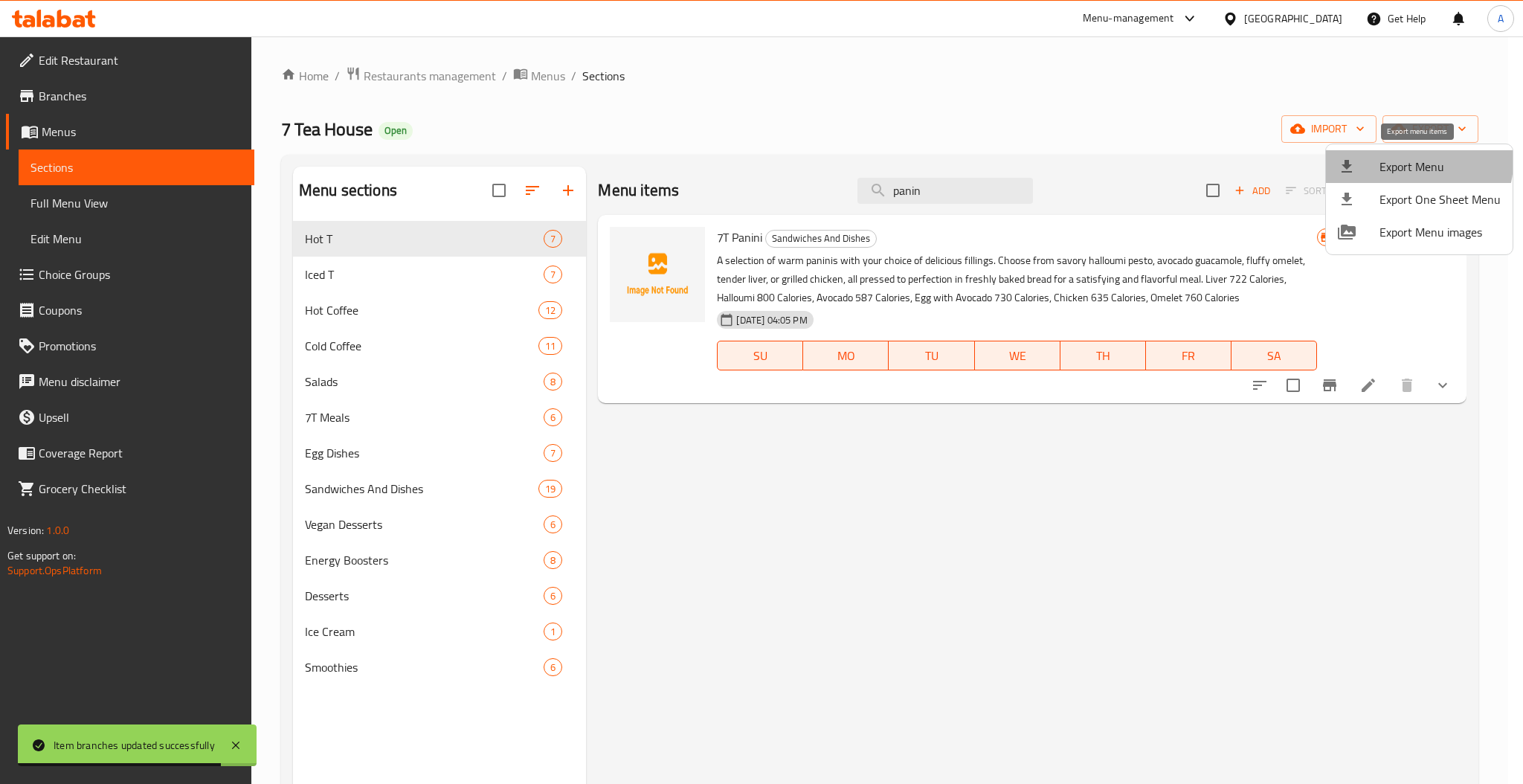
click at [1418, 162] on span "Export Menu" at bounding box center [1440, 166] width 121 height 18
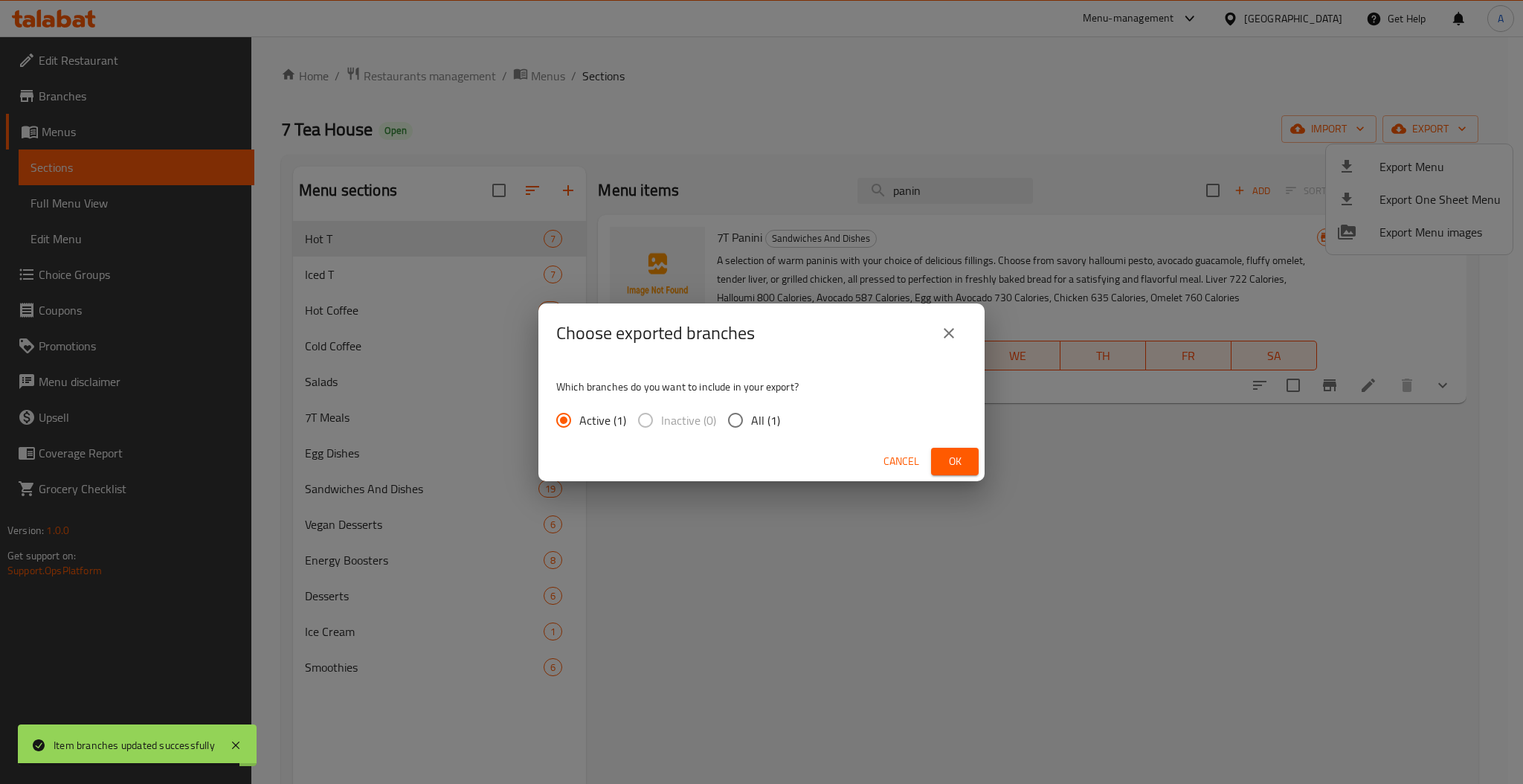
click at [976, 459] on div "Choose exported branches Which branches do you want to include in your export? …" at bounding box center [761, 392] width 1523 height 784
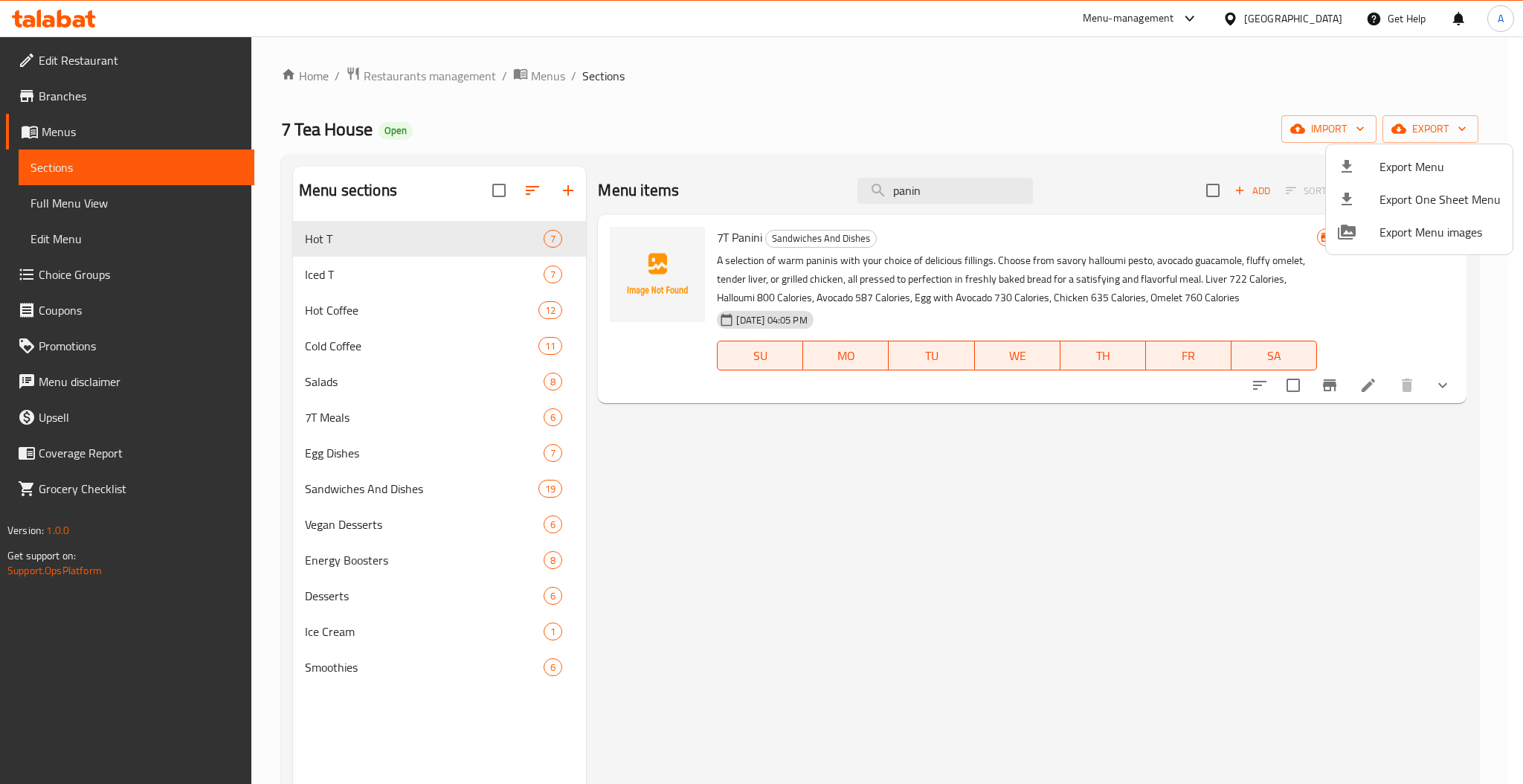
click at [1375, 164] on div at bounding box center [1358, 166] width 42 height 18
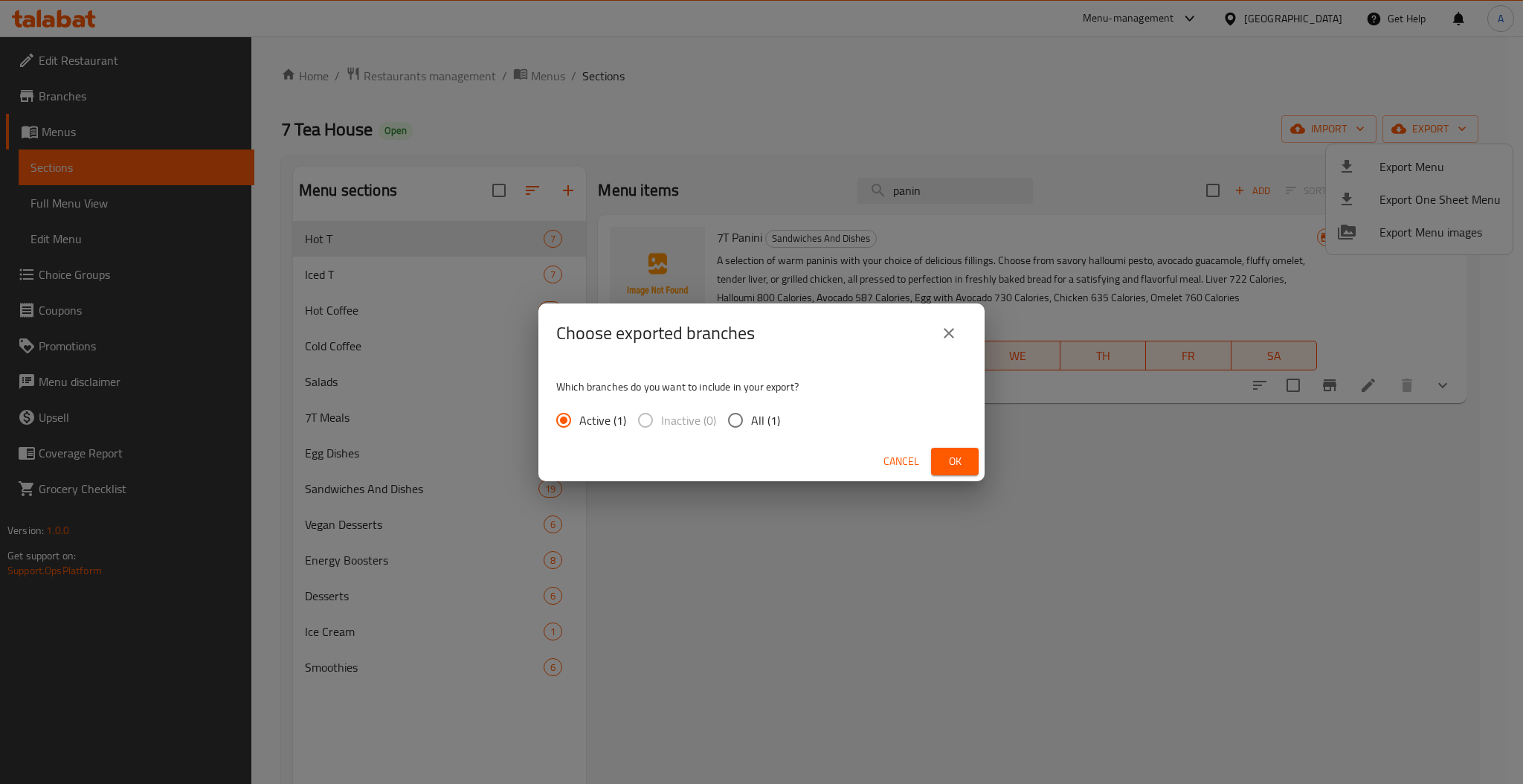
click at [967, 469] on button "Ok" at bounding box center [955, 461] width 48 height 28
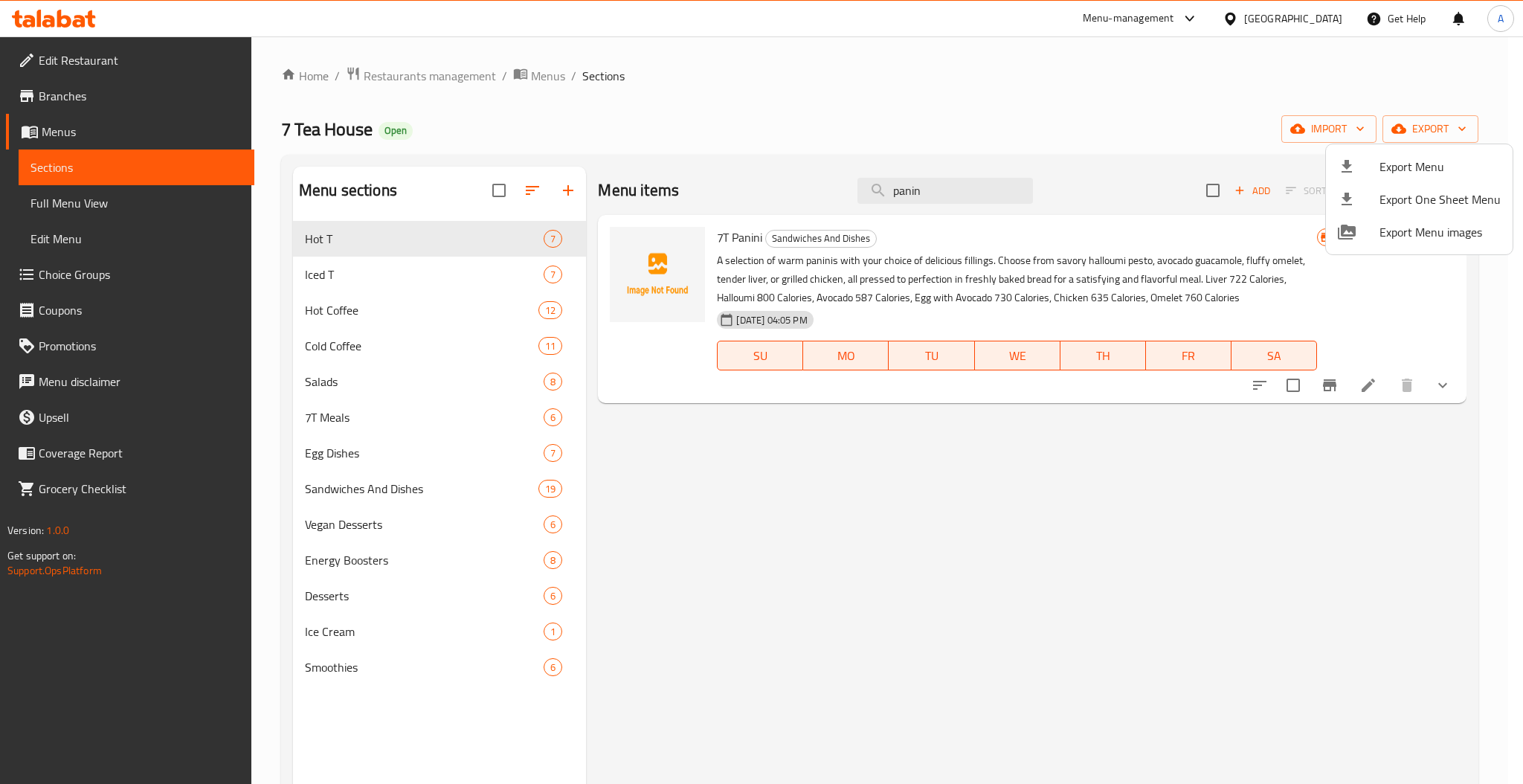
click at [57, 29] on div at bounding box center [761, 392] width 1523 height 784
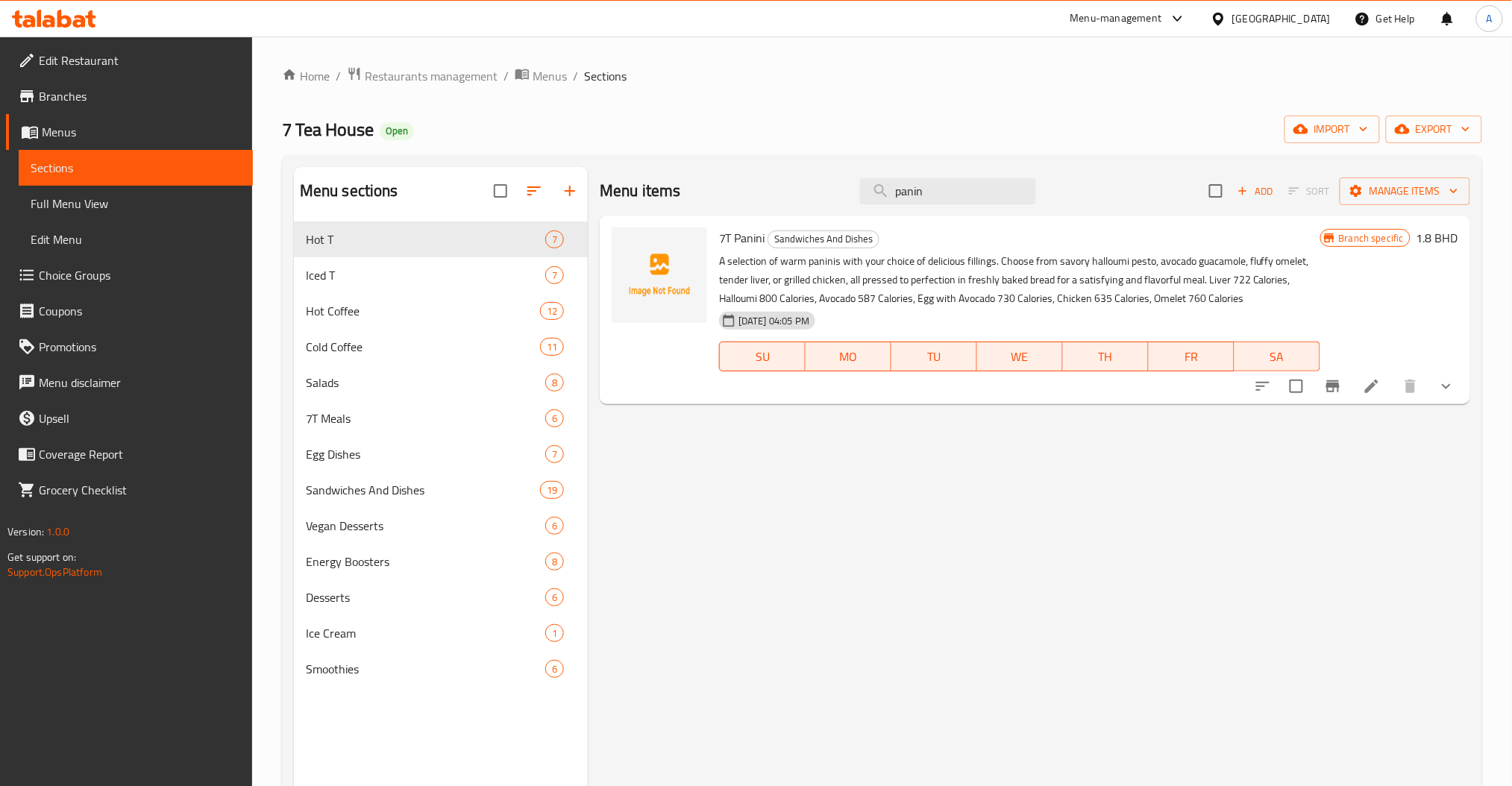
click at [56, 28] on div at bounding box center [53, 18] width 84 height 18
